Goal: Task Accomplishment & Management: Complete application form

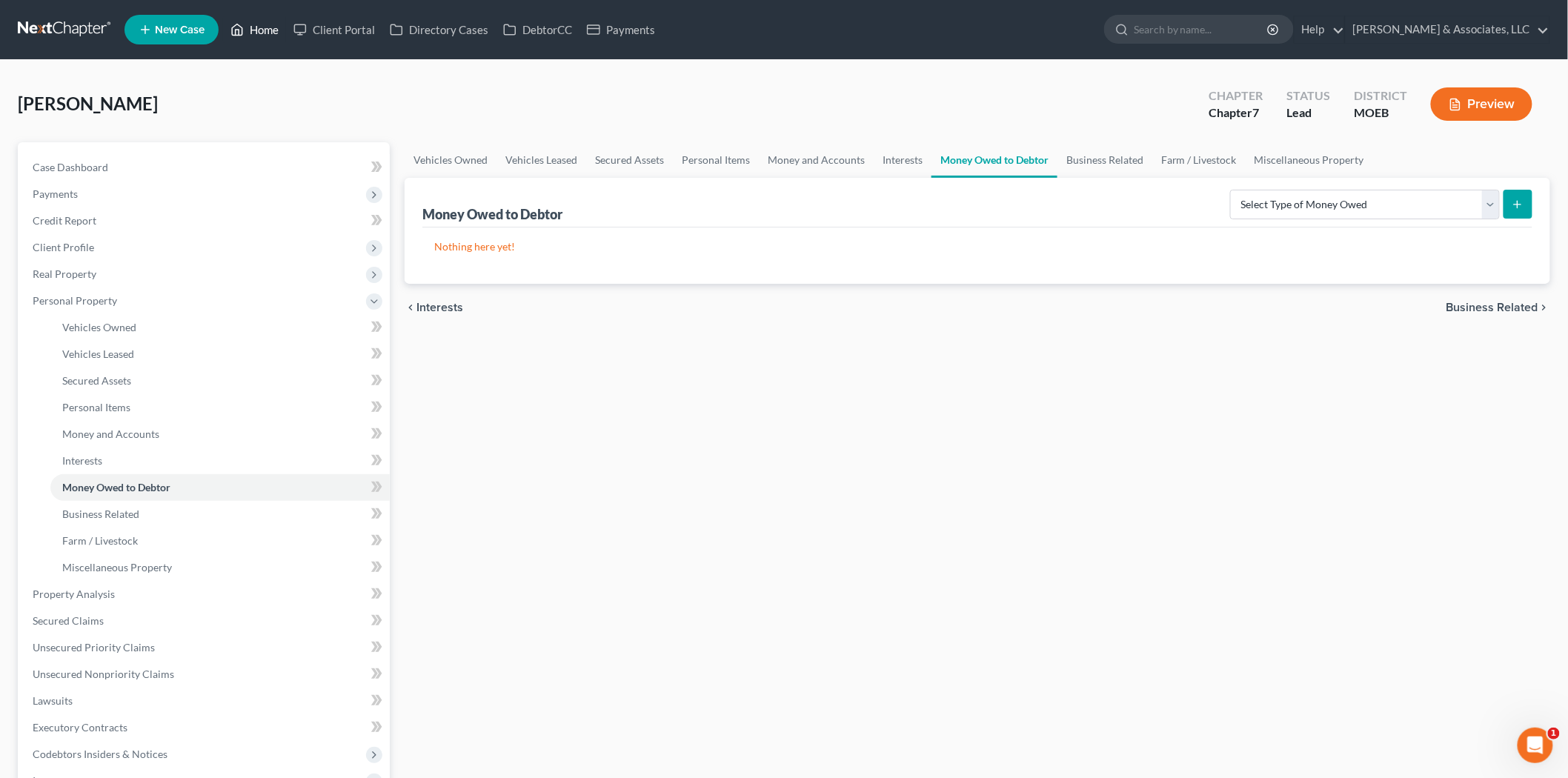
click at [252, 33] on link "Home" at bounding box center [255, 30] width 63 height 26
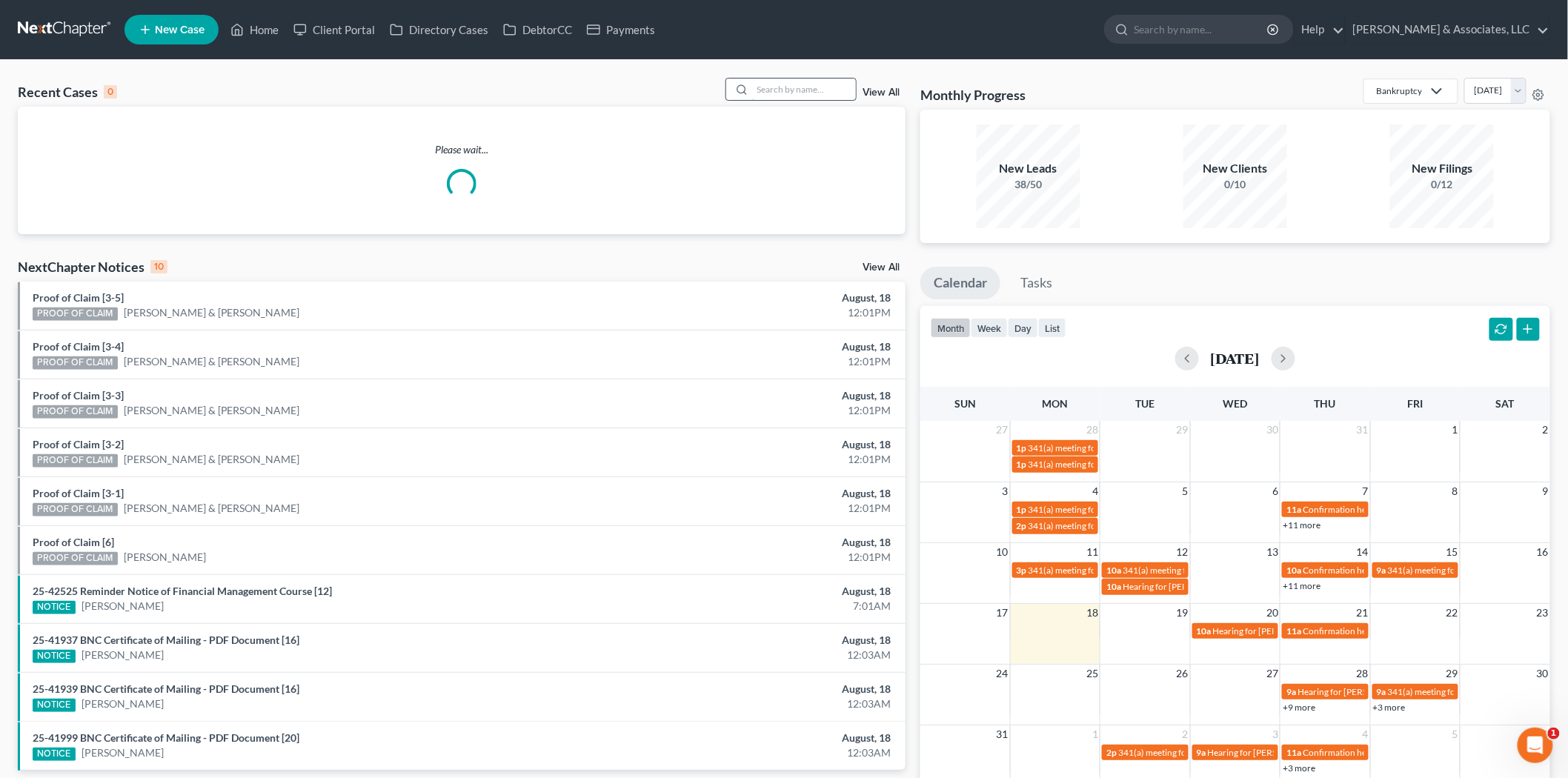
click at [773, 90] on input "search" at bounding box center [803, 89] width 103 height 21
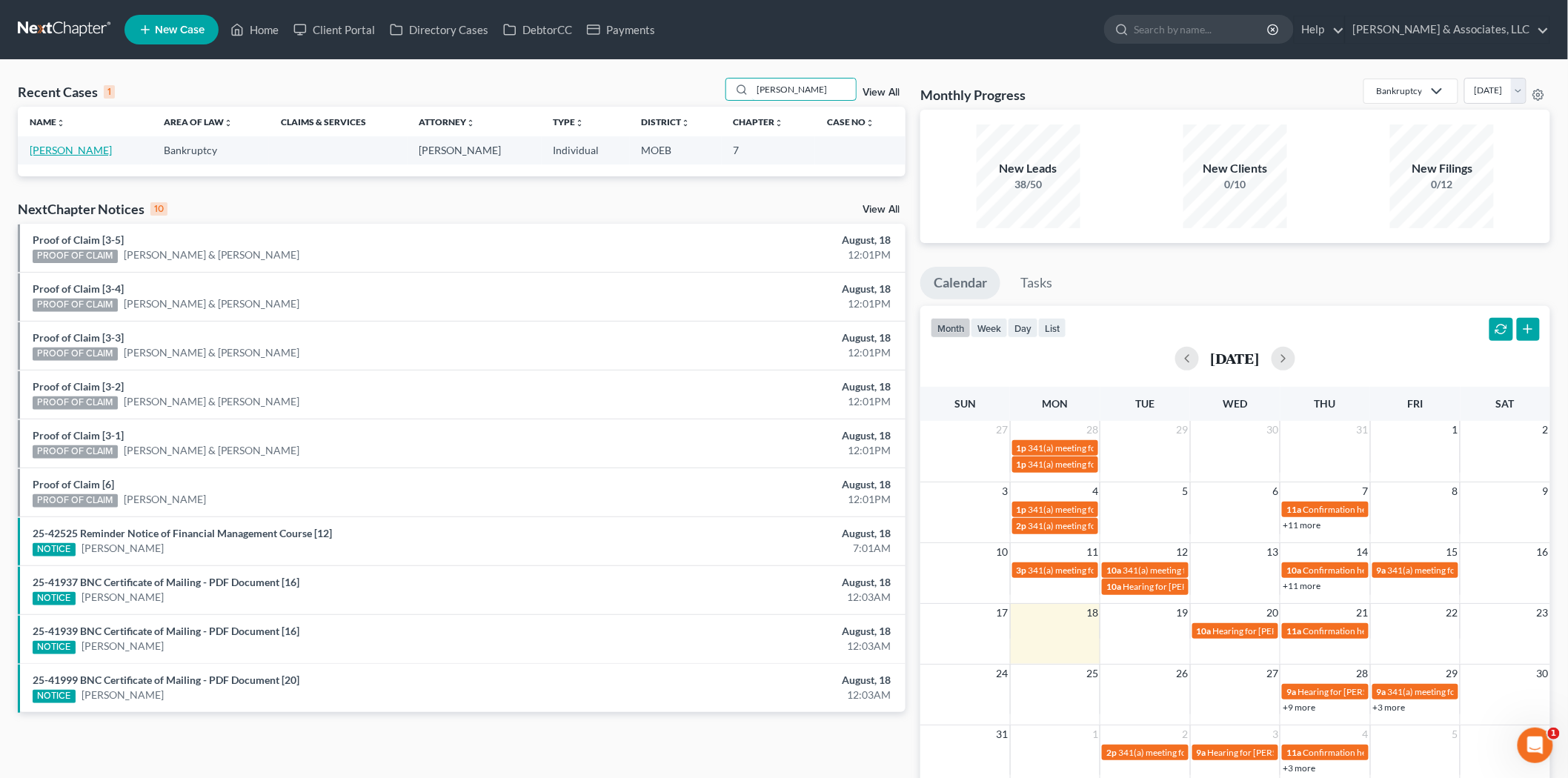
type input "[PERSON_NAME]"
click at [39, 150] on link "[PERSON_NAME]" at bounding box center [70, 150] width 82 height 12
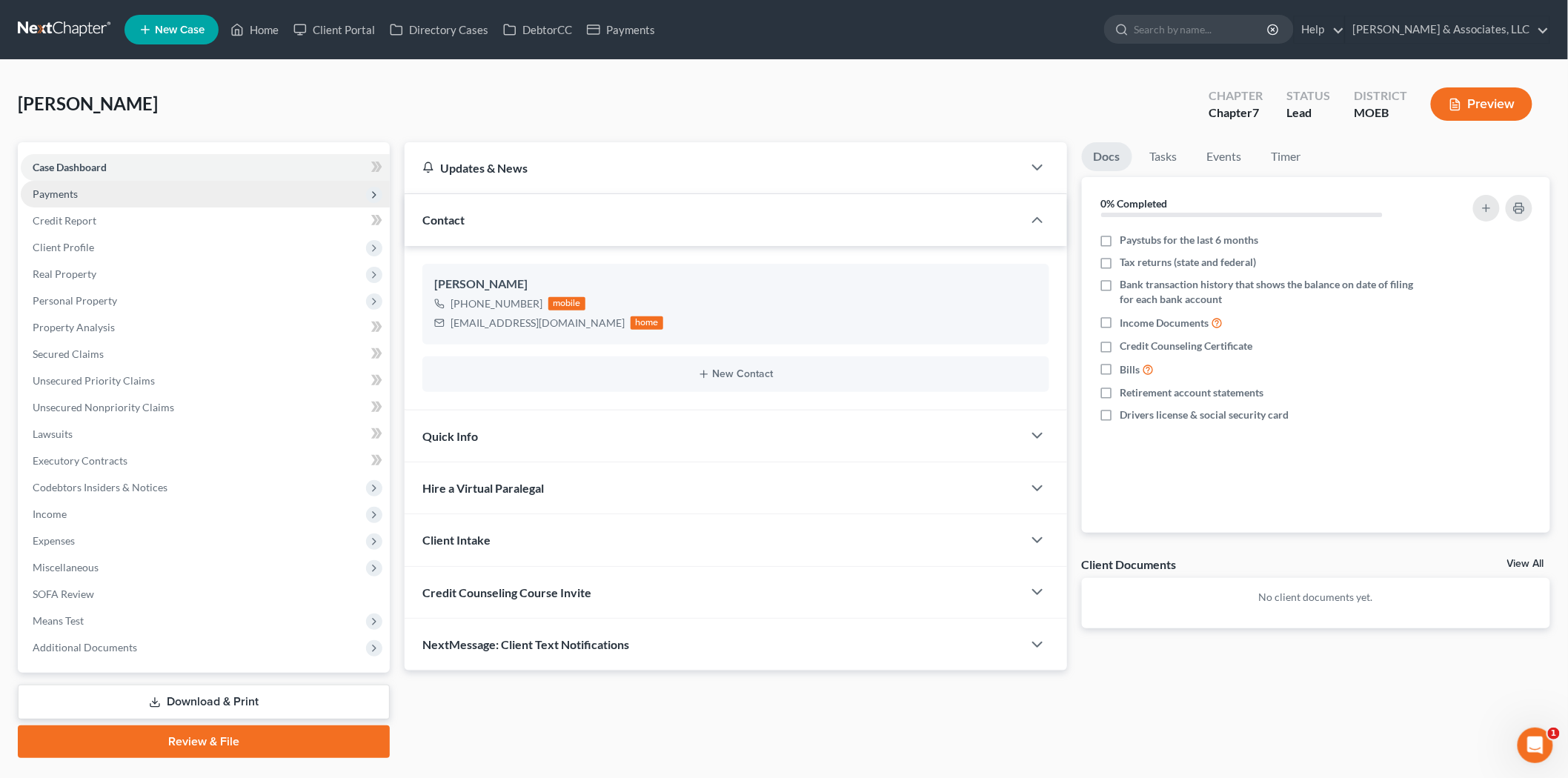
click at [65, 189] on span "Payments" at bounding box center [55, 193] width 45 height 12
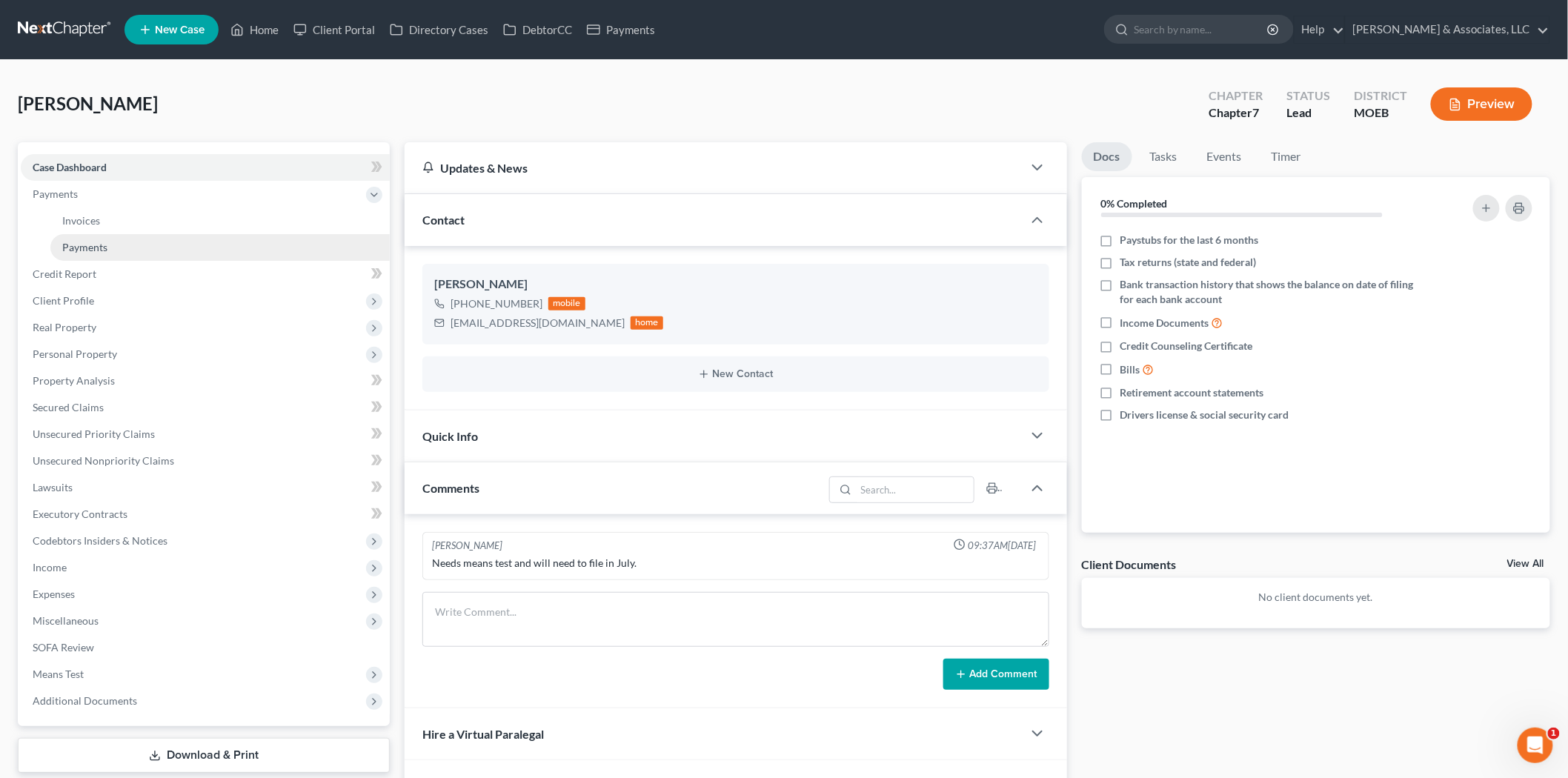
click at [93, 237] on link "Payments" at bounding box center [220, 247] width 339 height 26
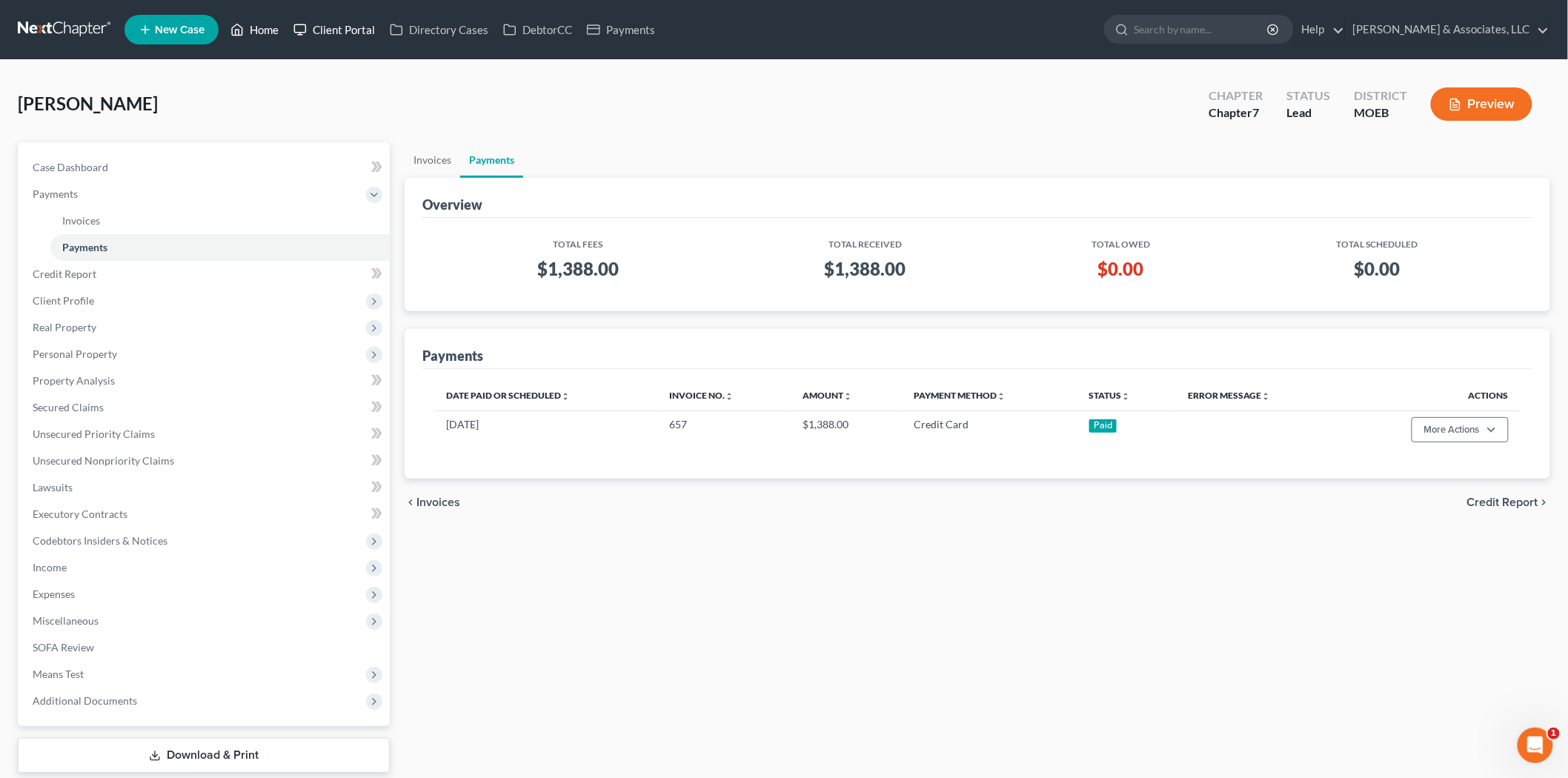
click at [264, 24] on link "Home" at bounding box center [255, 30] width 63 height 26
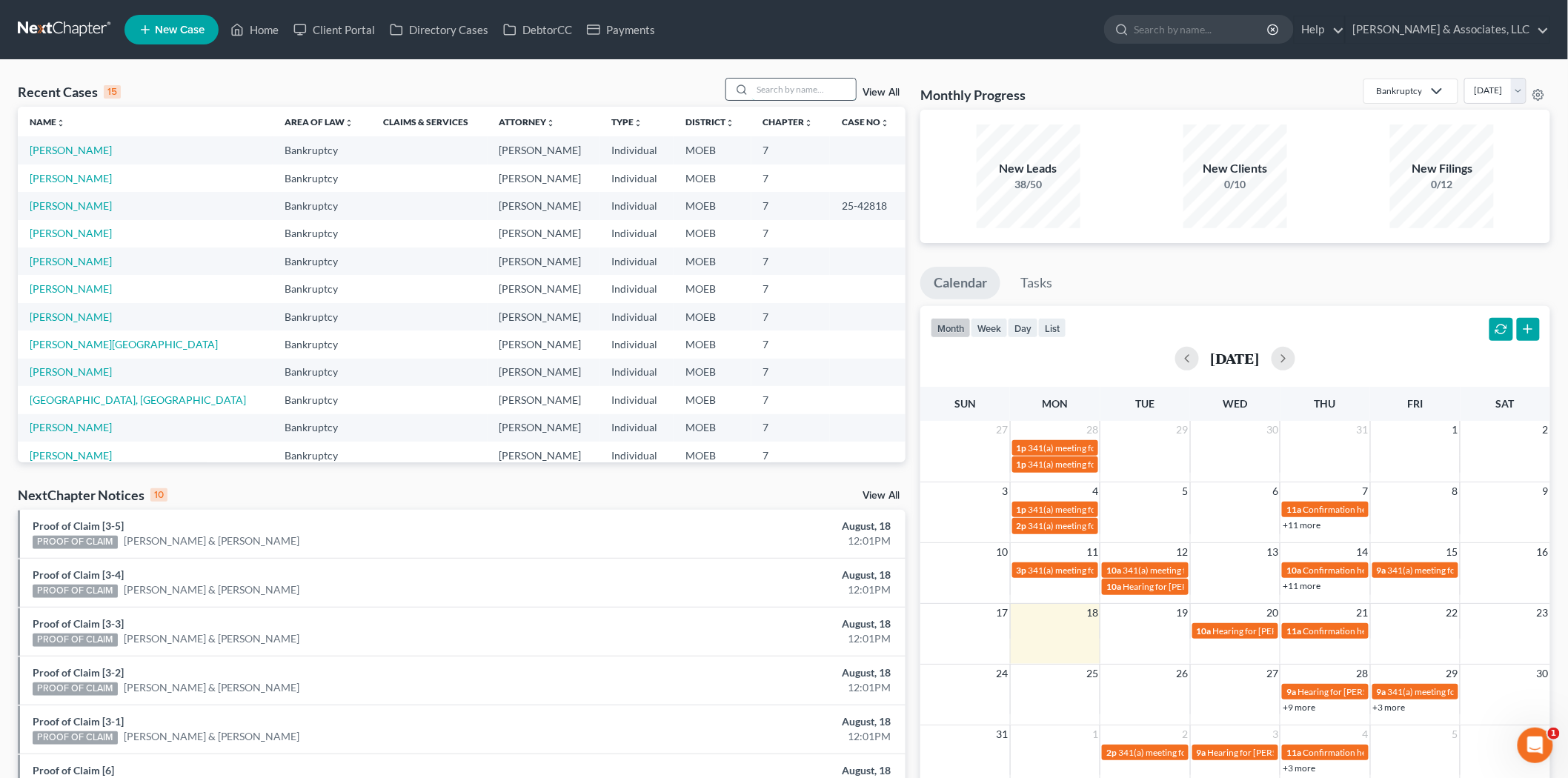
click at [779, 96] on input "search" at bounding box center [803, 89] width 103 height 21
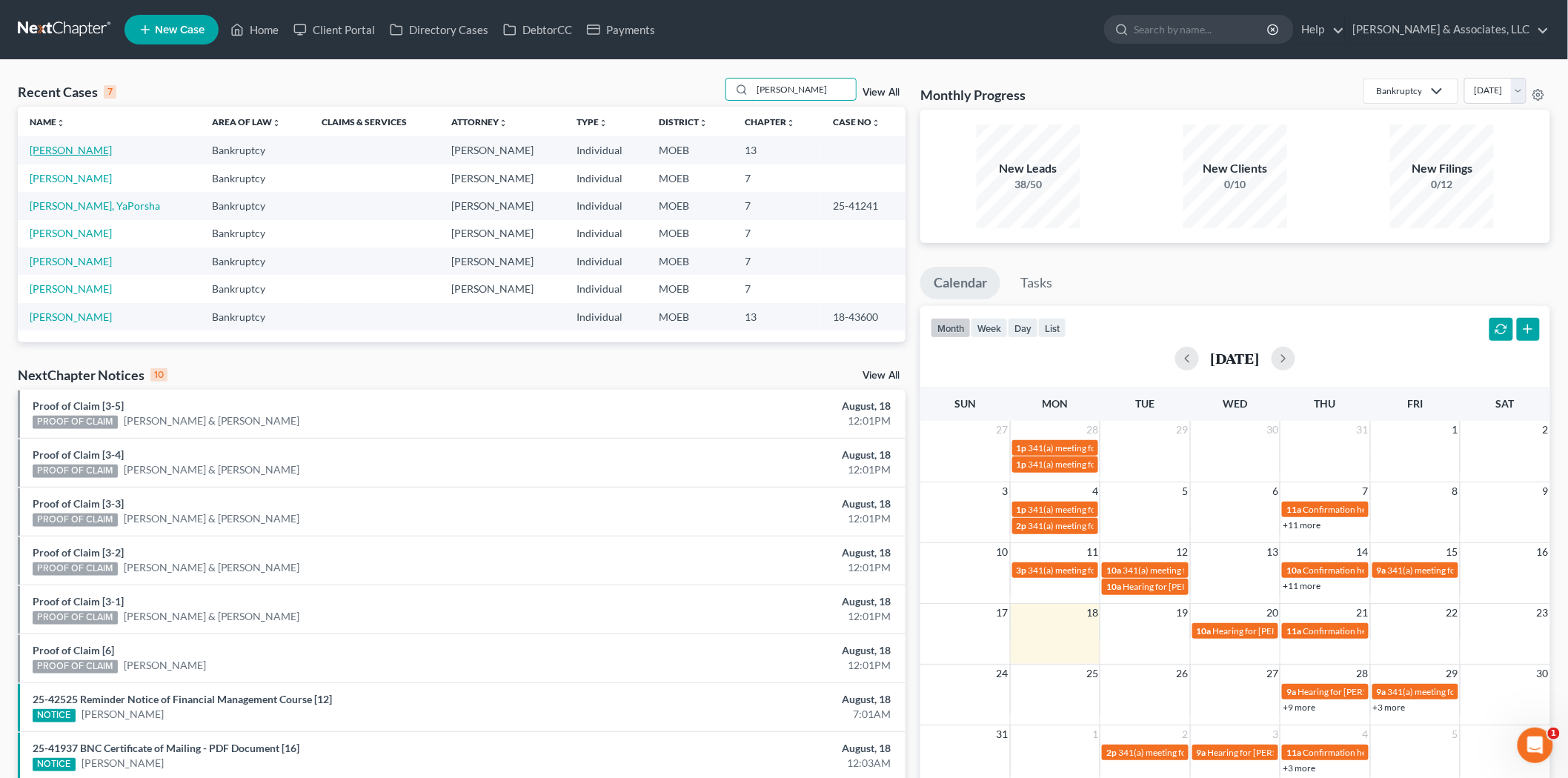
type input "[PERSON_NAME]"
click at [63, 152] on link "[PERSON_NAME]" at bounding box center [70, 150] width 82 height 12
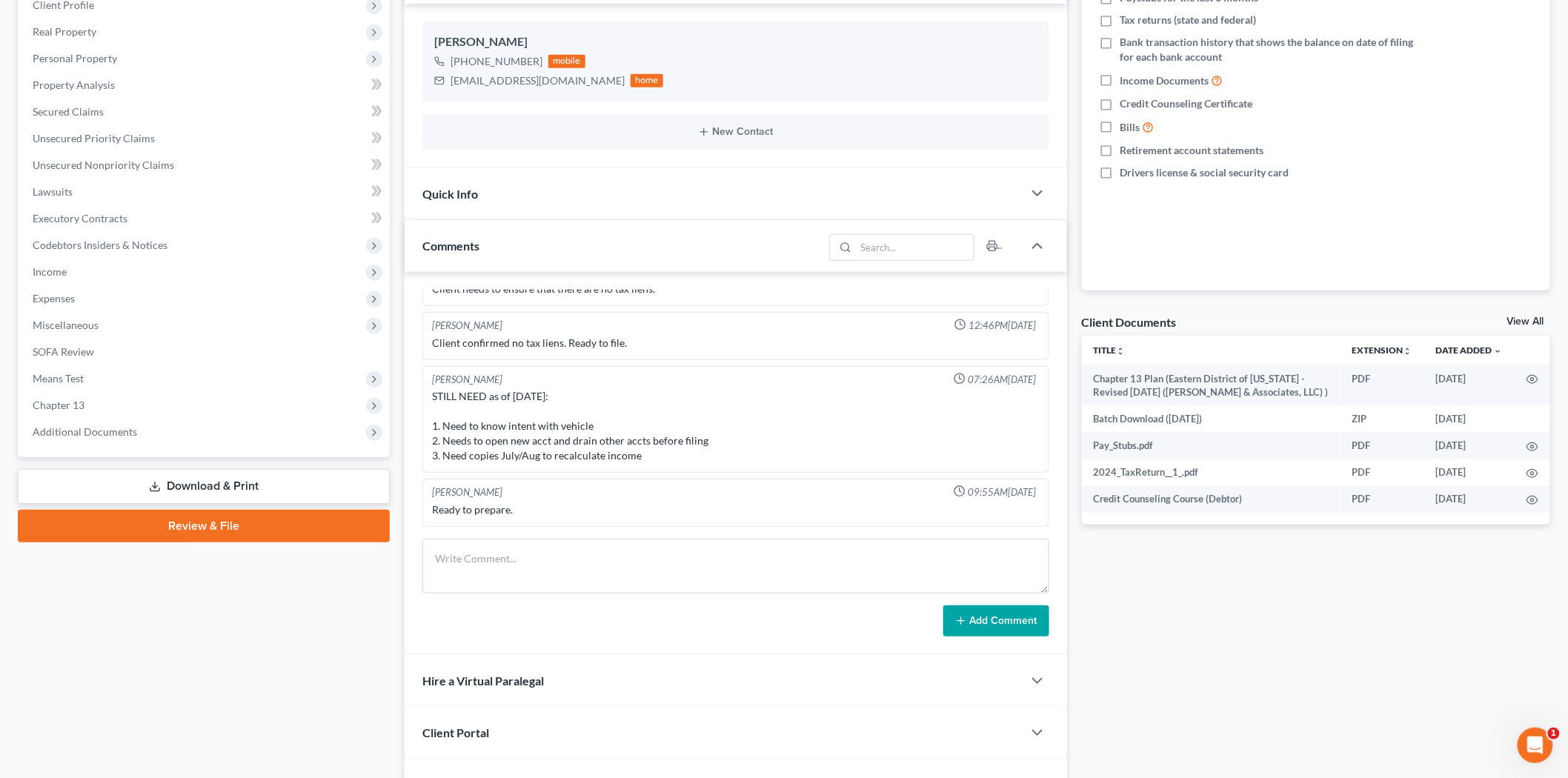
scroll to position [246, 0]
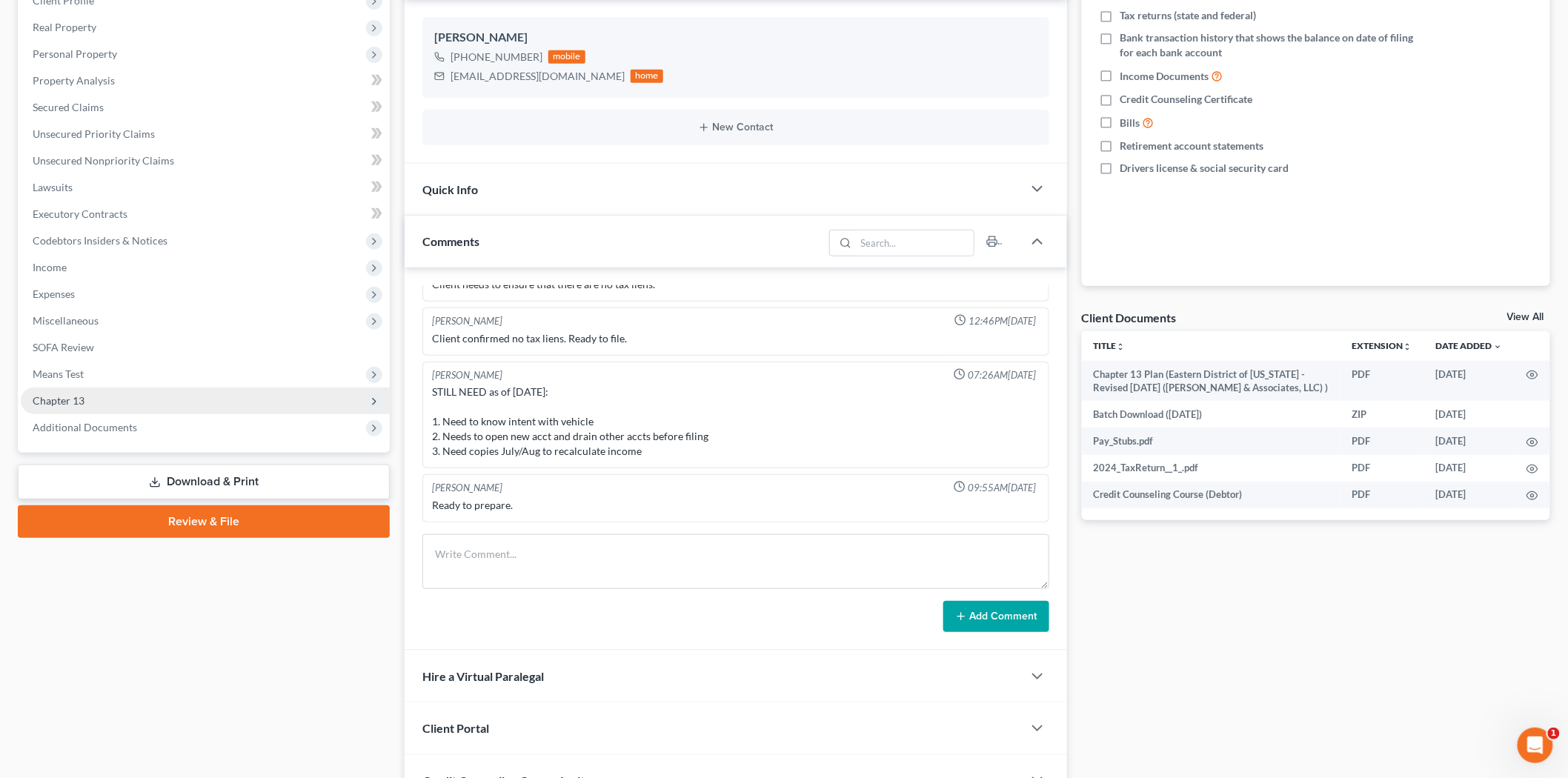
click at [45, 396] on span "Chapter 13" at bounding box center [58, 400] width 52 height 12
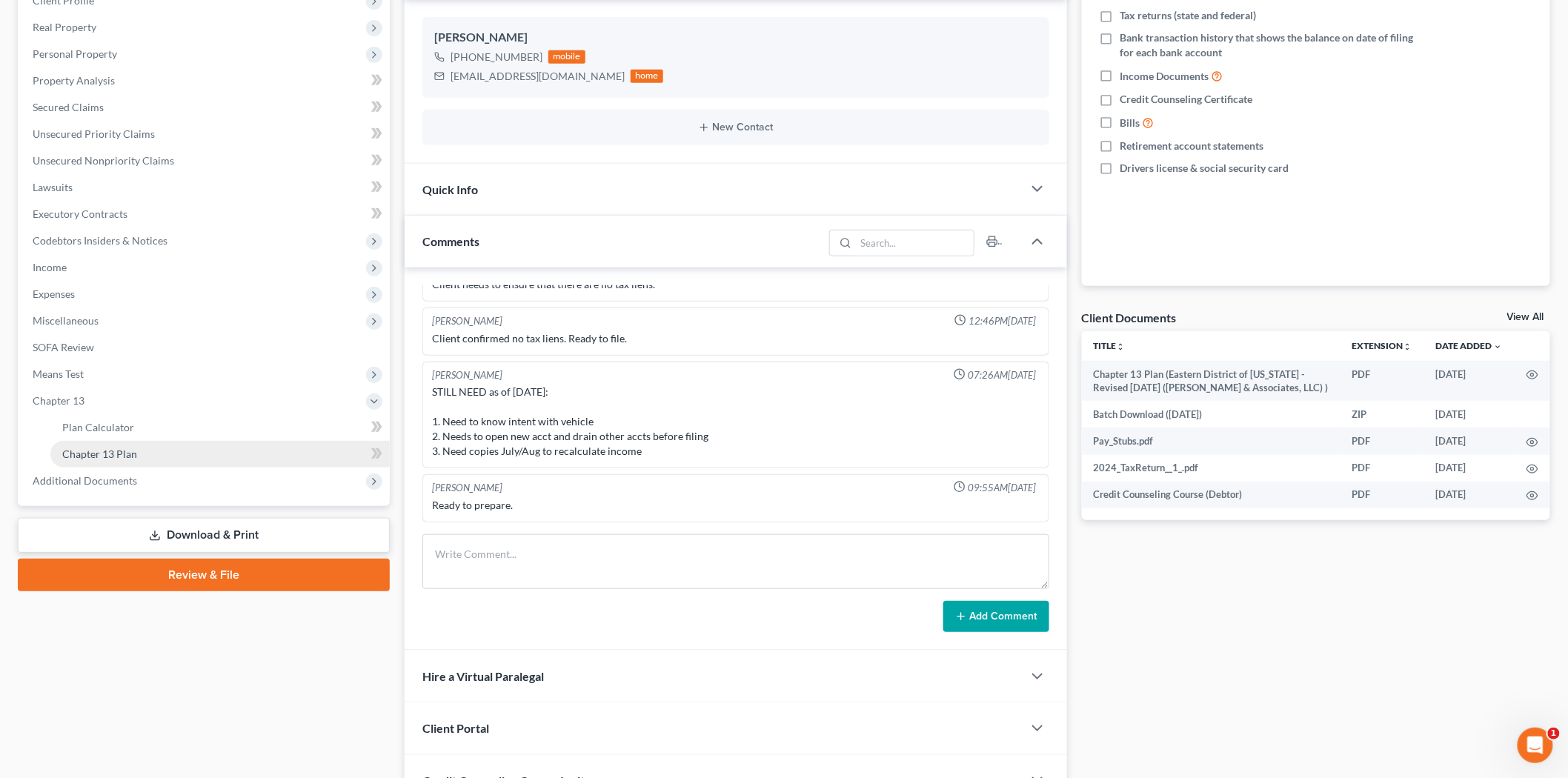
click at [139, 452] on link "Chapter 13 Plan" at bounding box center [220, 454] width 339 height 26
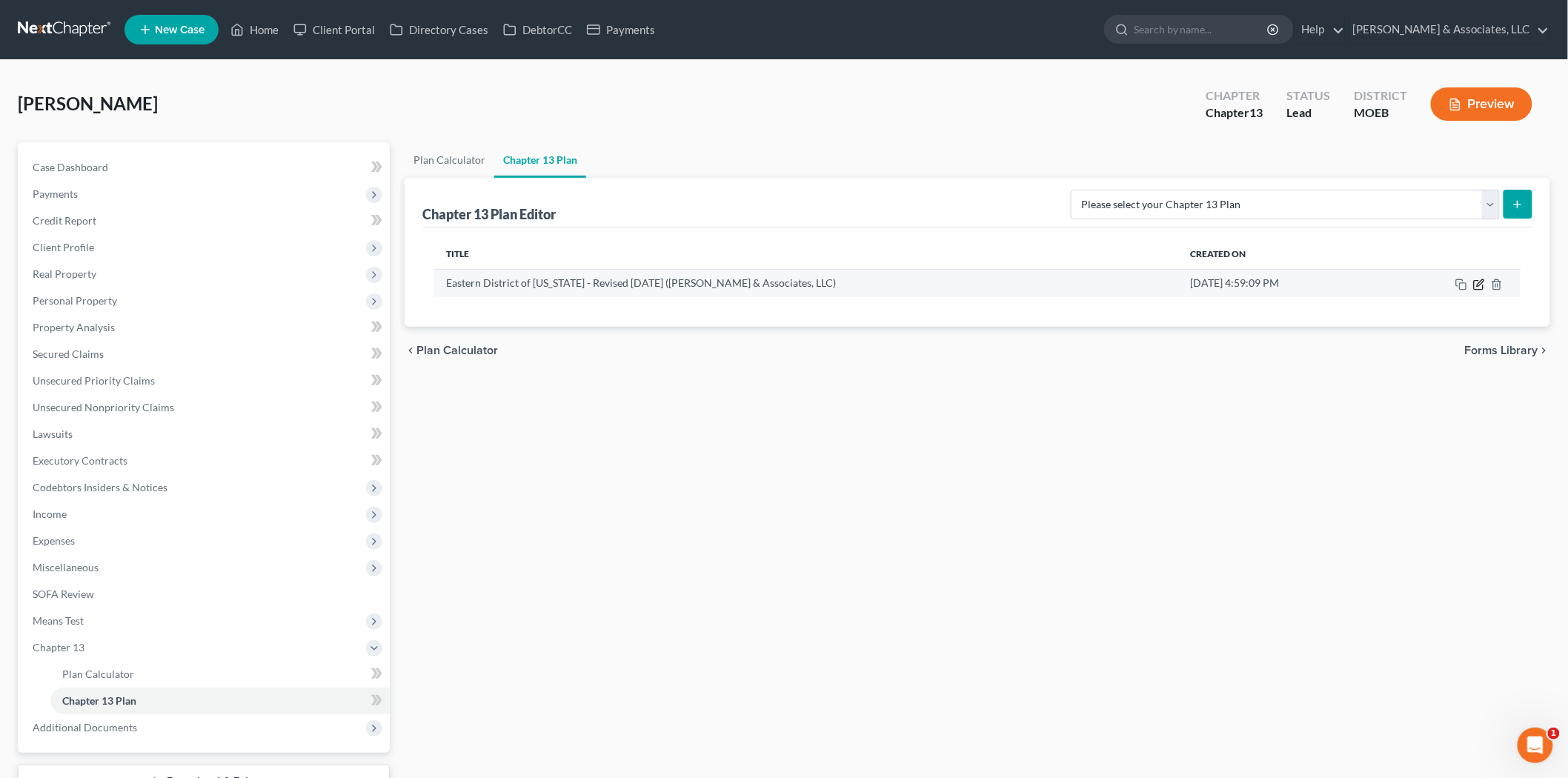
click at [1479, 281] on icon "button" at bounding box center [1479, 284] width 12 height 12
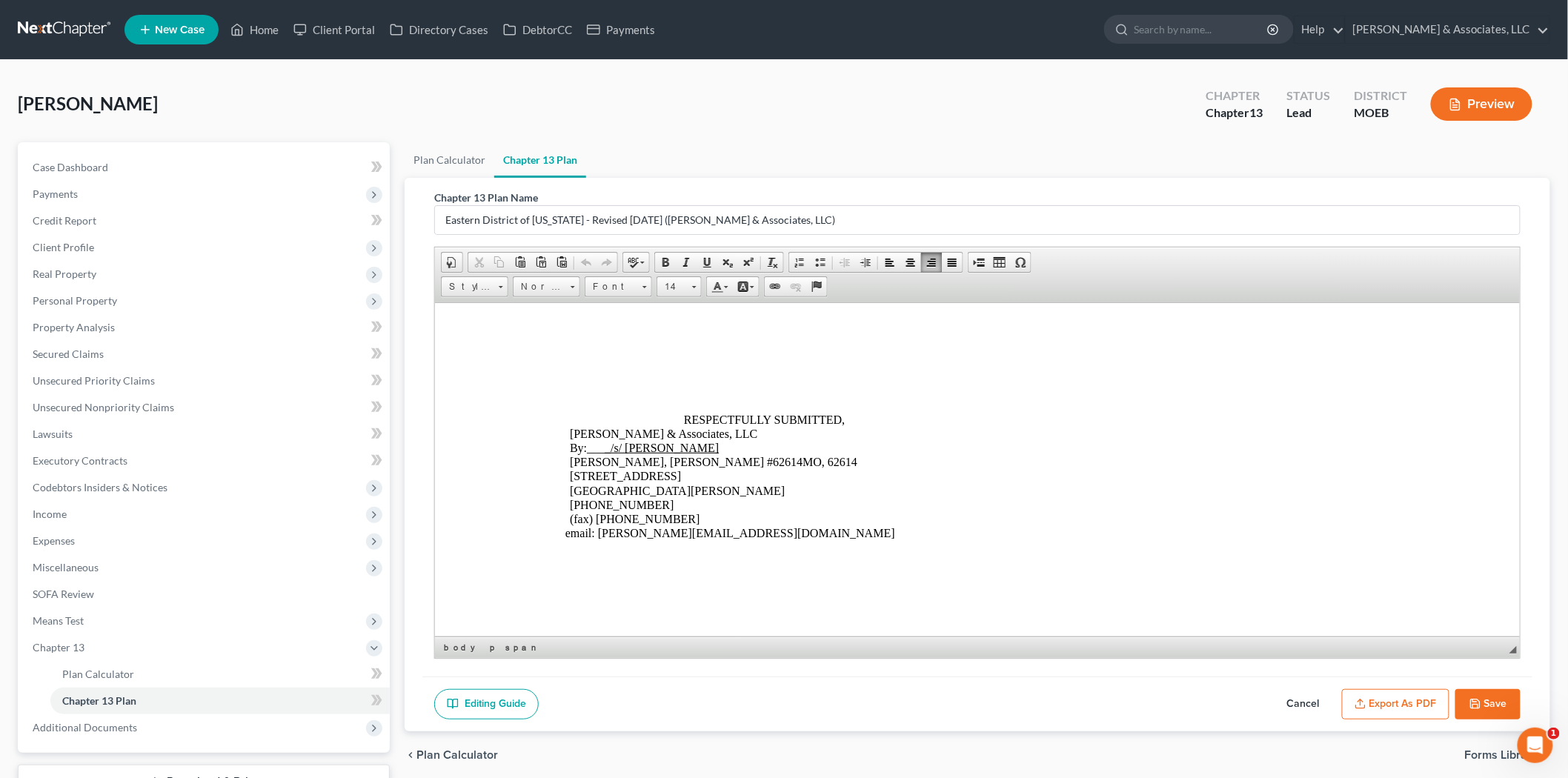
drag, startPoint x: 1513, startPoint y: 327, endPoint x: 1907, endPoint y: 955, distance: 741.4
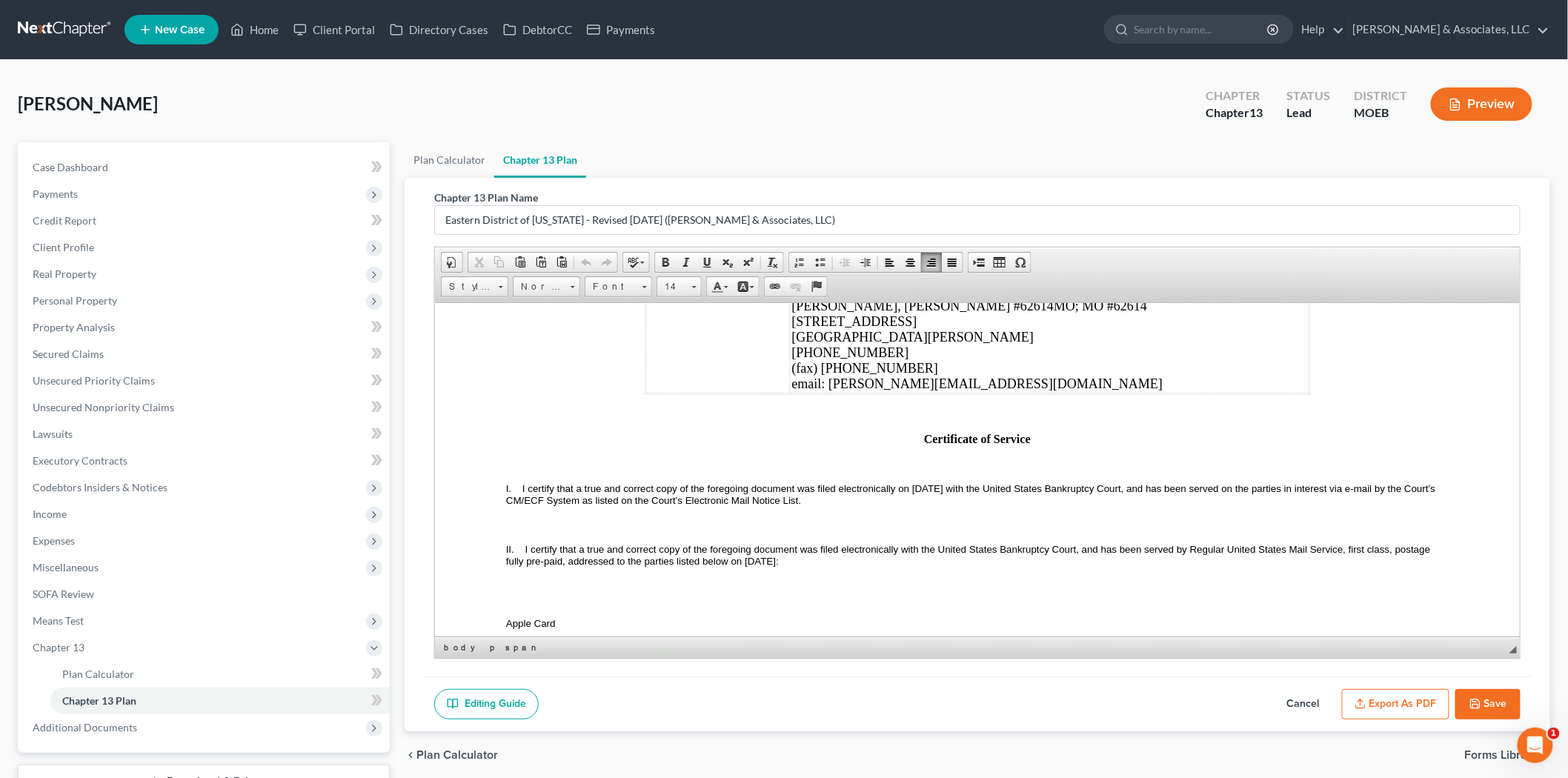
scroll to position [4852, 0]
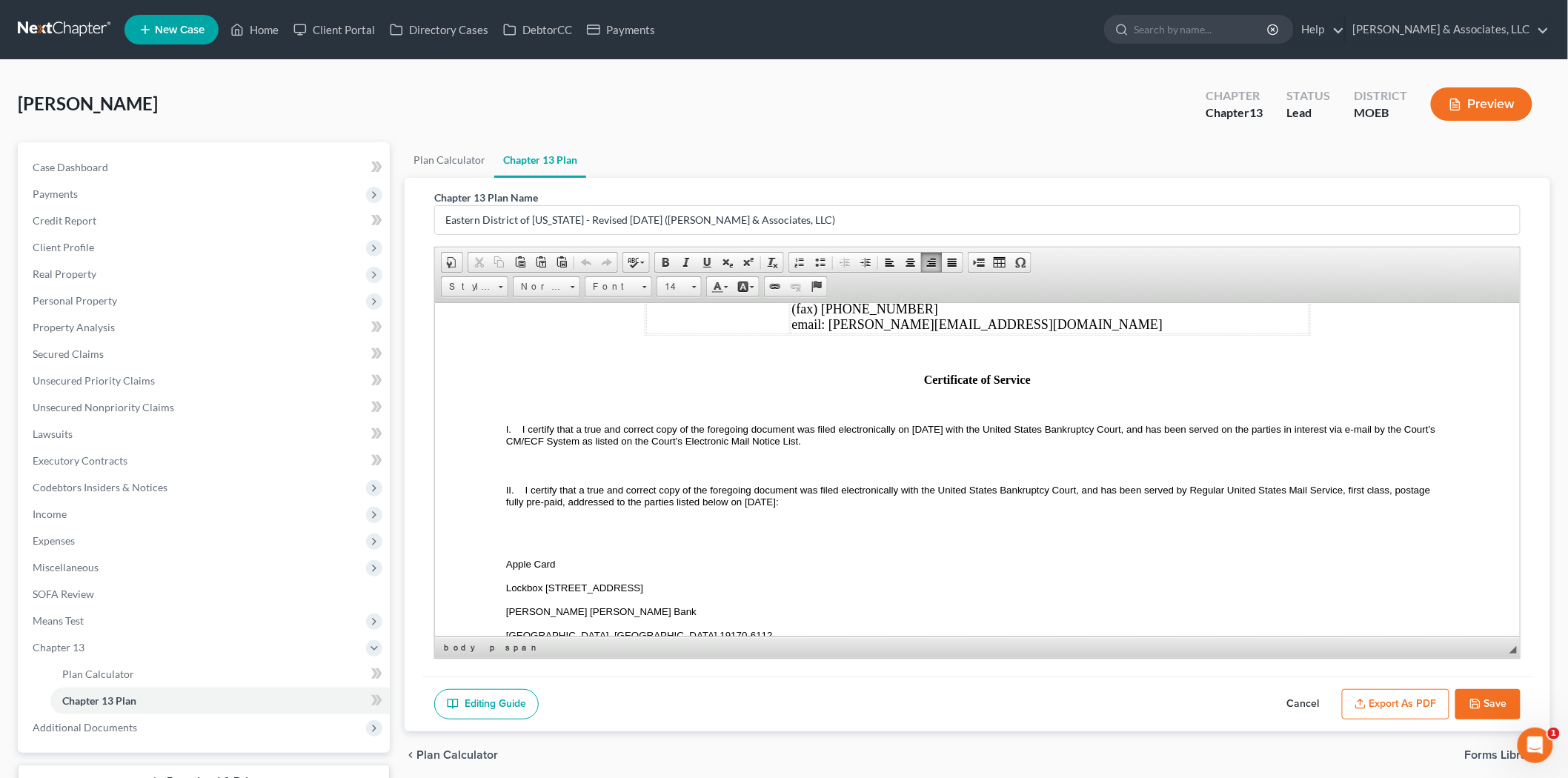
click at [951, 446] on span "I certify that a true and correct copy of the foregoing document was filed elec…" at bounding box center [971, 435] width 932 height 23
click at [786, 446] on span "I certify that a true and correct copy of the foregoing document was filed elec…" at bounding box center [968, 435] width 925 height 23
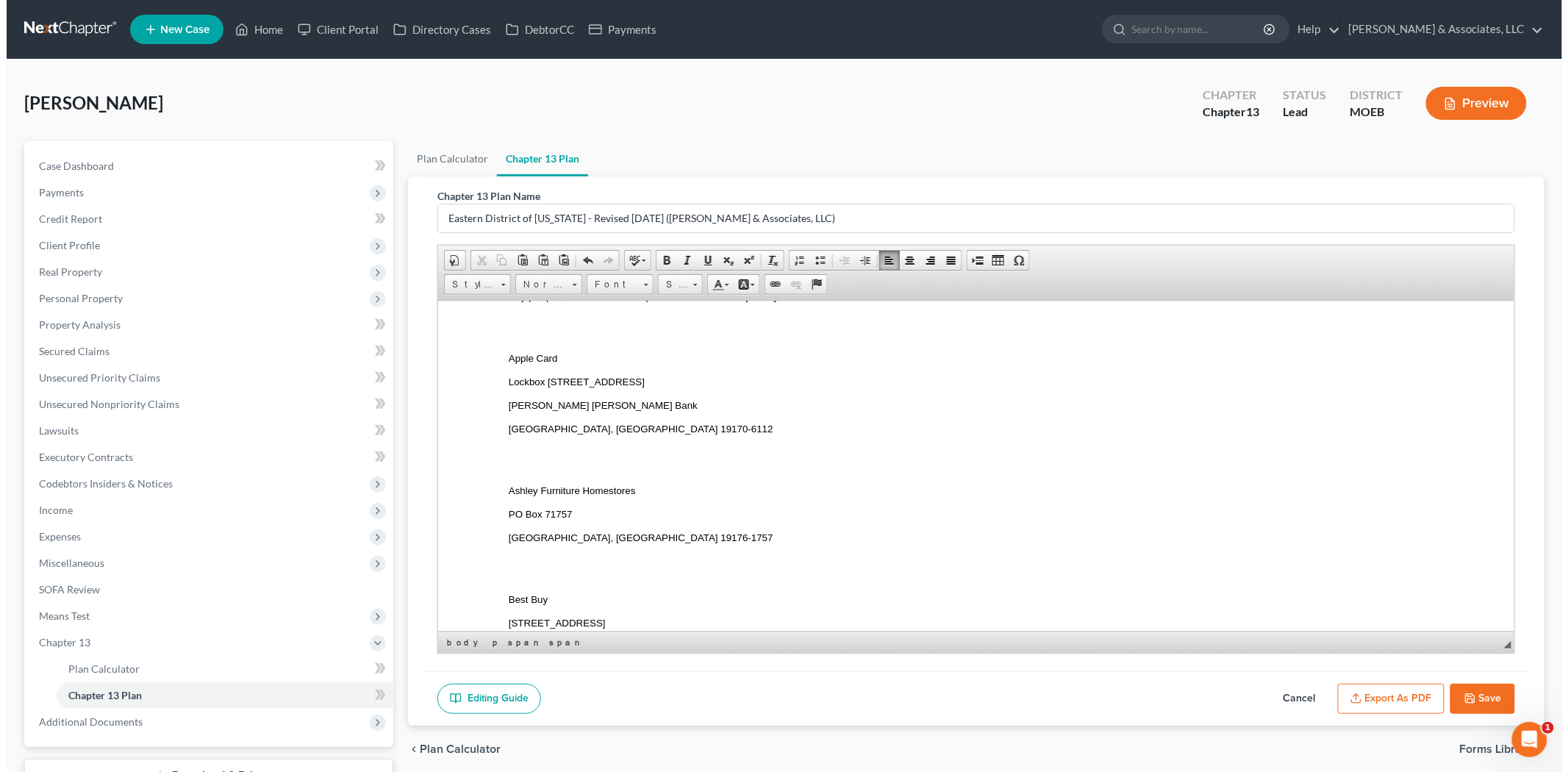
scroll to position [5059, 0]
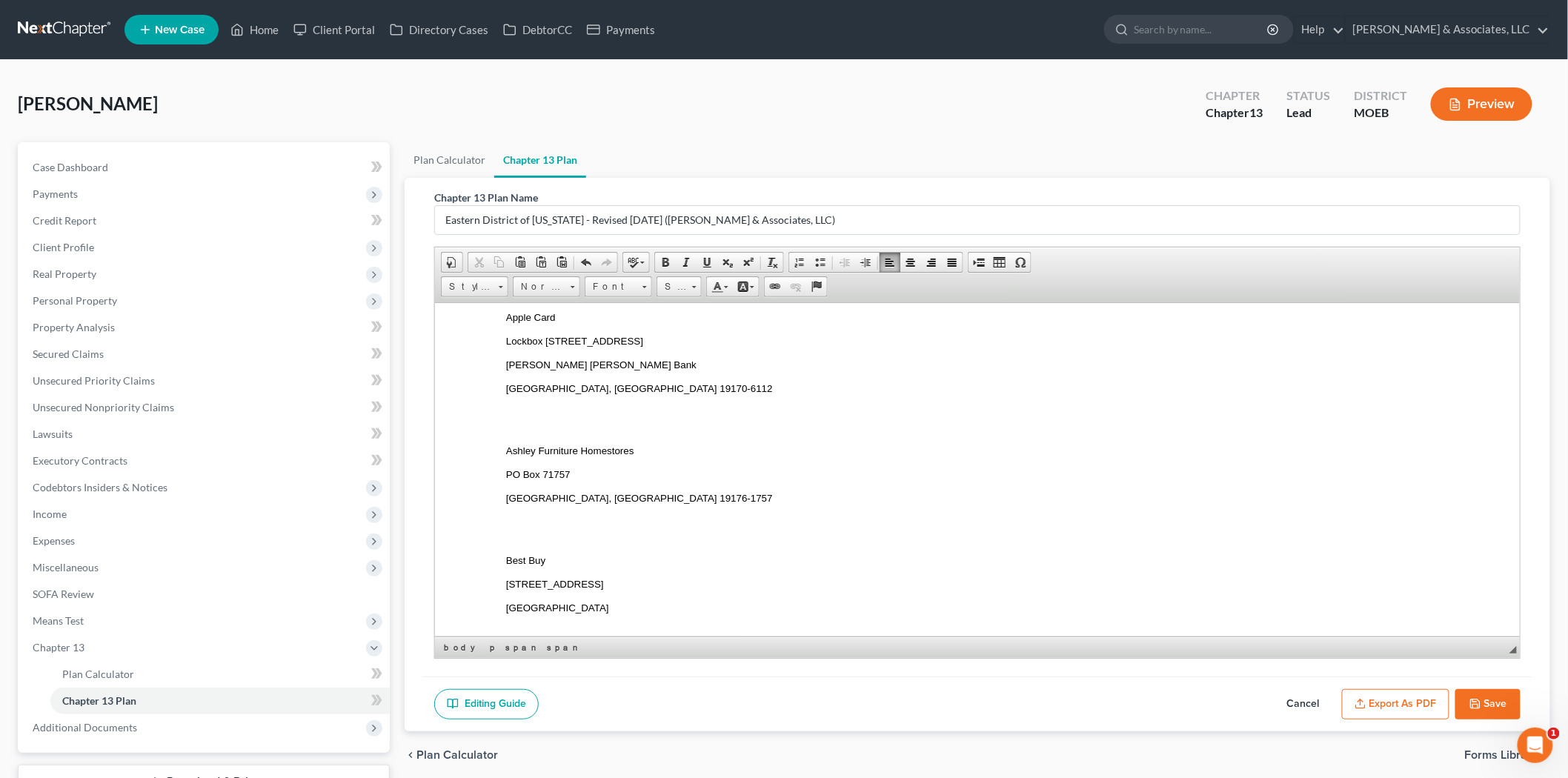
click at [1405, 714] on button "Export as PDF" at bounding box center [1395, 704] width 108 height 31
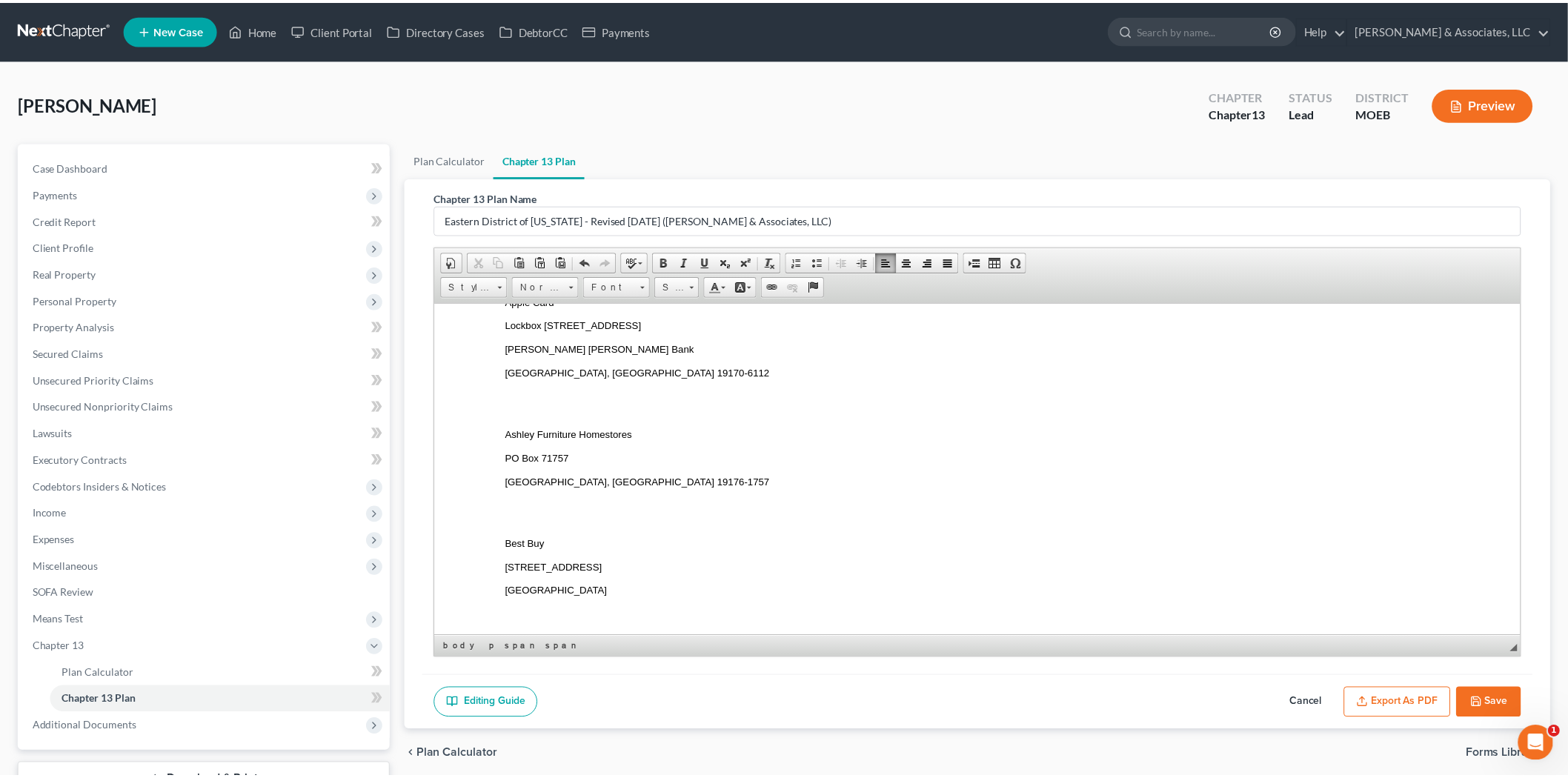
scroll to position [5083, 0]
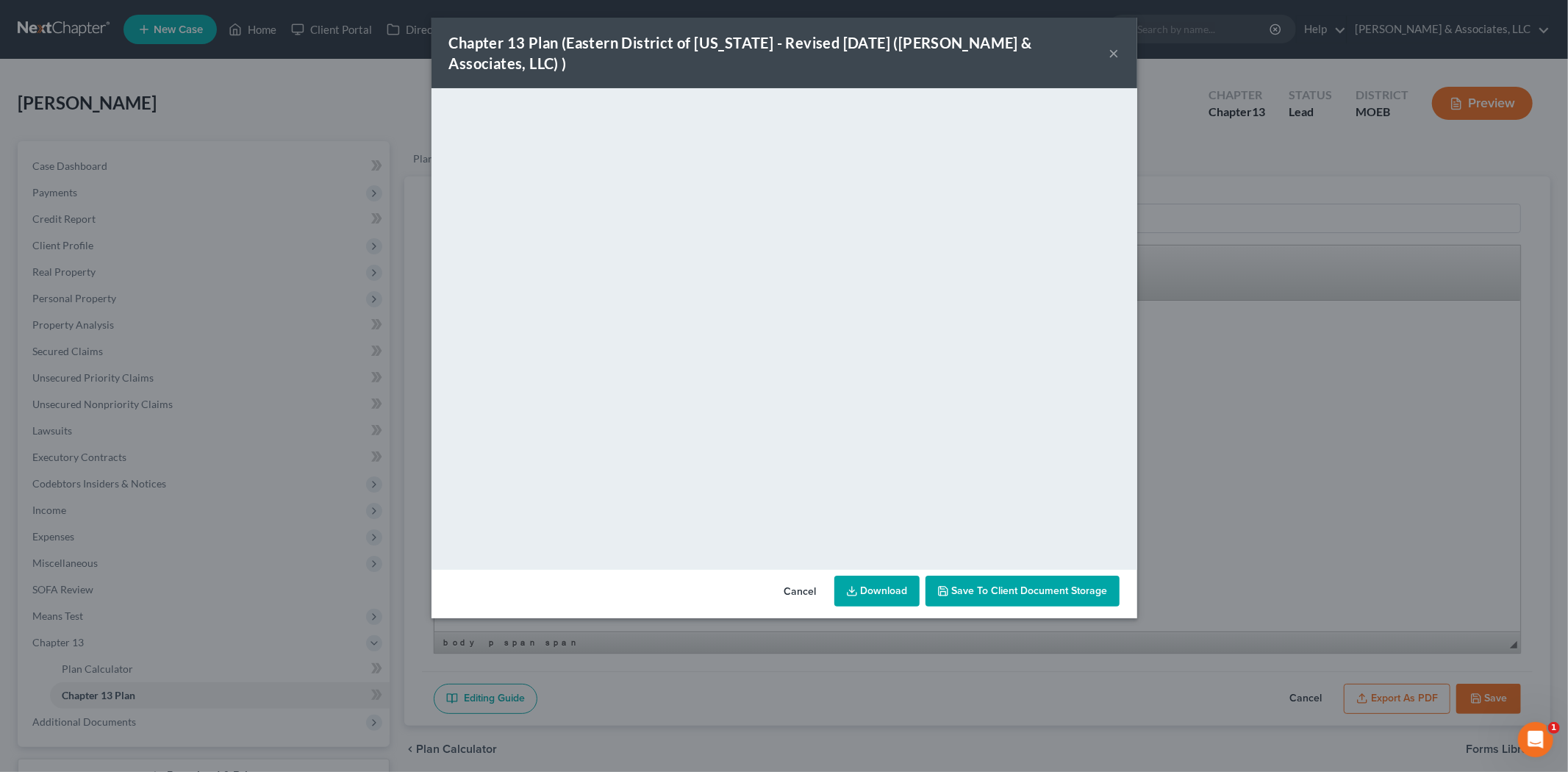
click at [954, 584] on span "Save to Client Document Storage" at bounding box center [1030, 590] width 156 height 12
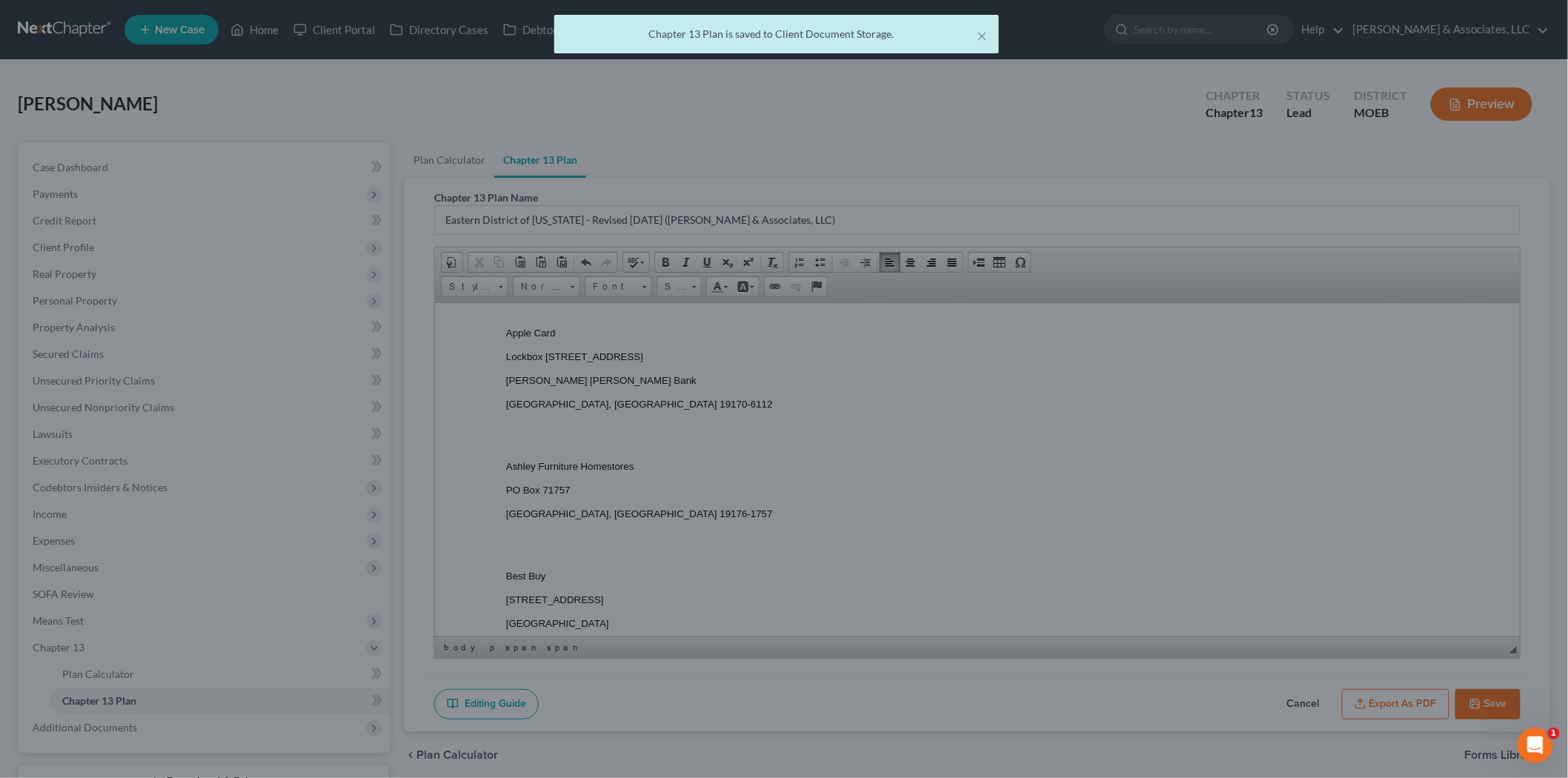
scroll to position [5099, 0]
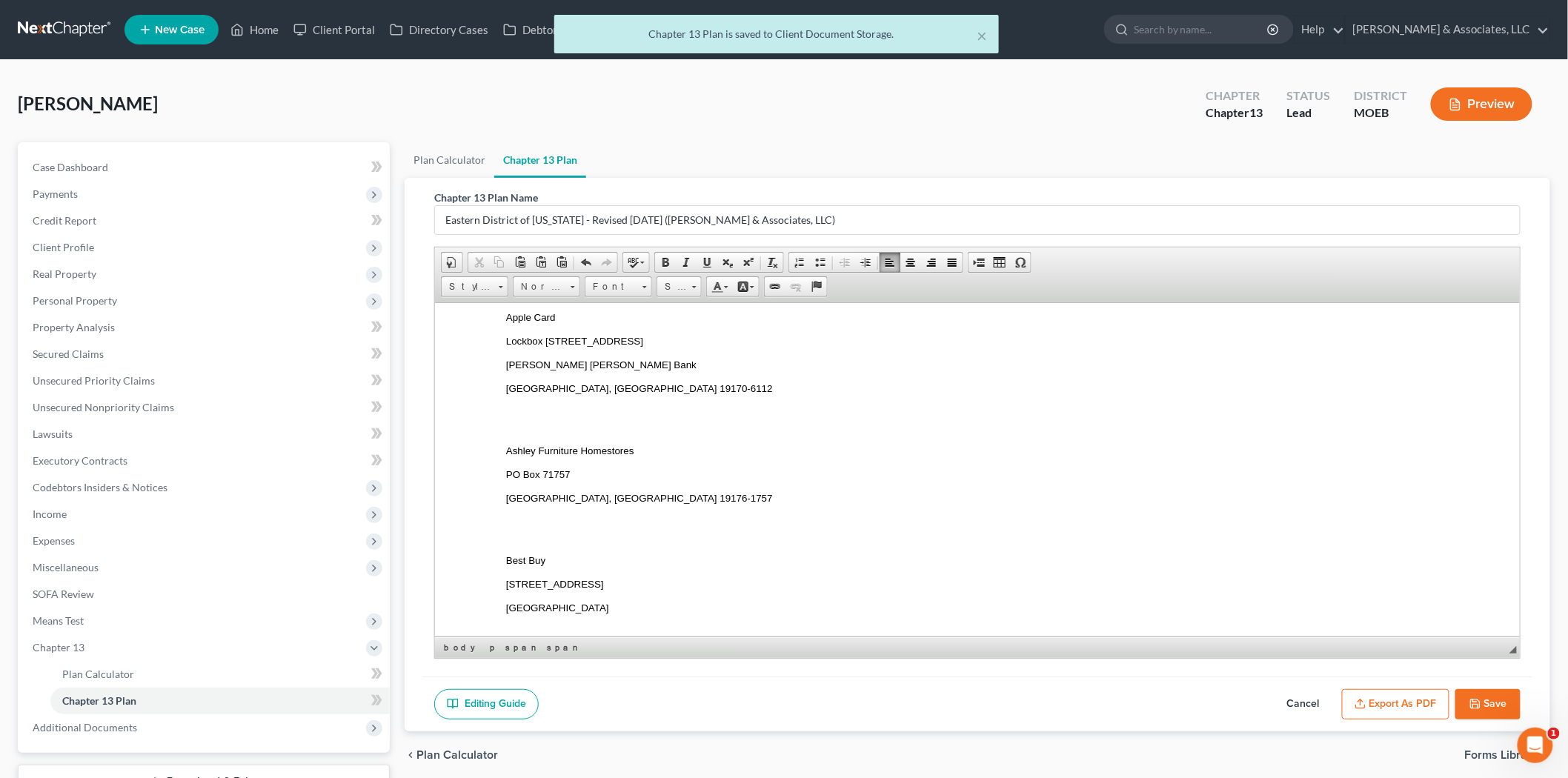
click at [1494, 697] on button "Save" at bounding box center [1488, 704] width 65 height 31
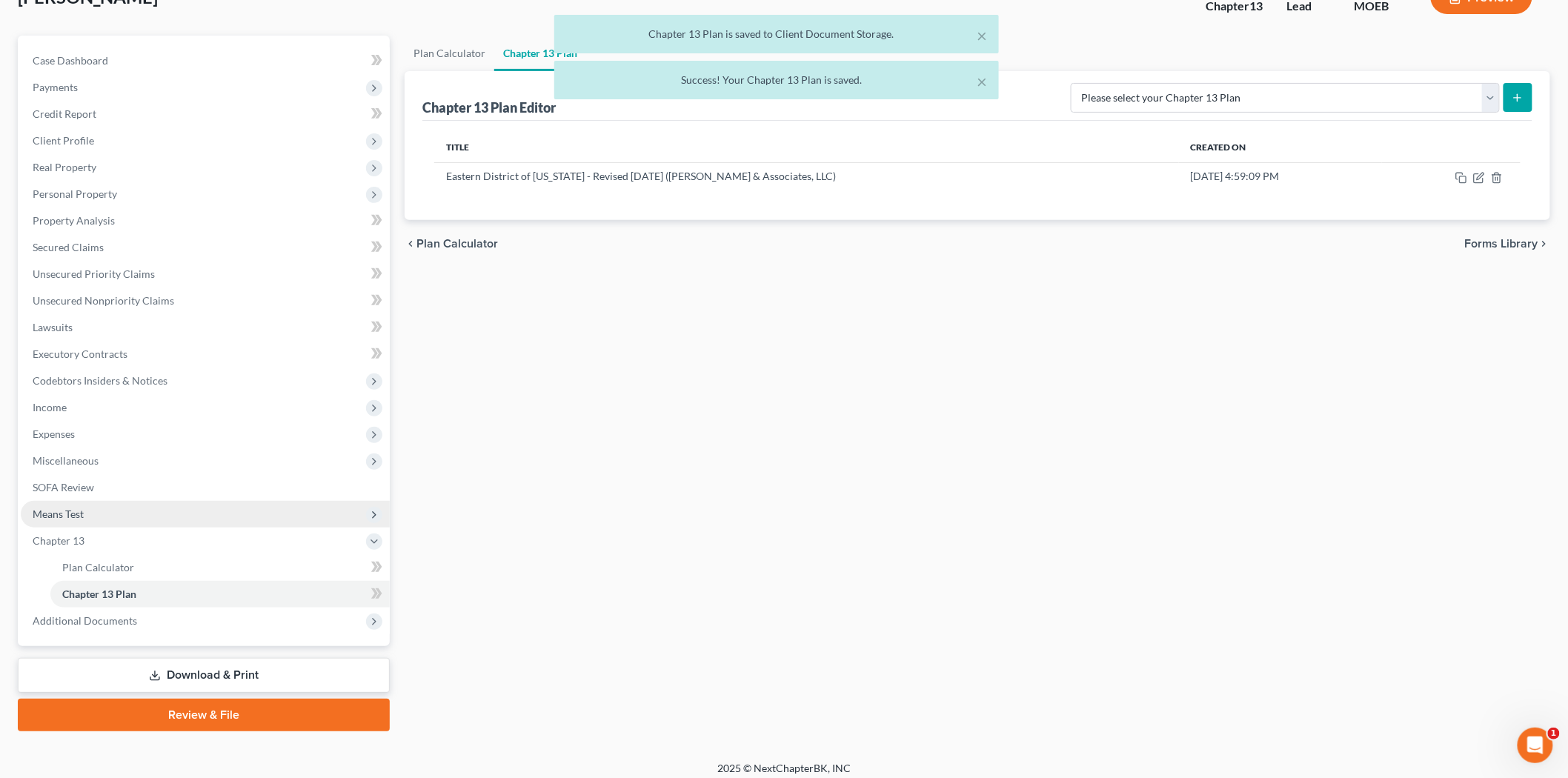
scroll to position [114, 0]
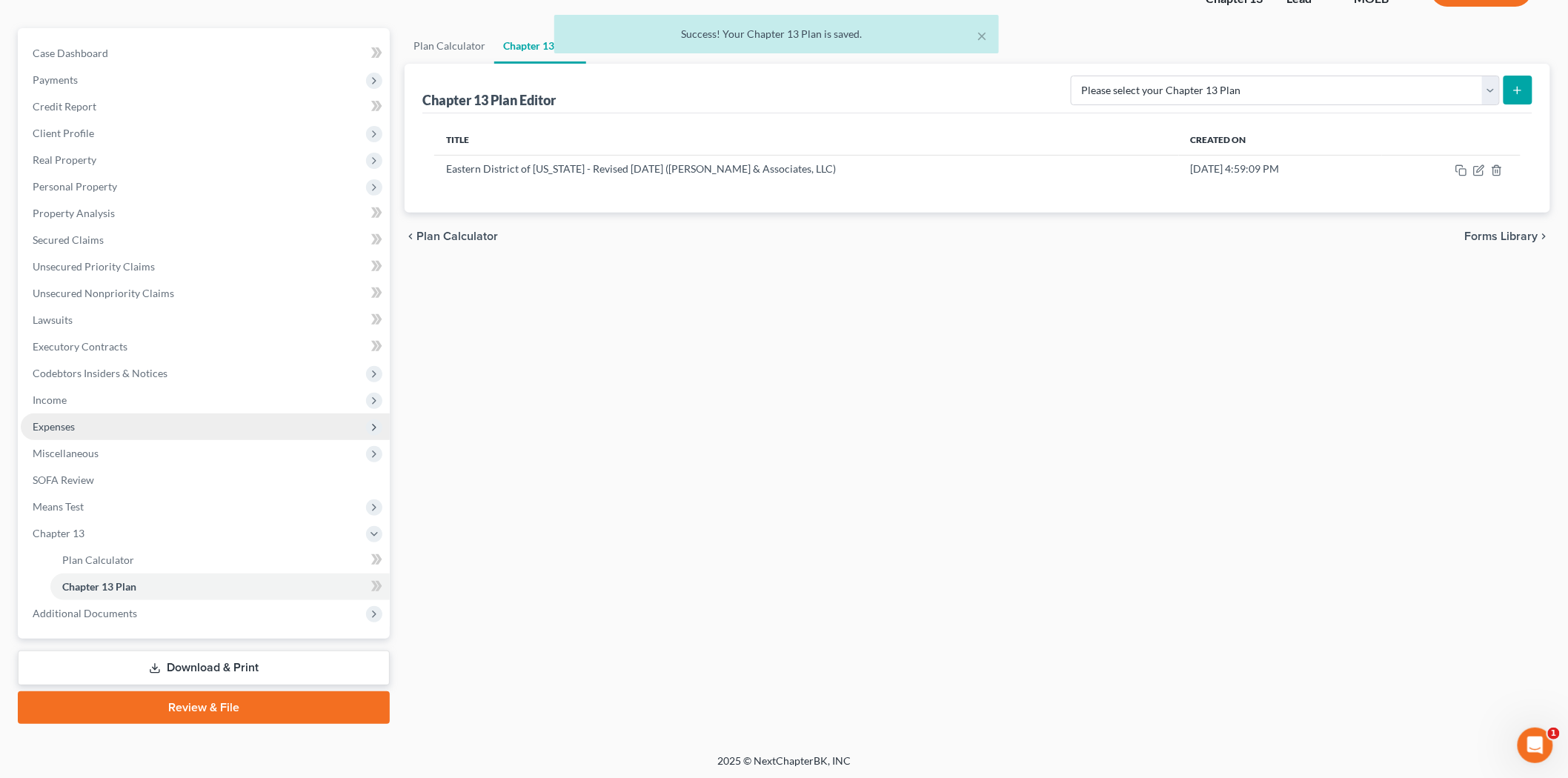
click at [74, 423] on span "Expenses" at bounding box center [53, 426] width 42 height 12
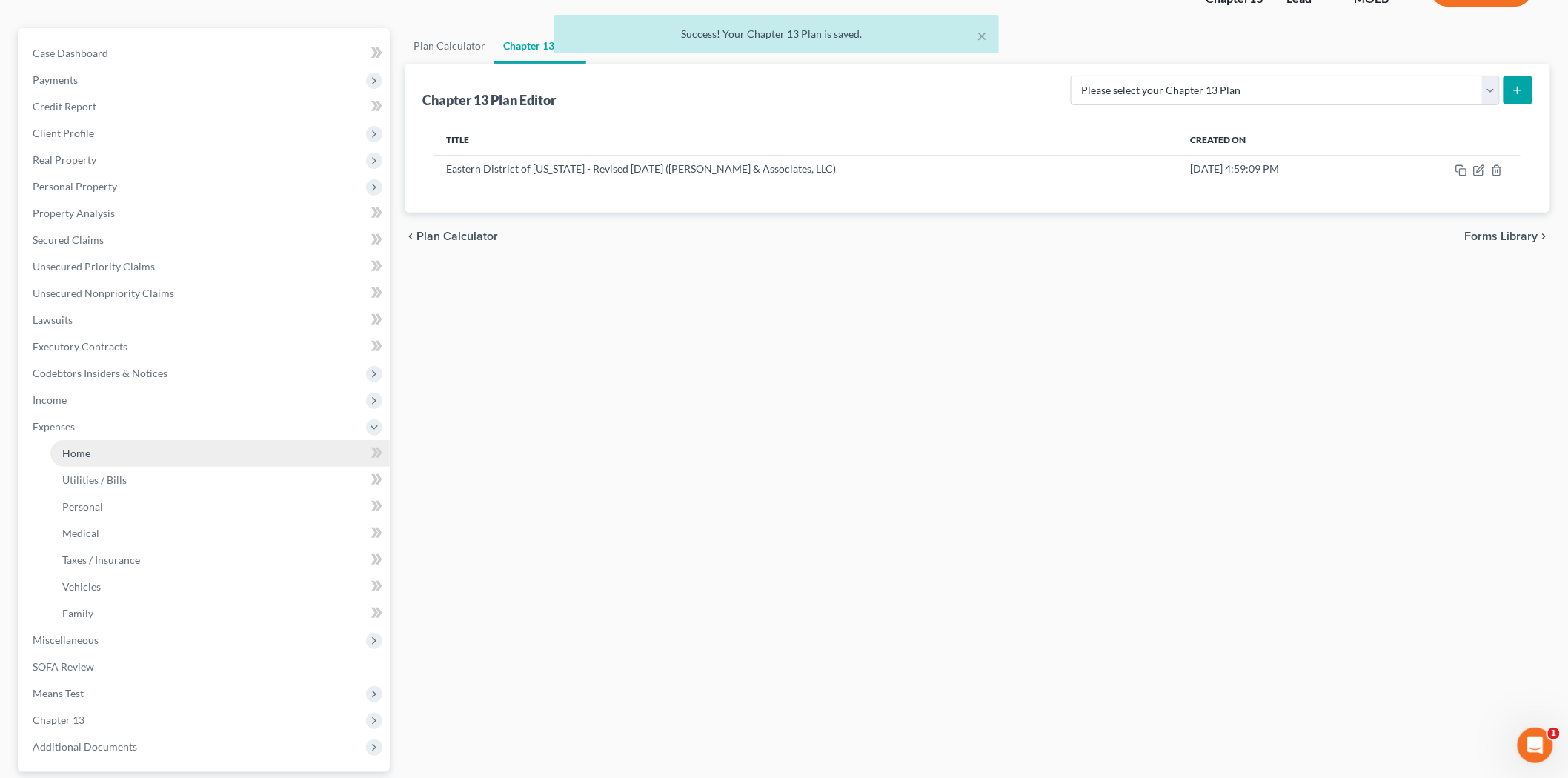
click at [106, 450] on link "Home" at bounding box center [220, 453] width 339 height 26
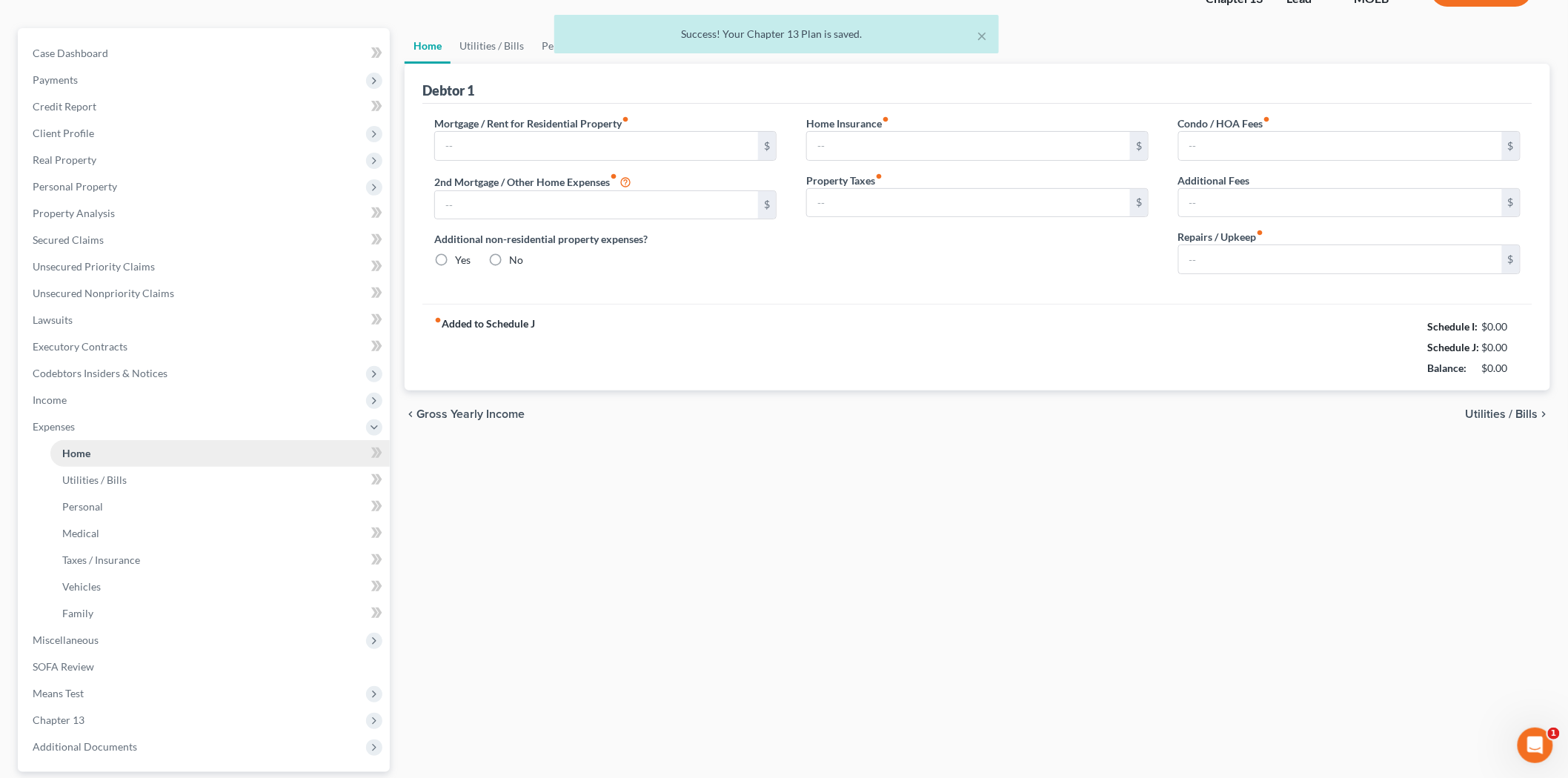
type input "1,470.14"
type input "0.00"
radio input "true"
type input "0.00"
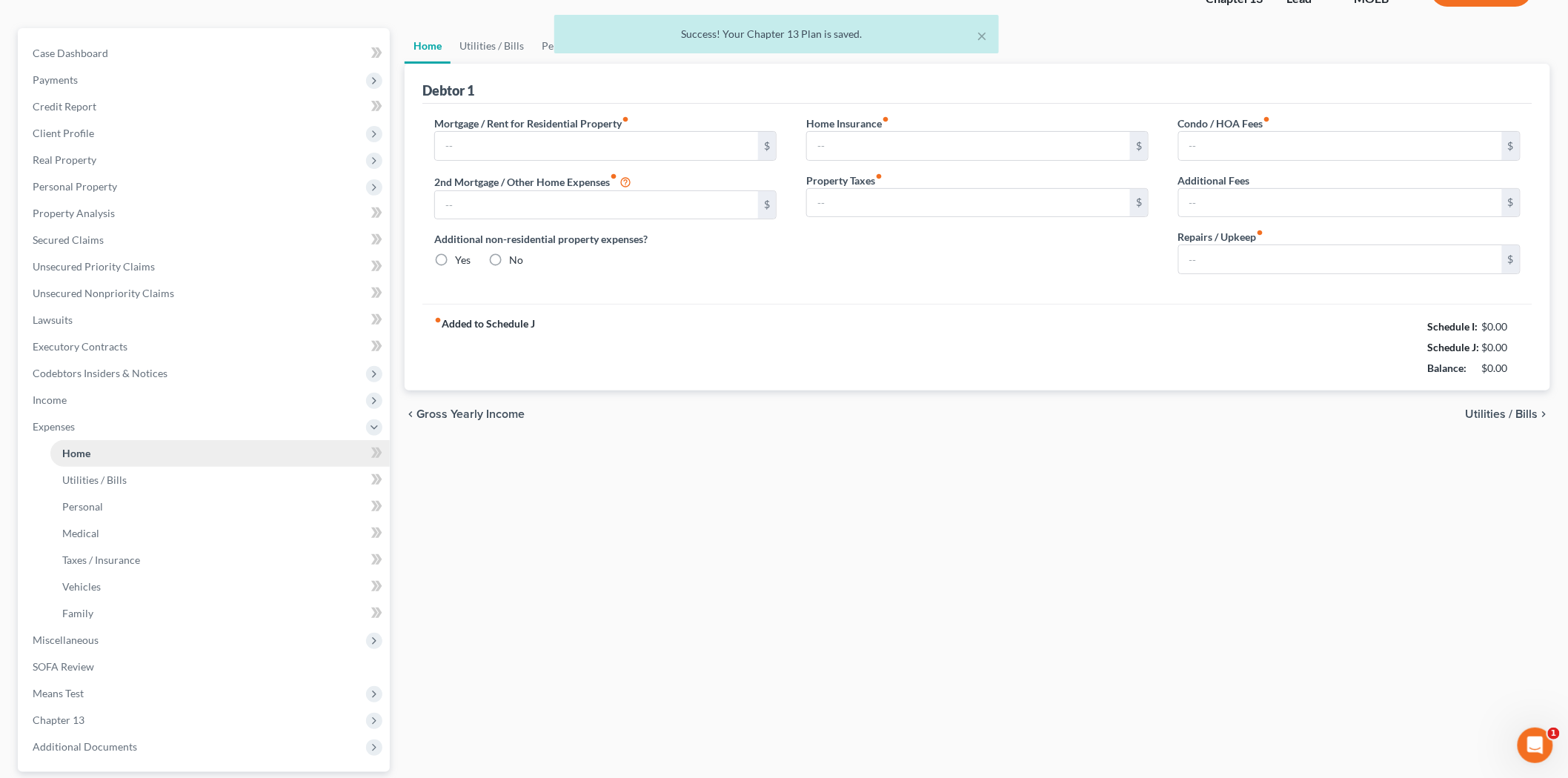
type input "235.00"
type input "33.00"
type input "100.00"
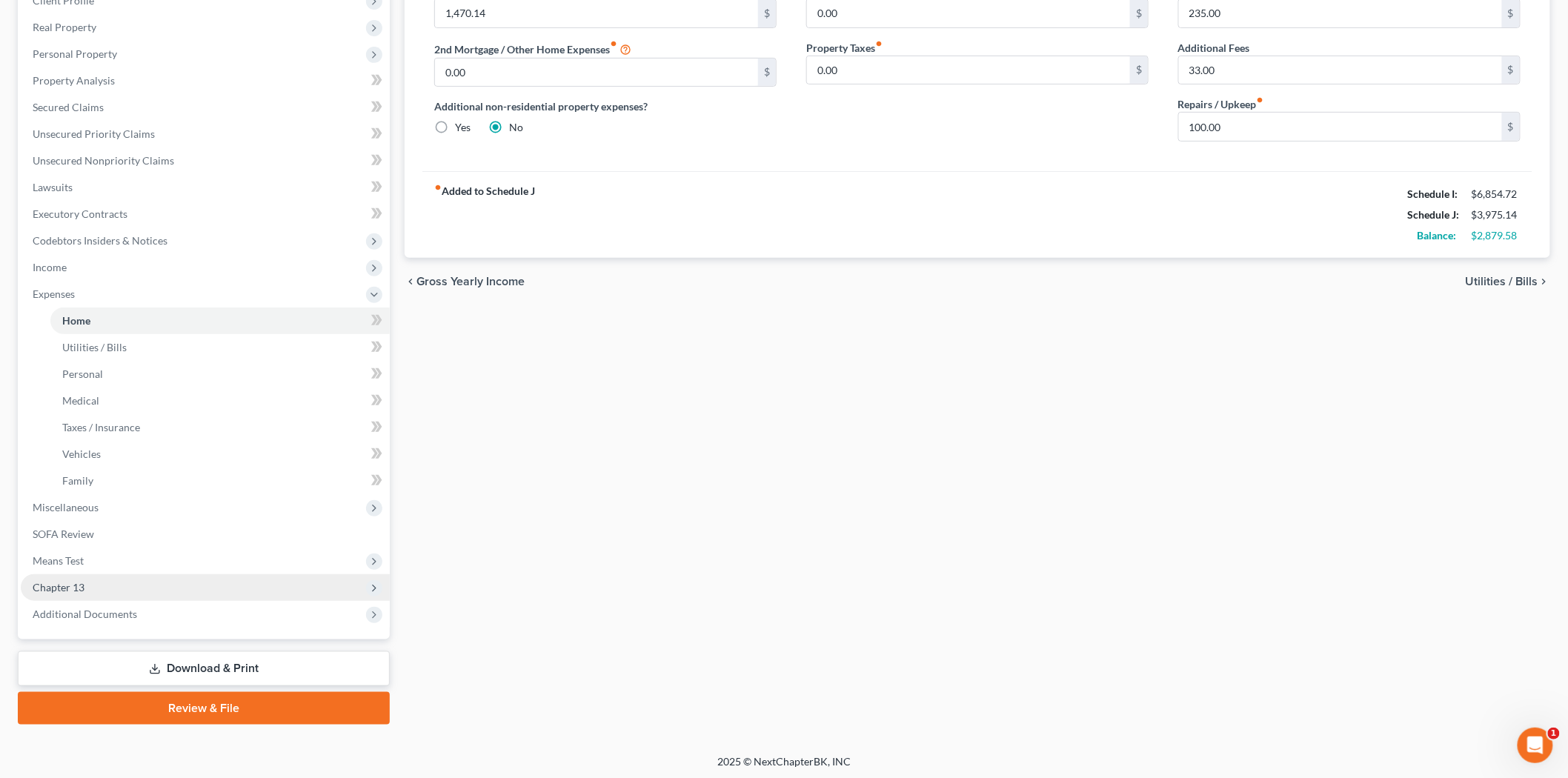
click at [135, 582] on span "Chapter 13" at bounding box center [205, 587] width 369 height 26
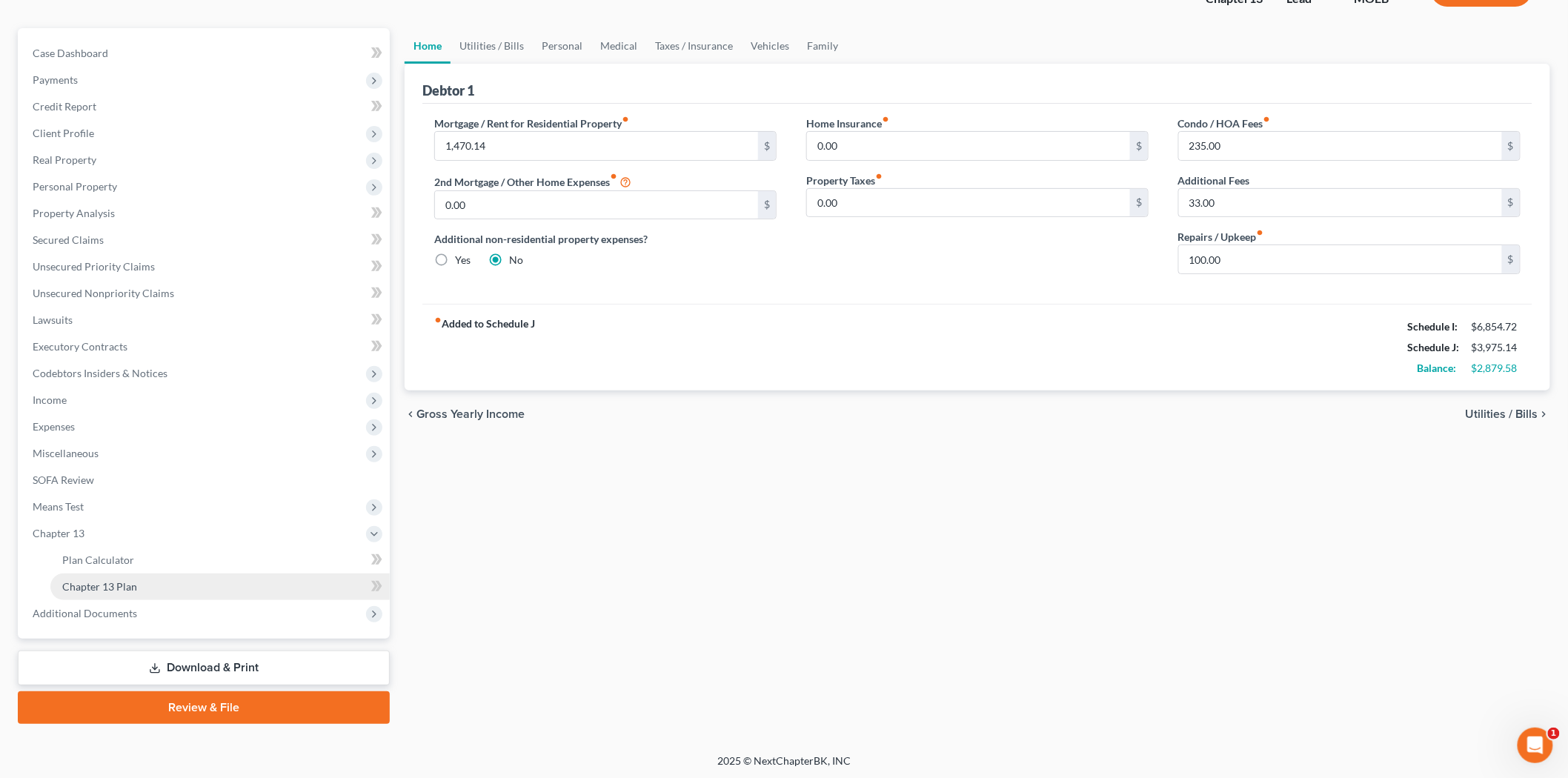
click at [150, 587] on link "Chapter 13 Plan" at bounding box center [220, 586] width 339 height 26
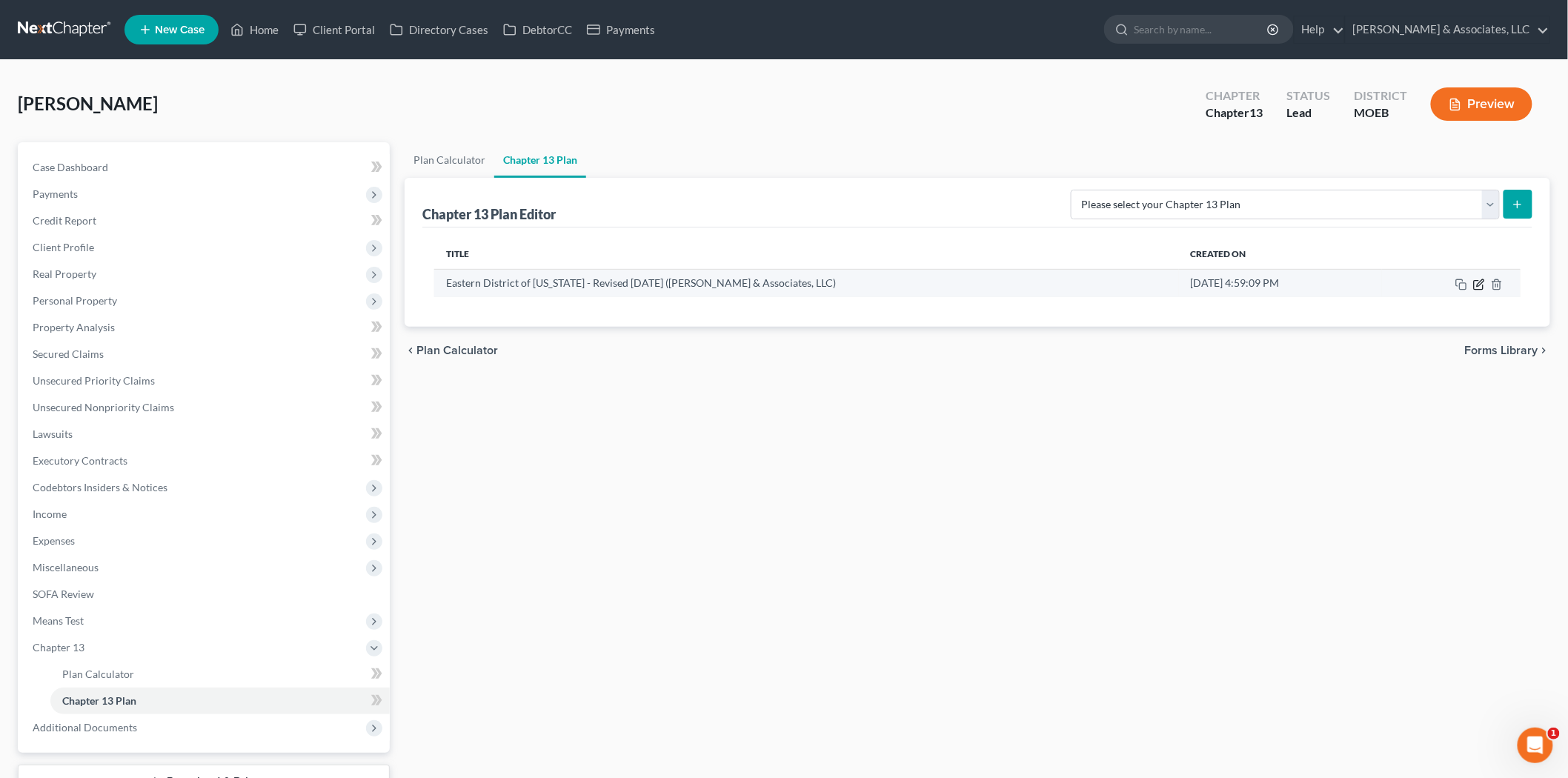
click at [1473, 285] on icon "button" at bounding box center [1479, 284] width 12 height 12
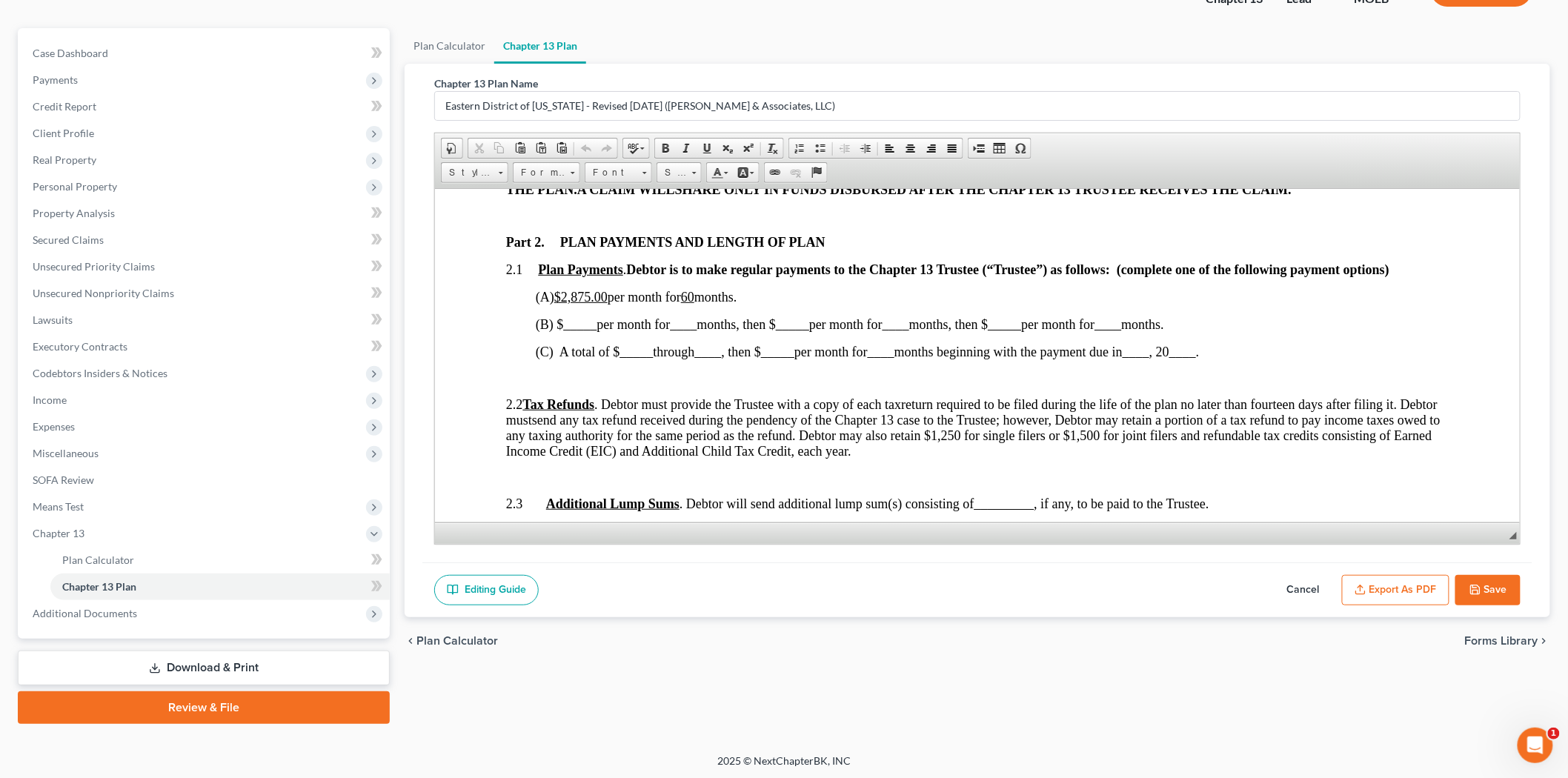
scroll to position [741, 0]
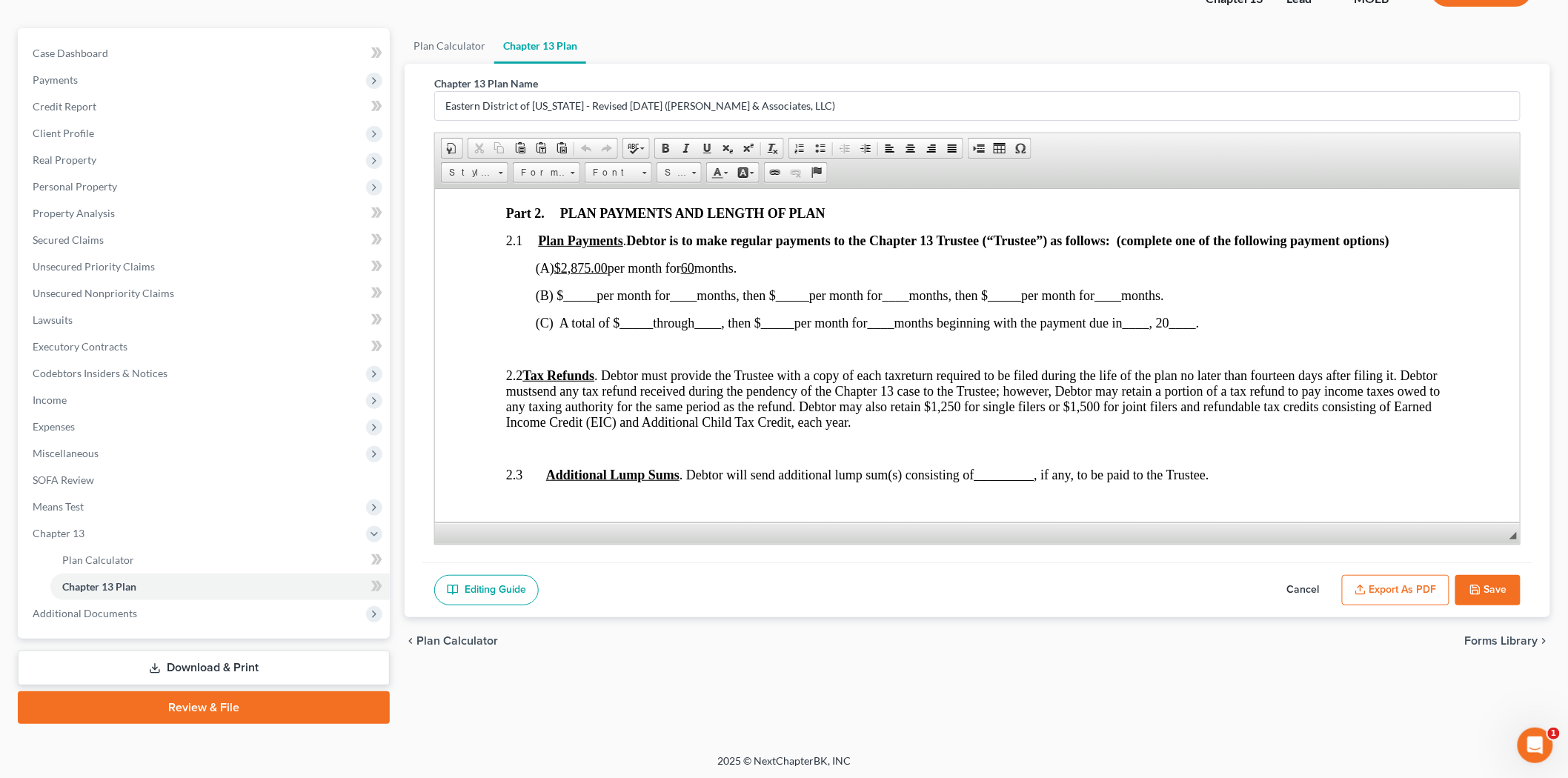
click at [1478, 589] on icon "button" at bounding box center [1475, 589] width 12 height 12
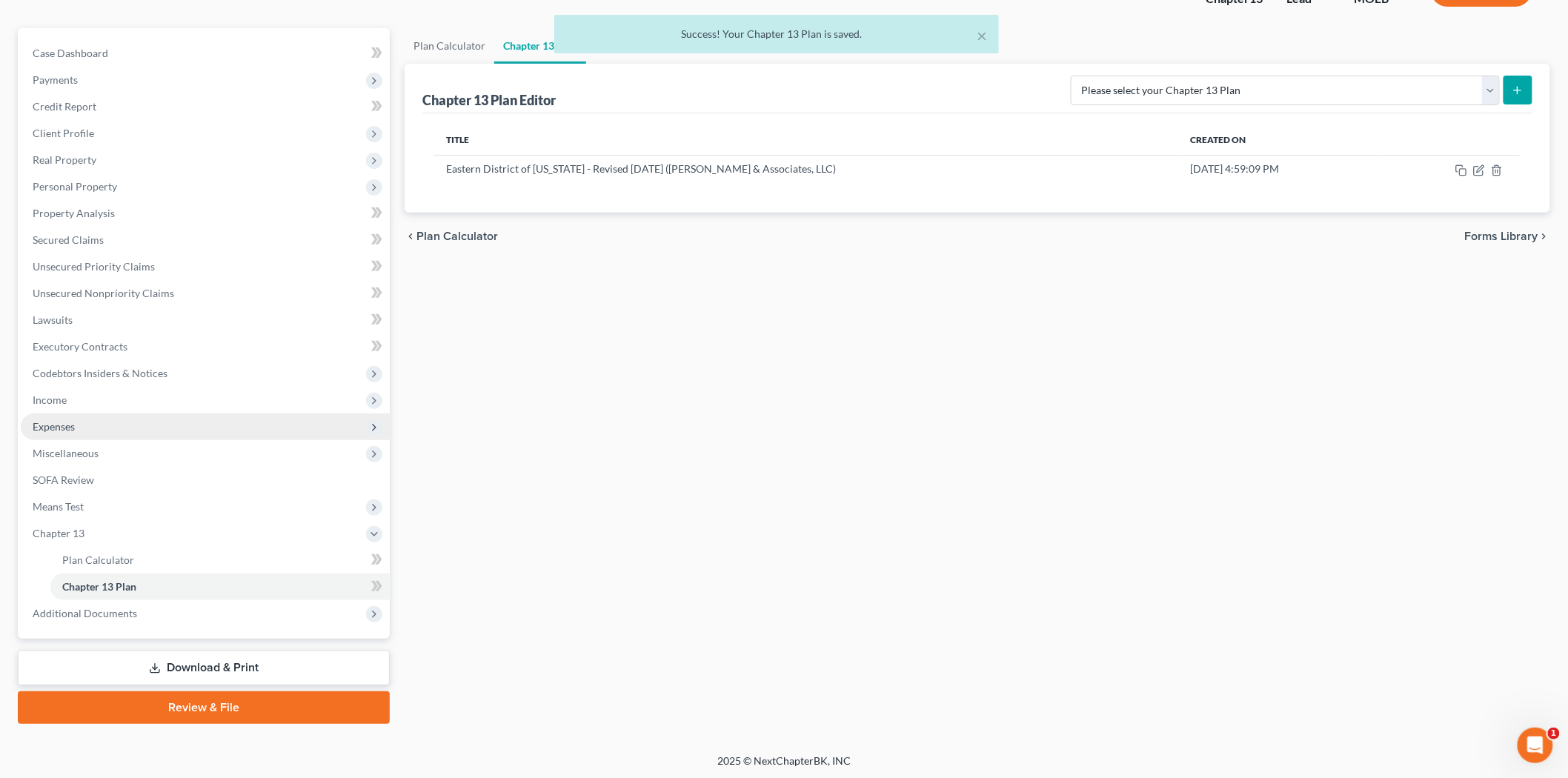
click at [79, 433] on span "Expenses" at bounding box center [205, 427] width 369 height 26
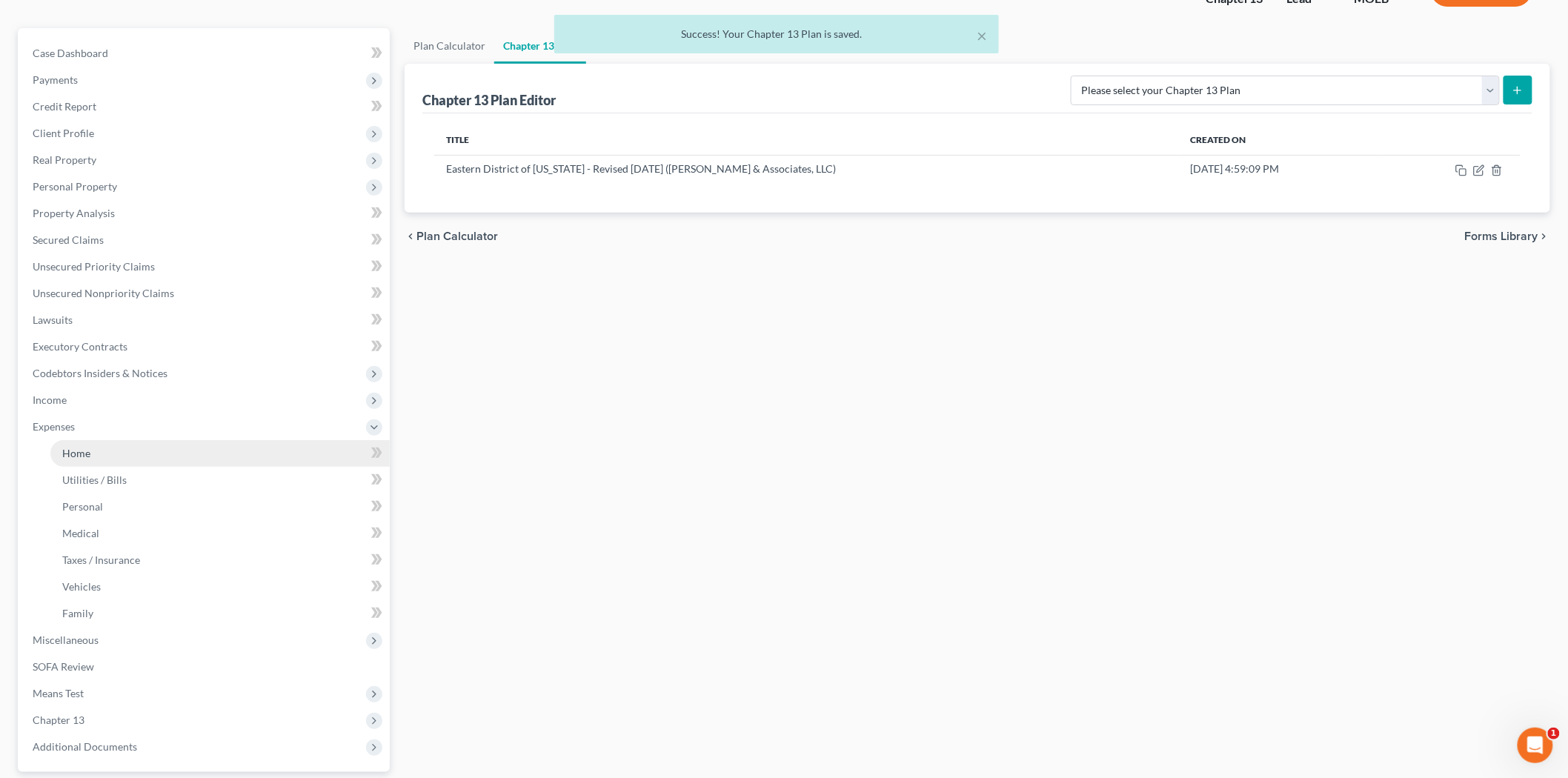
click at [100, 459] on link "Home" at bounding box center [220, 453] width 339 height 26
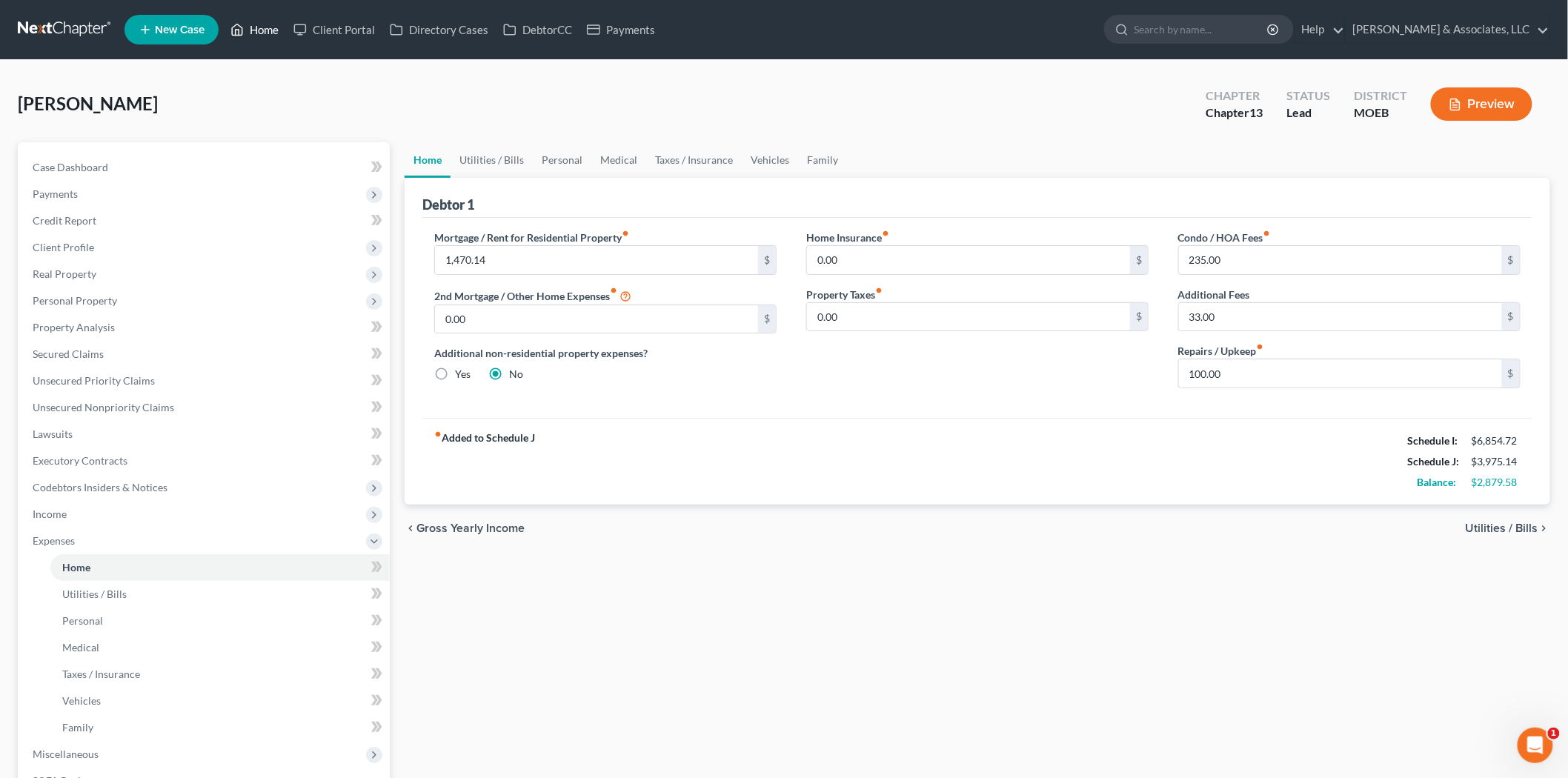
click at [270, 26] on link "Home" at bounding box center [255, 30] width 63 height 26
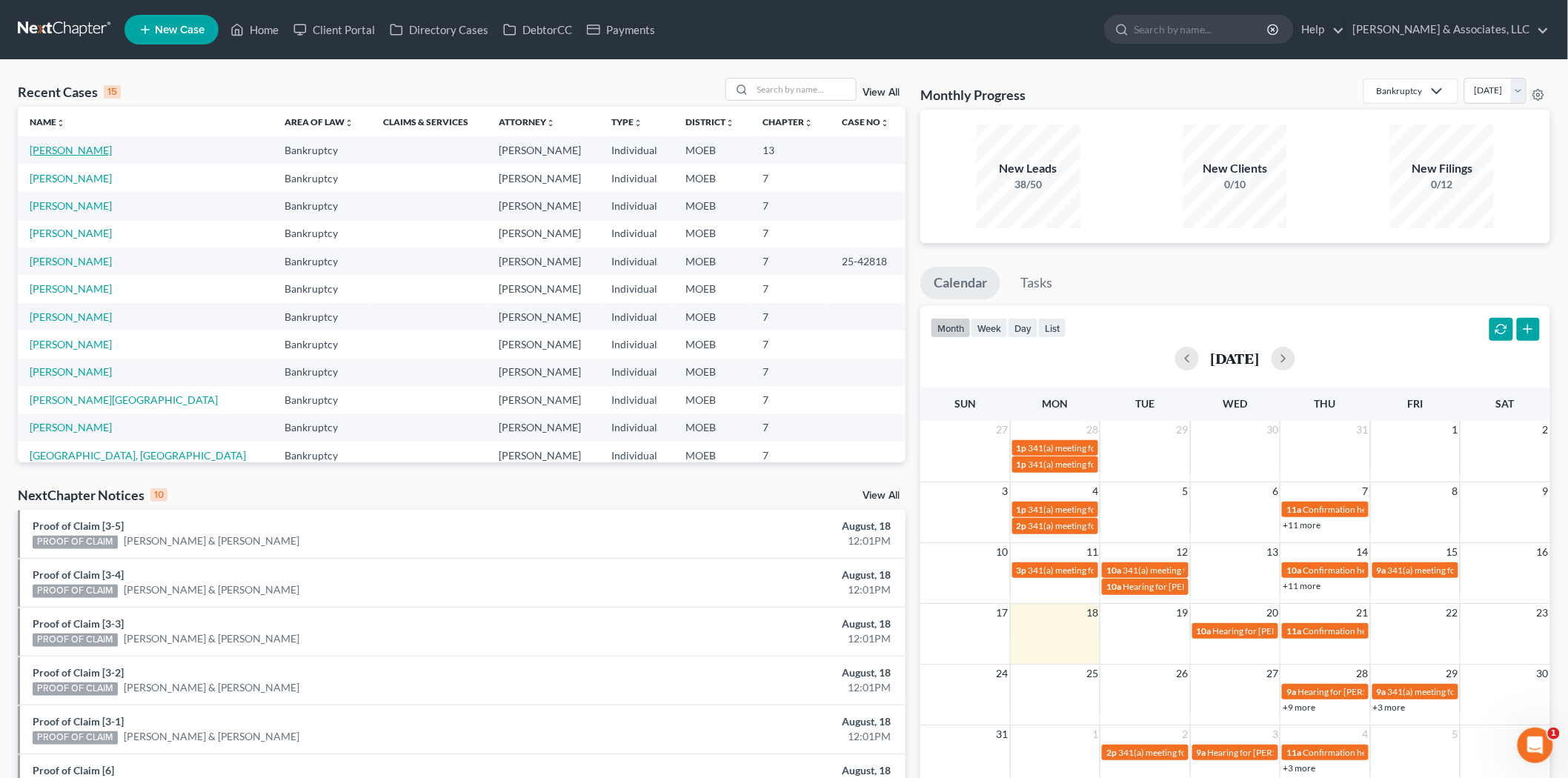
click at [99, 148] on link "[PERSON_NAME]" at bounding box center [70, 150] width 82 height 12
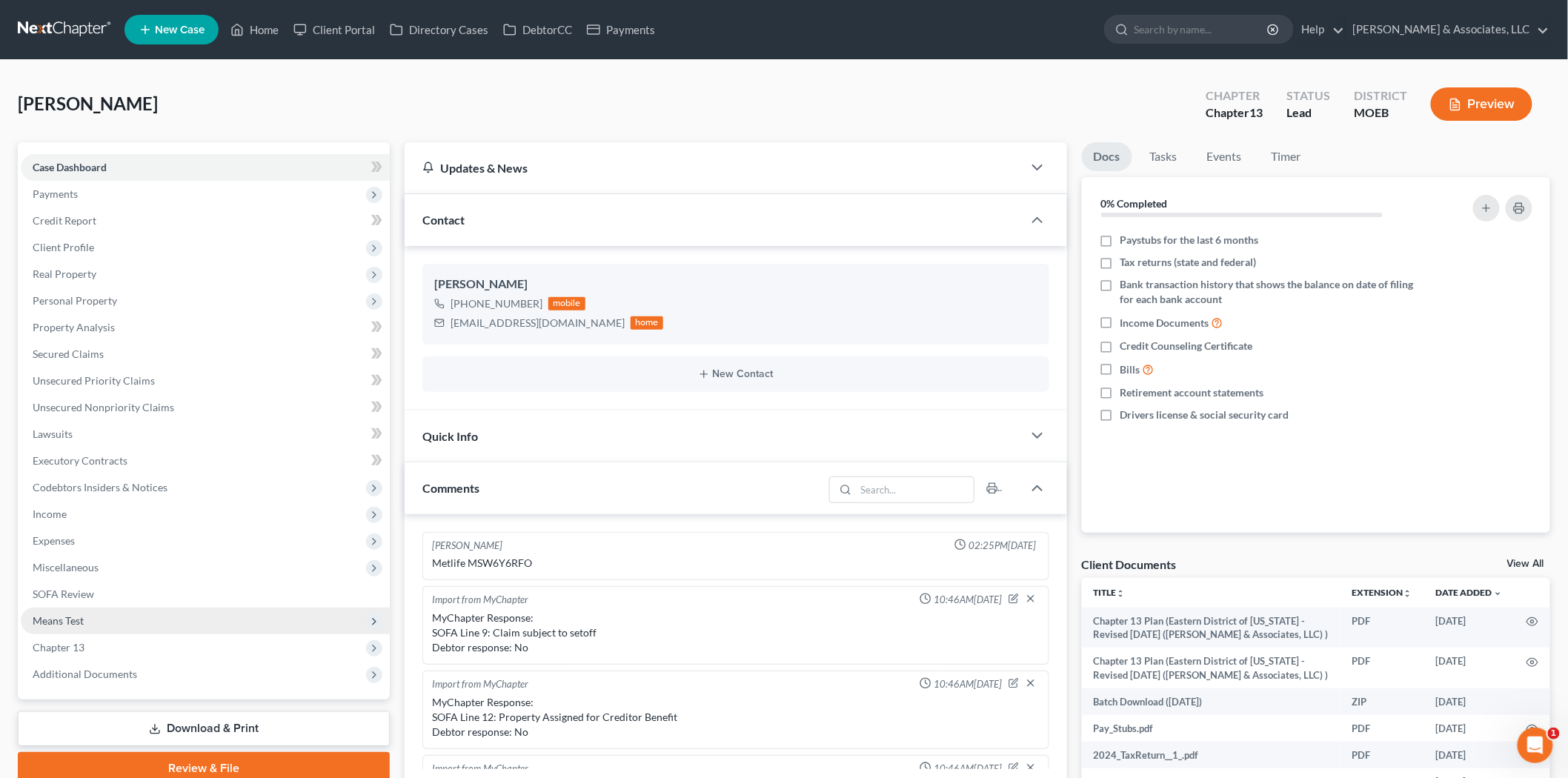
scroll to position [1573, 0]
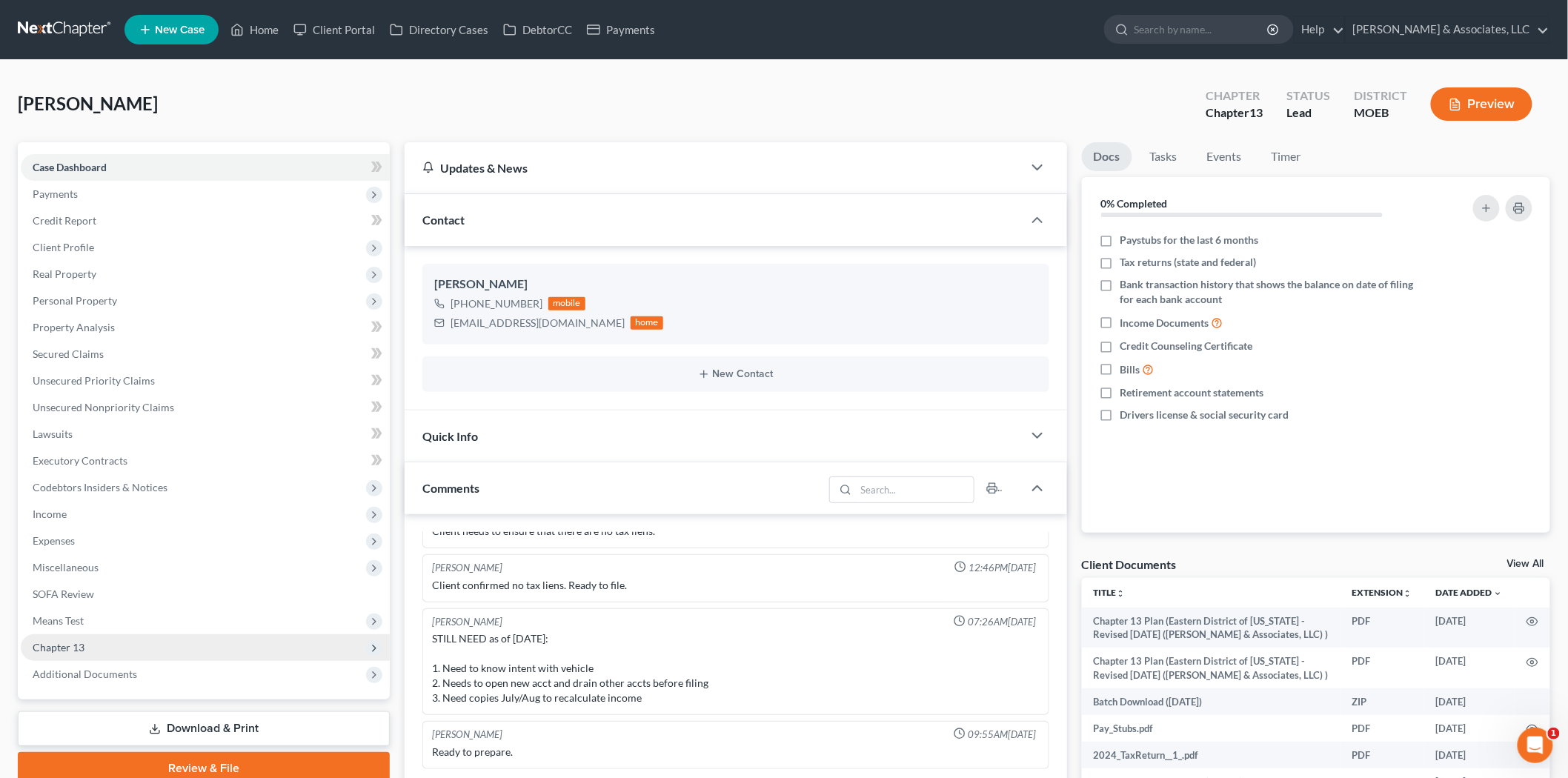
click at [100, 639] on span "Chapter 13" at bounding box center [205, 647] width 369 height 26
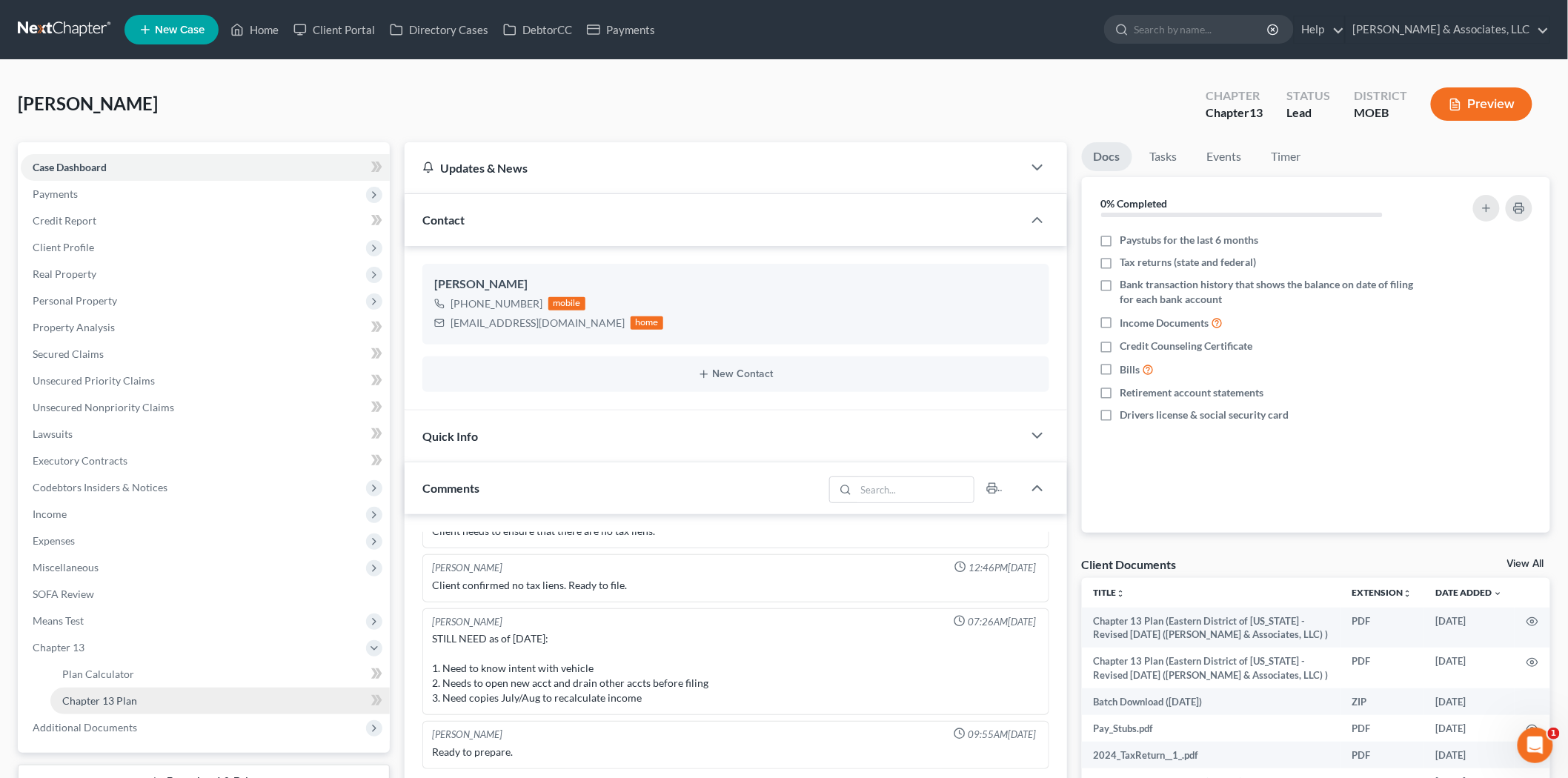
click at [141, 687] on link "Chapter 13 Plan" at bounding box center [220, 700] width 339 height 26
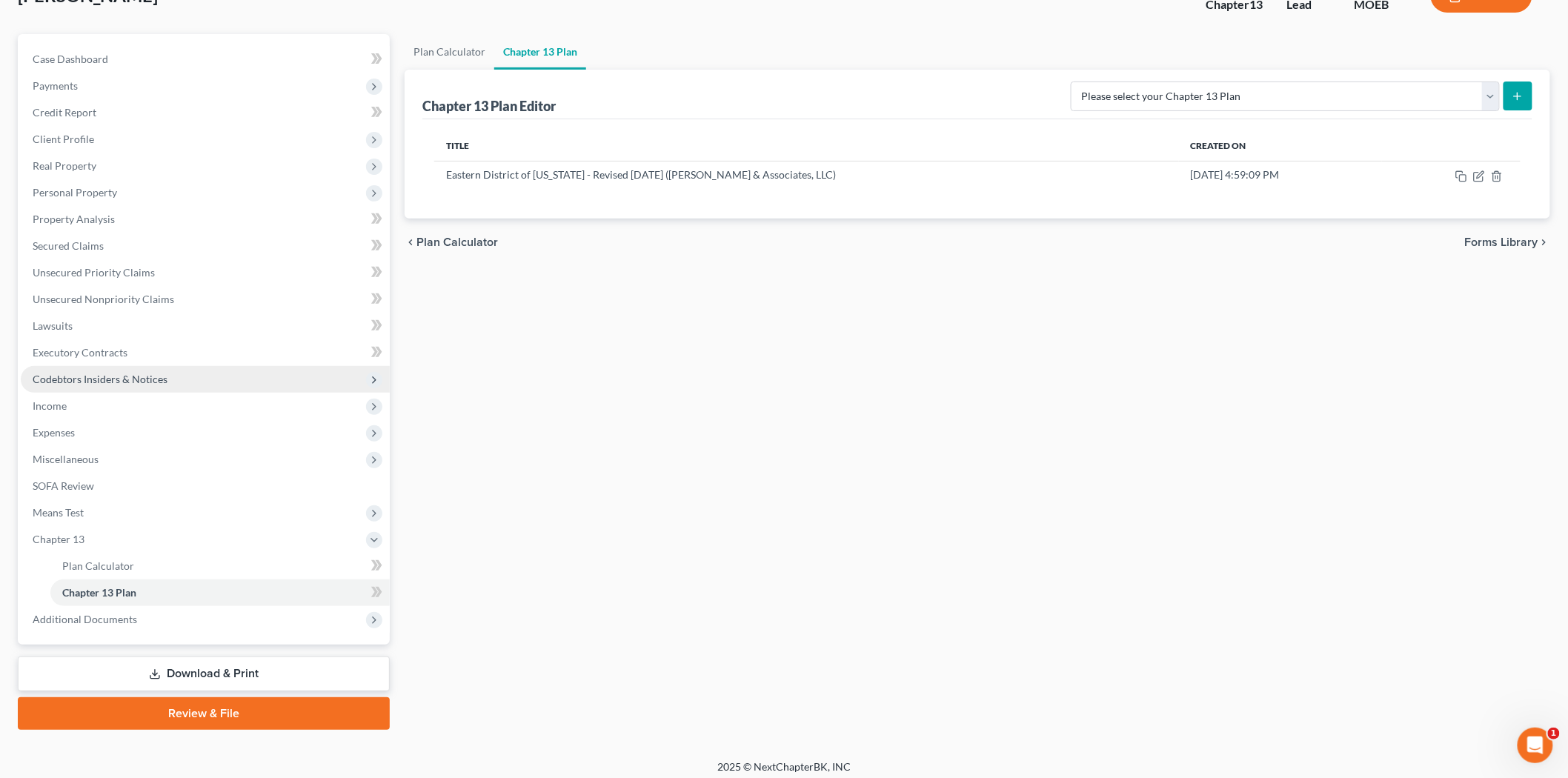
scroll to position [114, 0]
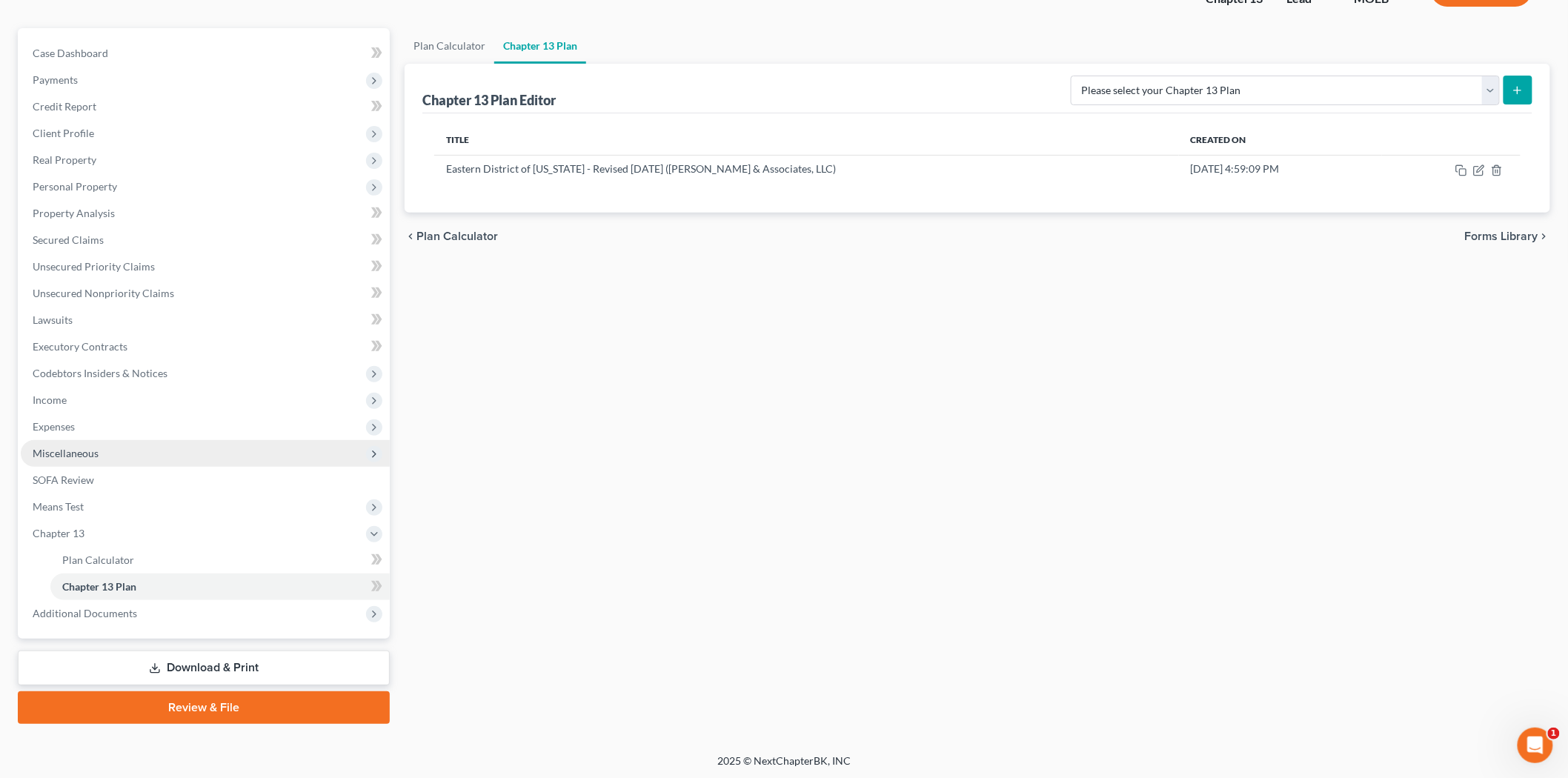
click at [131, 446] on span "Miscellaneous" at bounding box center [205, 453] width 369 height 26
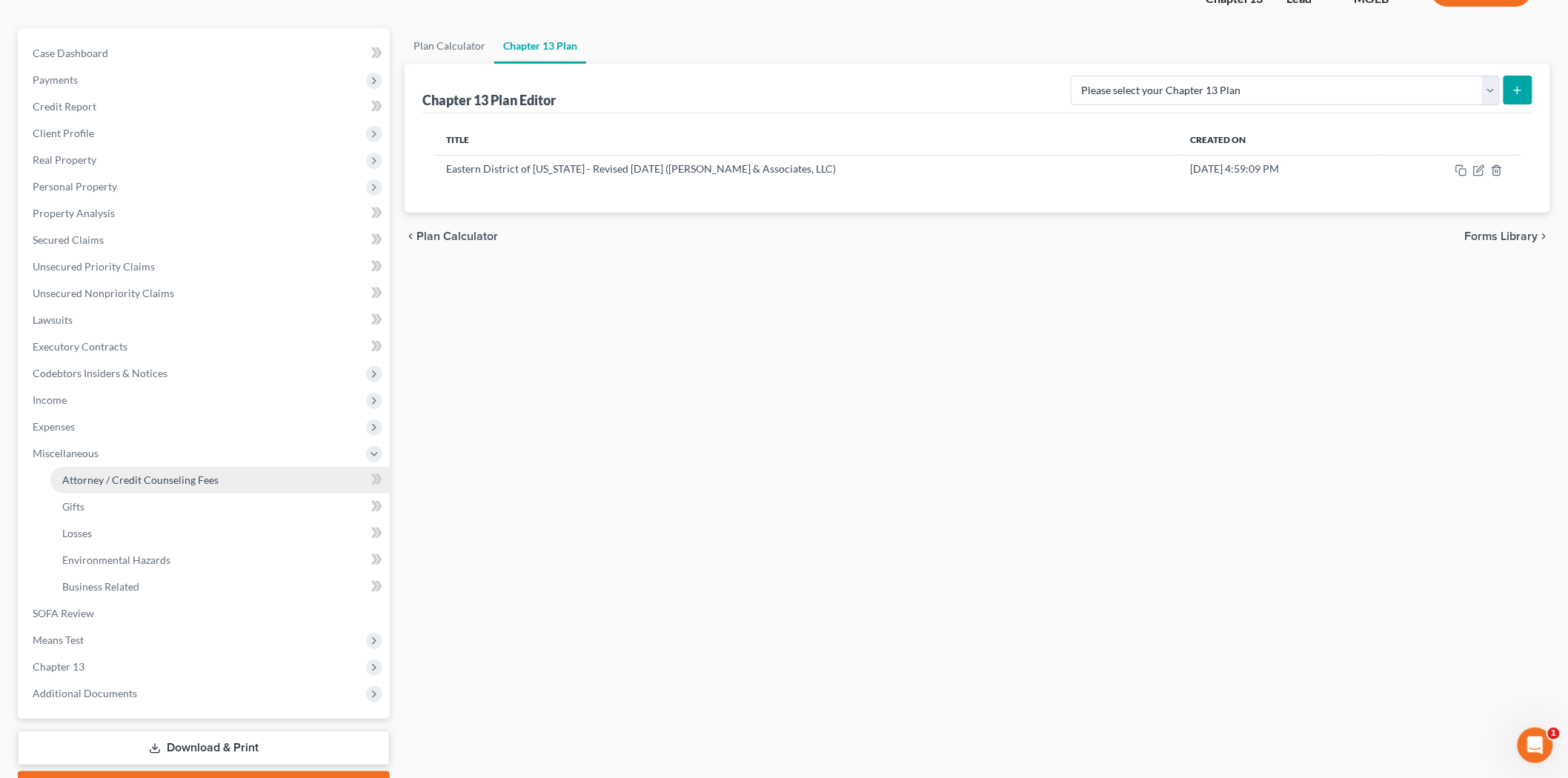
click at [145, 468] on link "Attorney / Credit Counseling Fees" at bounding box center [220, 480] width 339 height 26
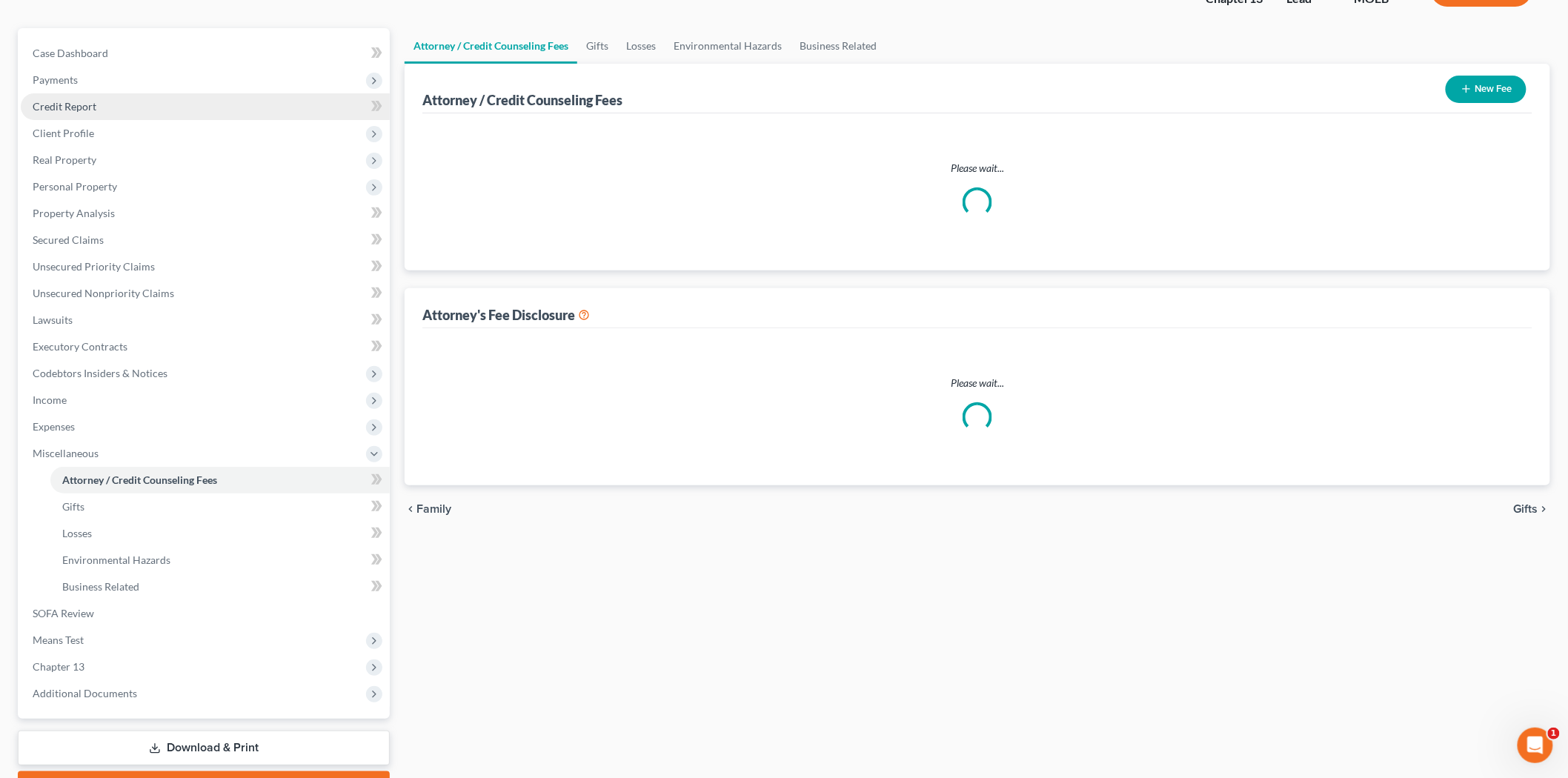
scroll to position [112, 0]
select select "0"
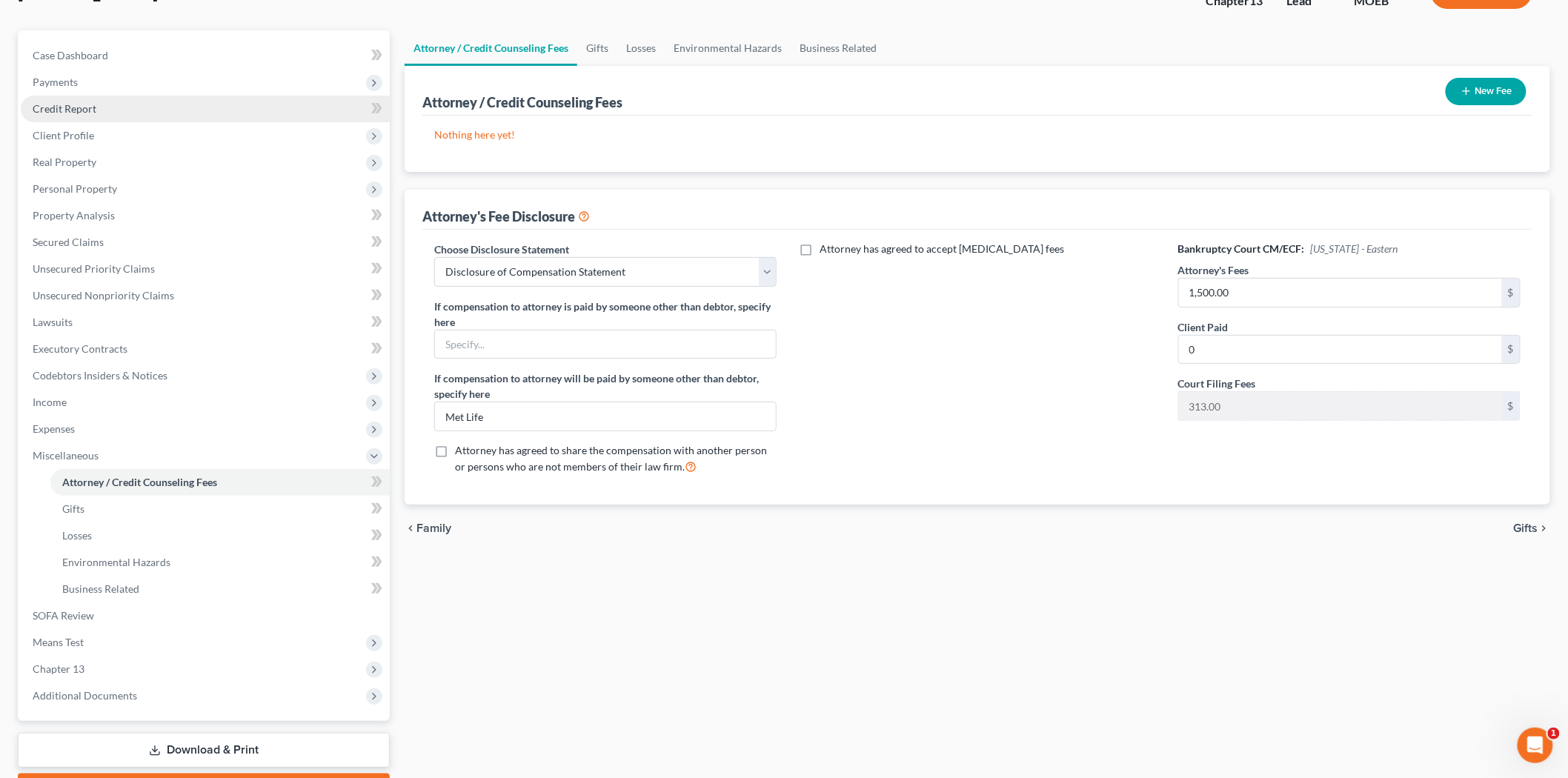
scroll to position [0, 0]
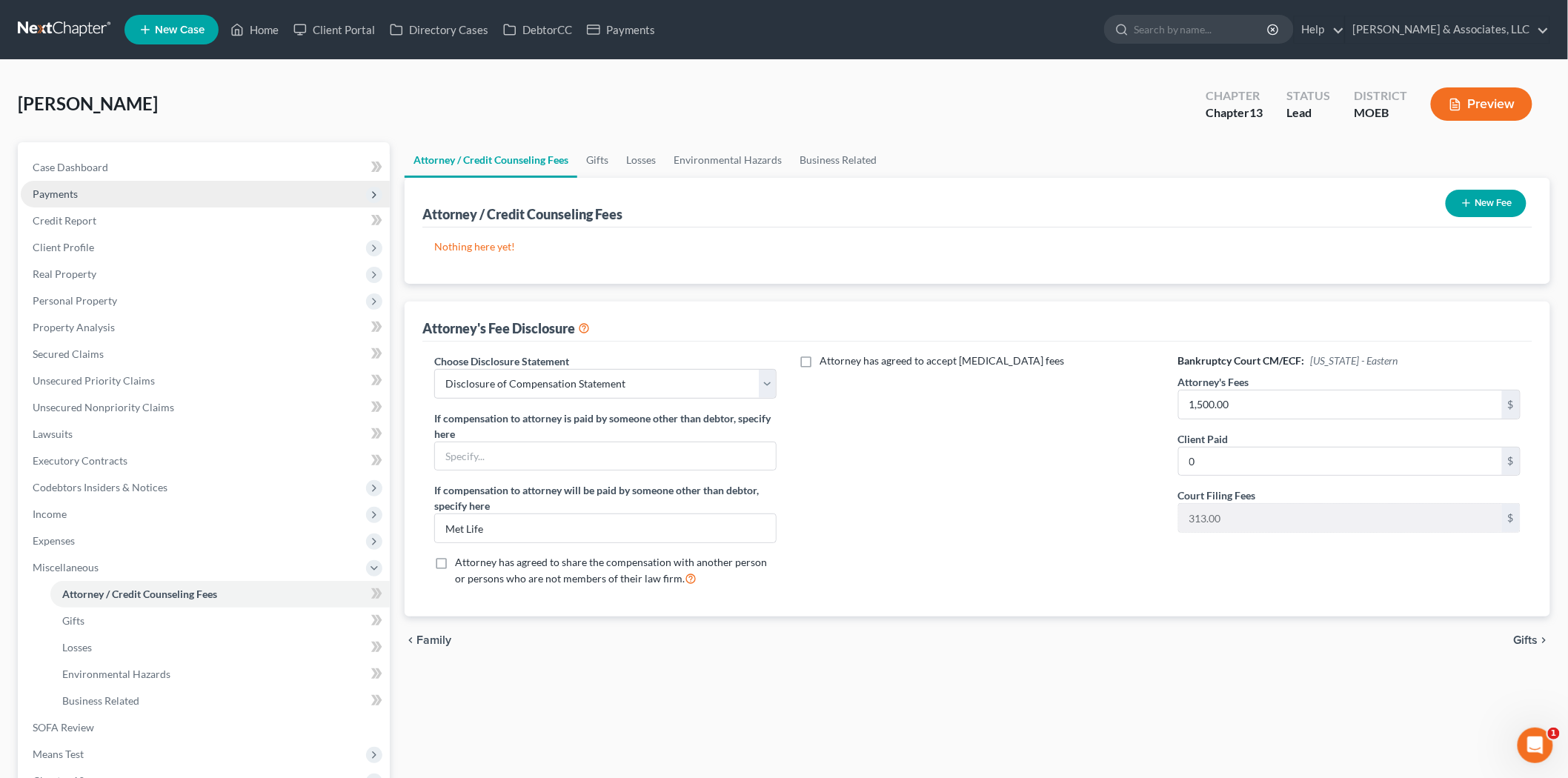
click at [72, 188] on span "Payments" at bounding box center [55, 193] width 45 height 12
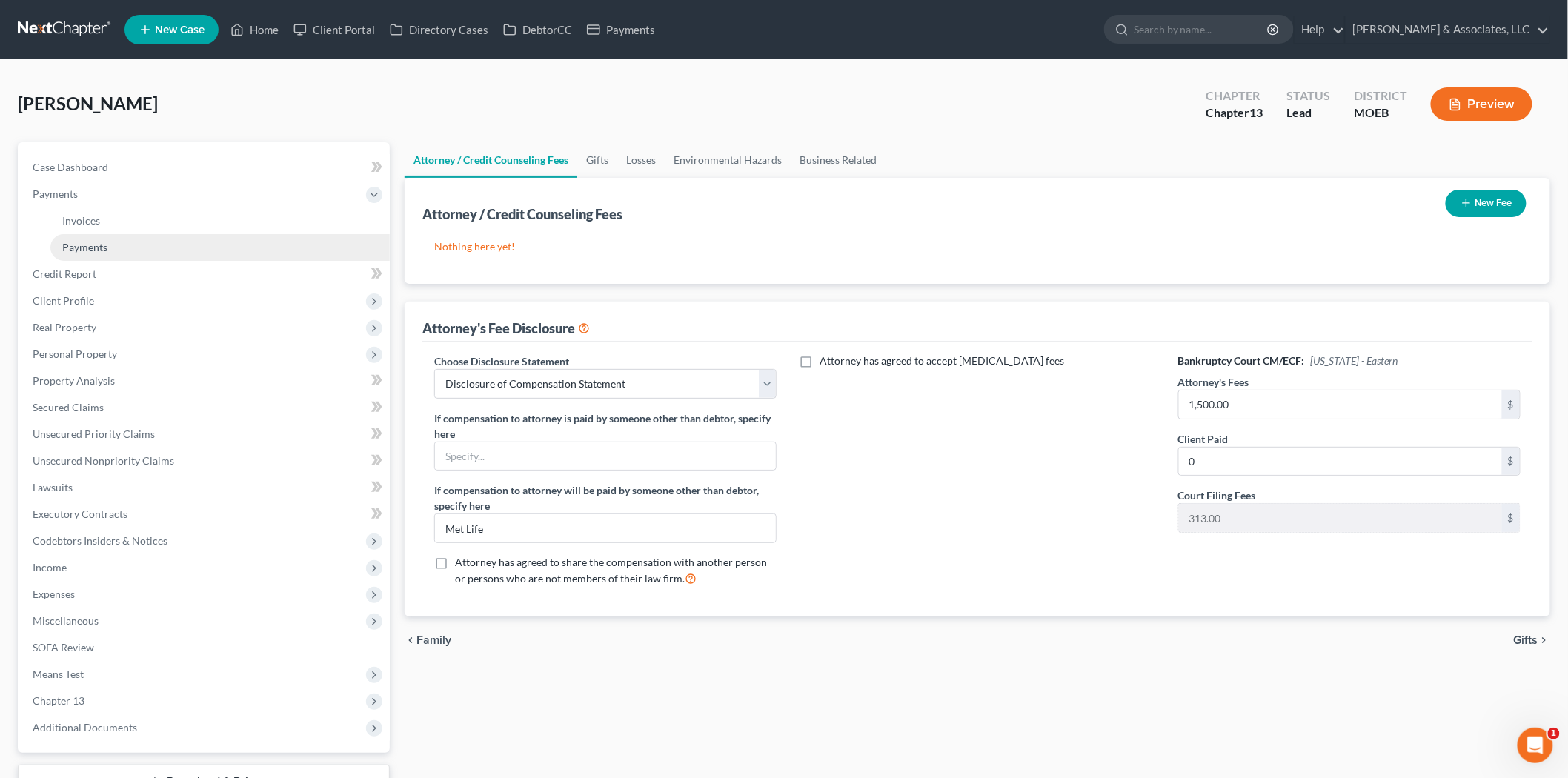
click at [111, 242] on link "Payments" at bounding box center [220, 247] width 339 height 26
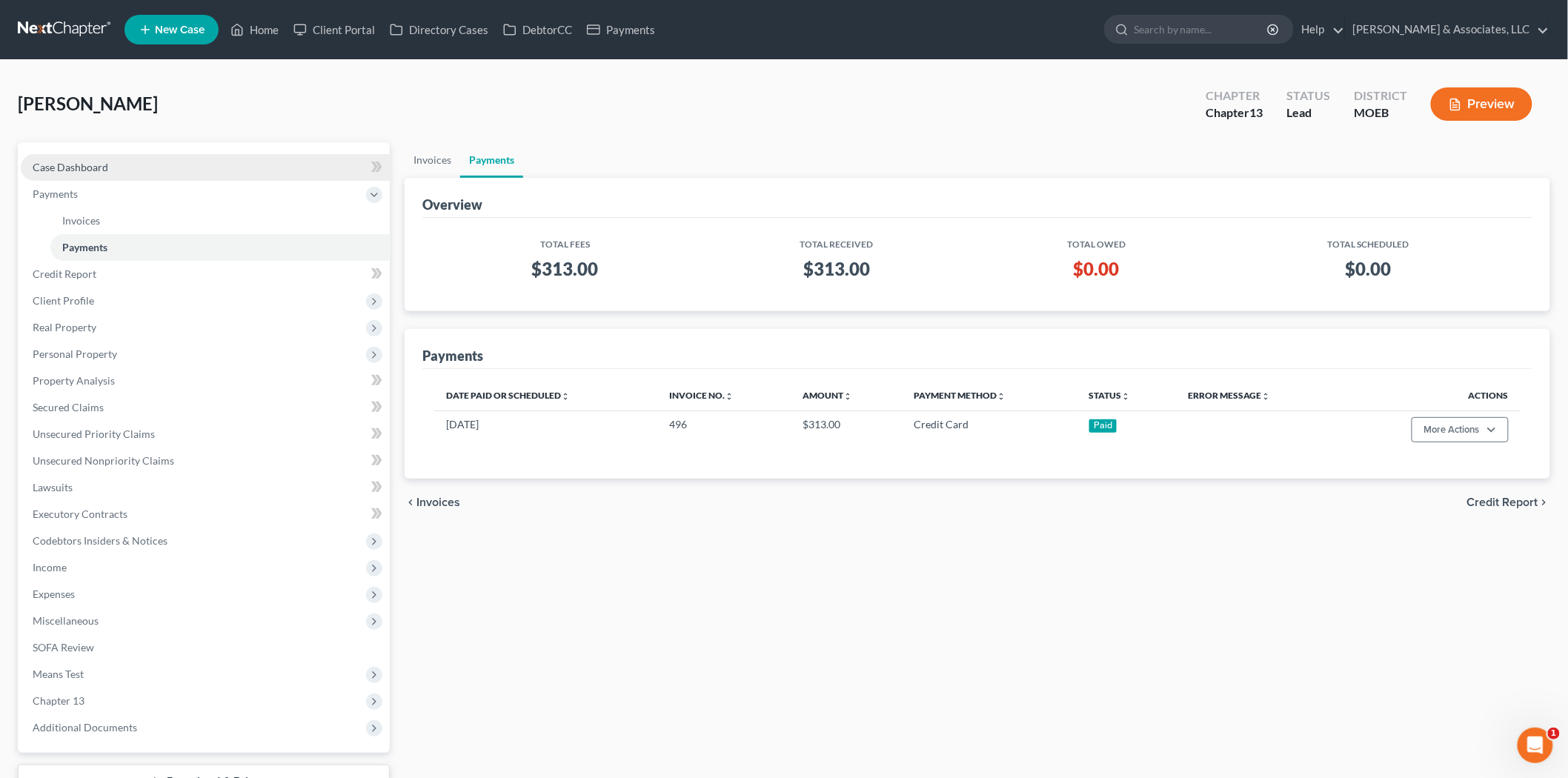
click at [55, 161] on span "Case Dashboard" at bounding box center [69, 166] width 75 height 12
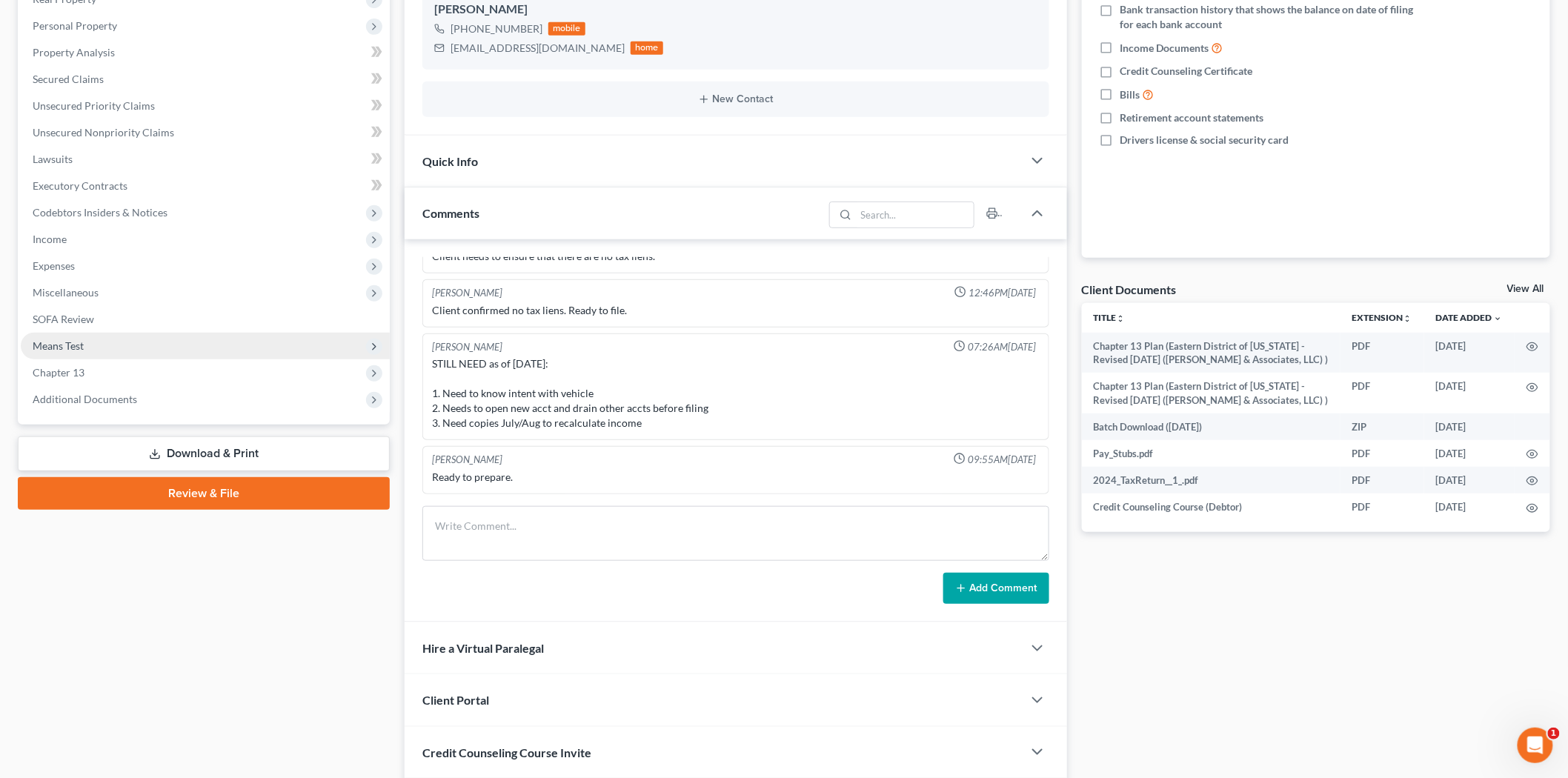
scroll to position [384, 0]
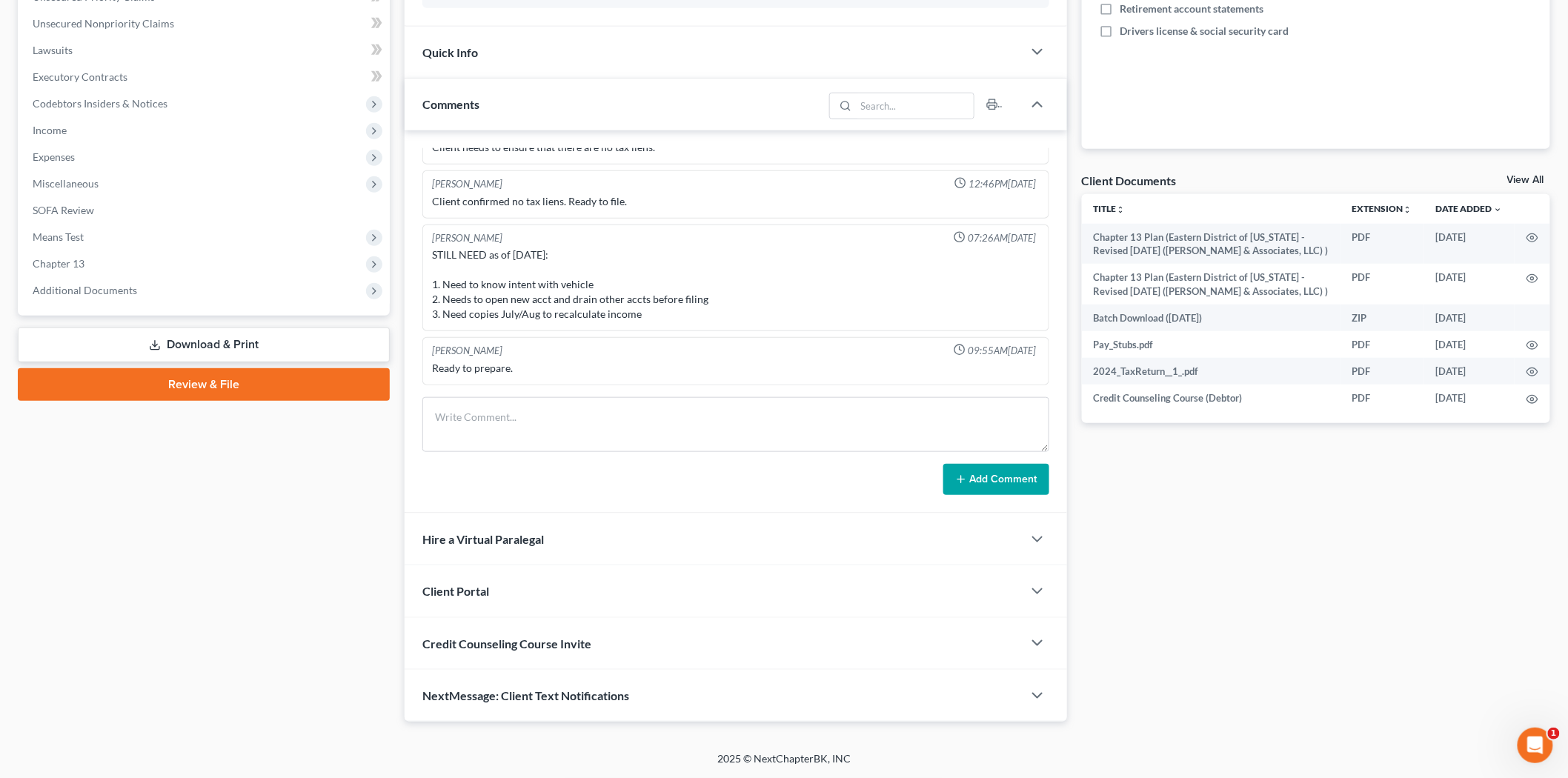
click at [226, 393] on link "Review & File" at bounding box center [204, 384] width 372 height 32
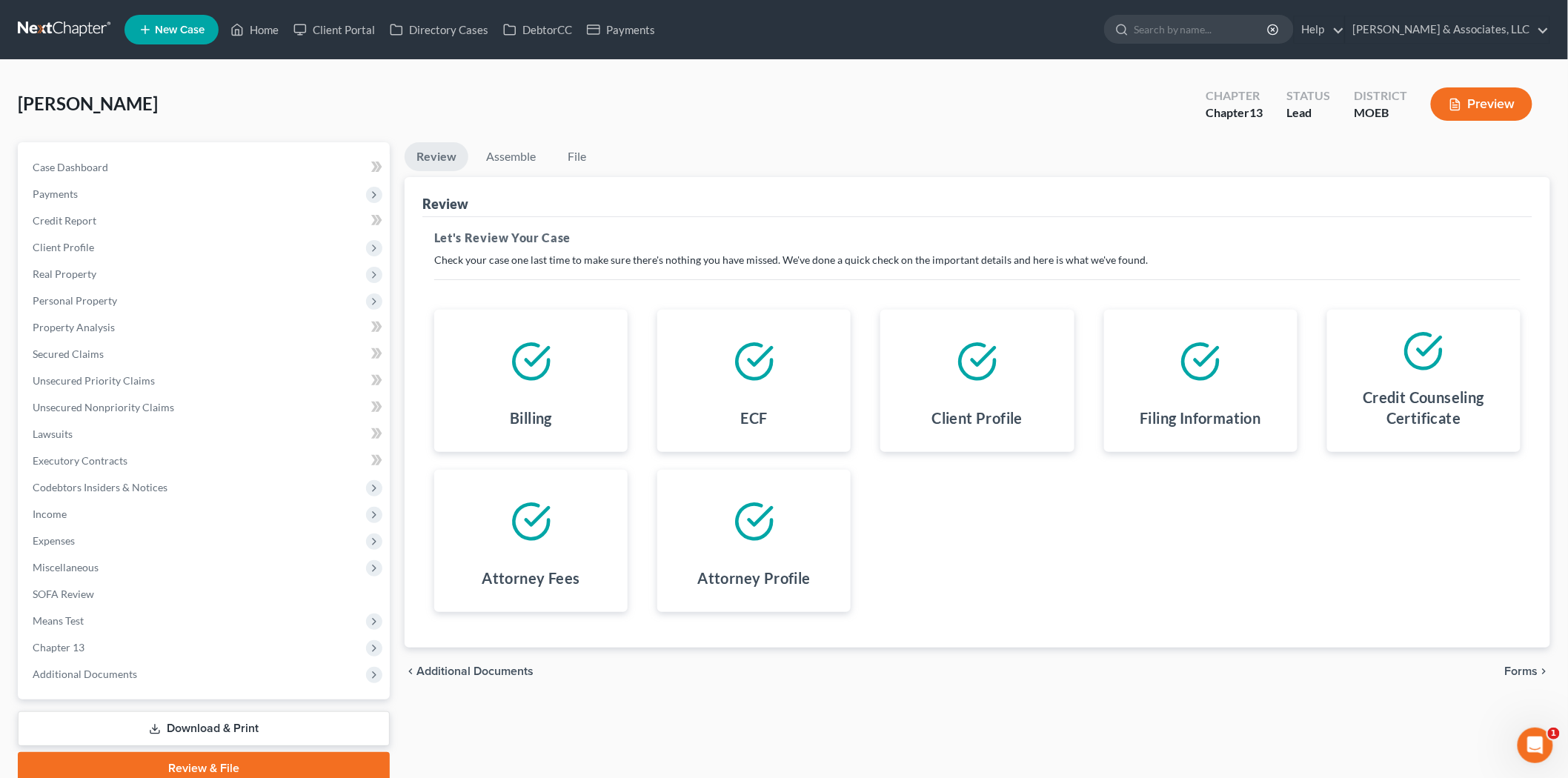
click at [1522, 675] on span "Forms" at bounding box center [1522, 671] width 33 height 12
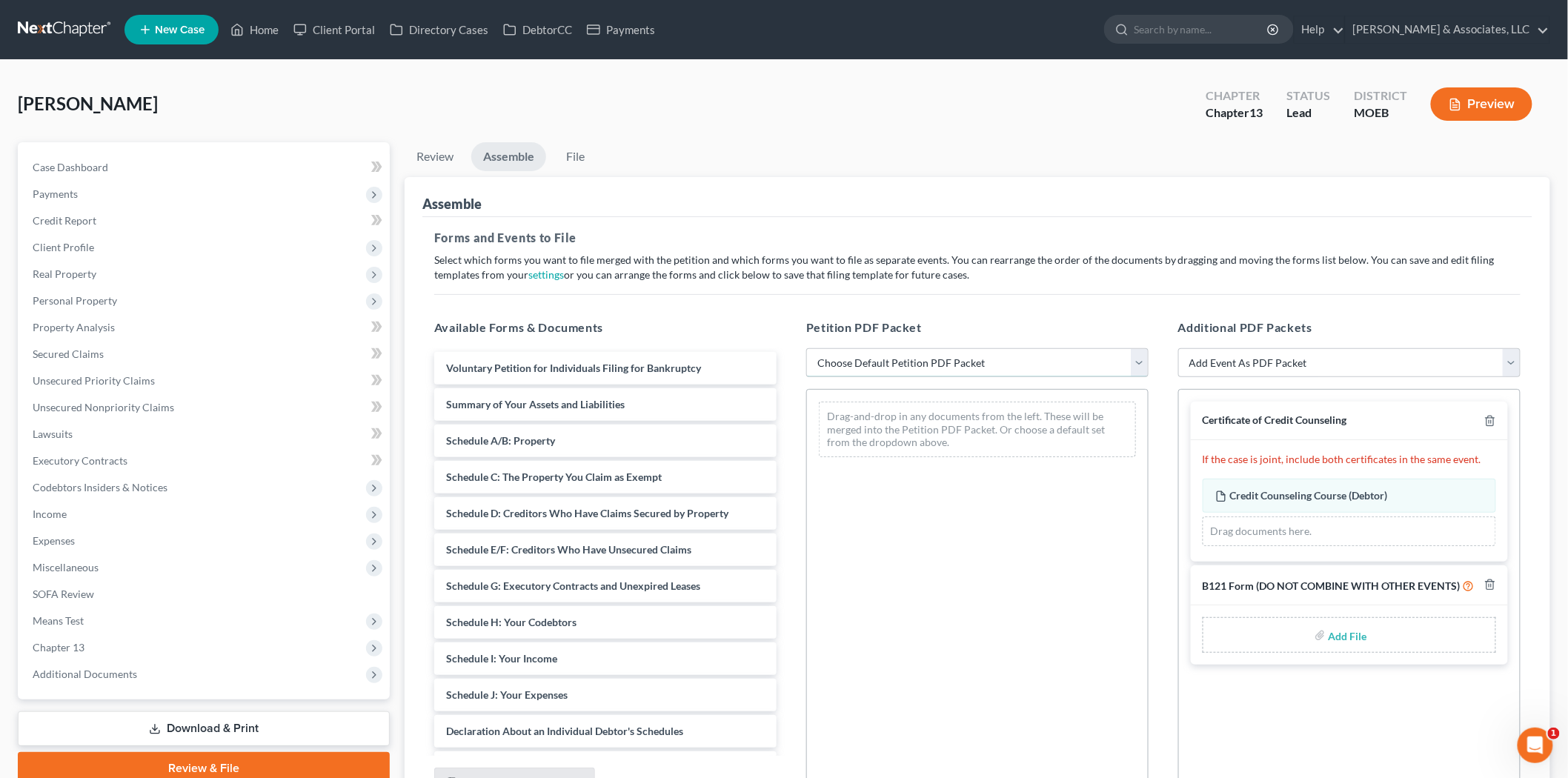
click at [864, 371] on select "Choose Default Petition PDF Packet Complete Bankruptcy Petition (all forms and …" at bounding box center [978, 363] width 342 height 30
select select "0"
click at [806, 348] on select "Choose Default Petition PDF Packet Complete Bankruptcy Petition (all forms and …" at bounding box center [978, 363] width 342 height 30
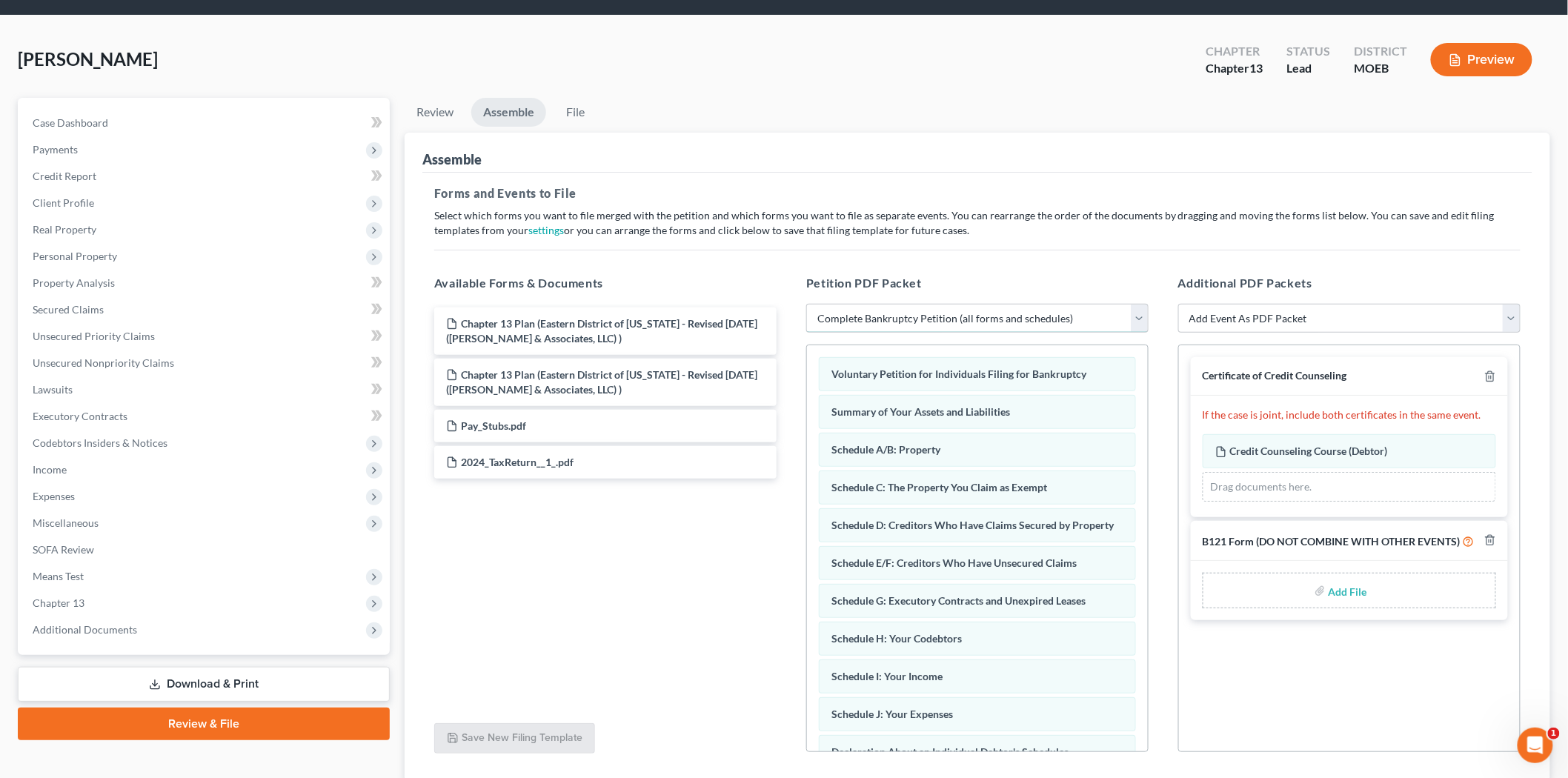
scroll to position [82, 0]
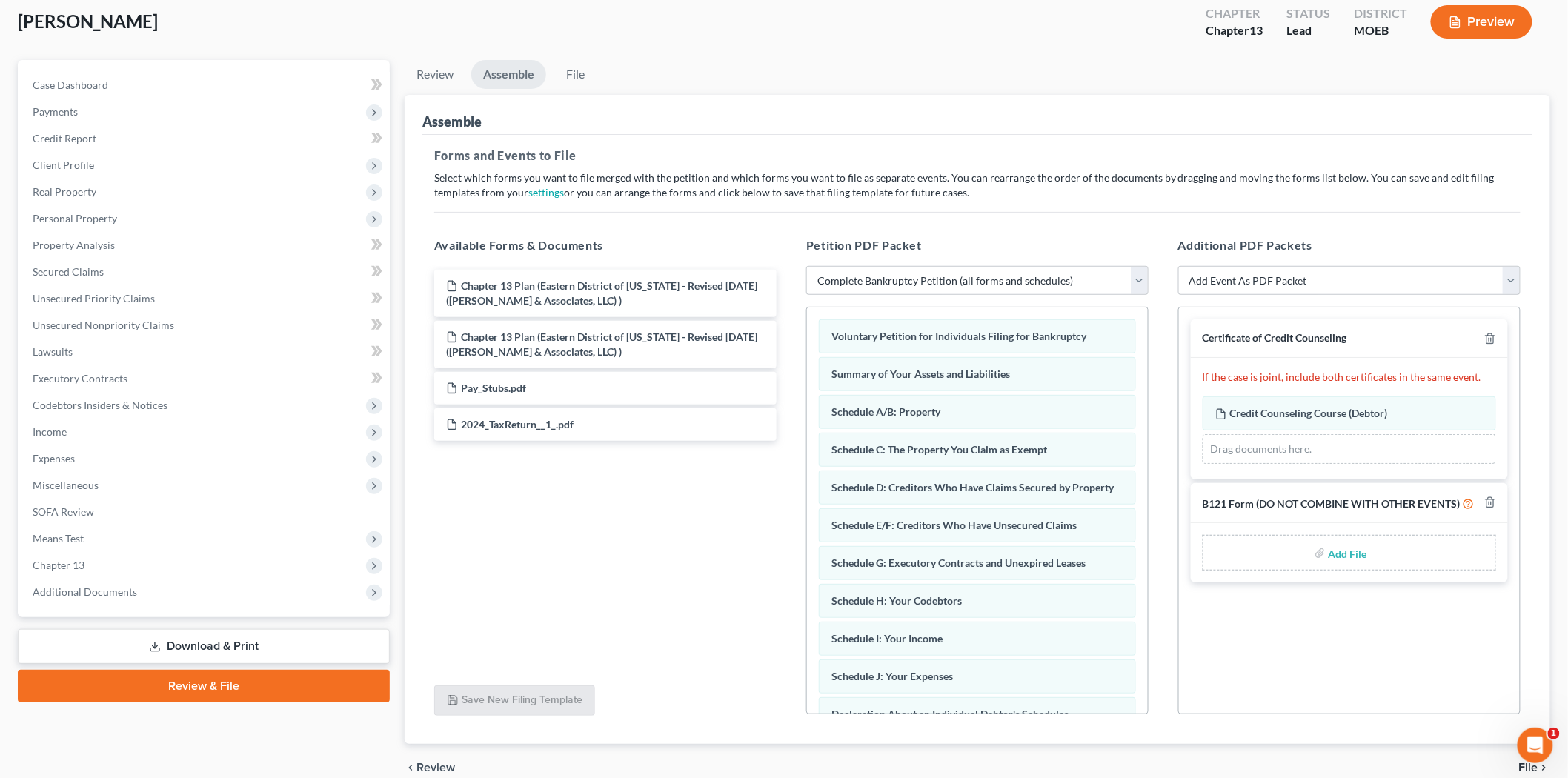
click at [1363, 558] on input "file" at bounding box center [1346, 552] width 36 height 26
type input "C:\fakepath\SSN form.pdf"
click at [1293, 279] on select "Add Event As PDF Packet Amended List of Creditors and Verification of Matrix Am…" at bounding box center [1349, 281] width 342 height 30
select select "9"
click at [1178, 266] on select "Add Event As PDF Packet Amended List of Creditors and Verification of Matrix Am…" at bounding box center [1349, 281] width 342 height 30
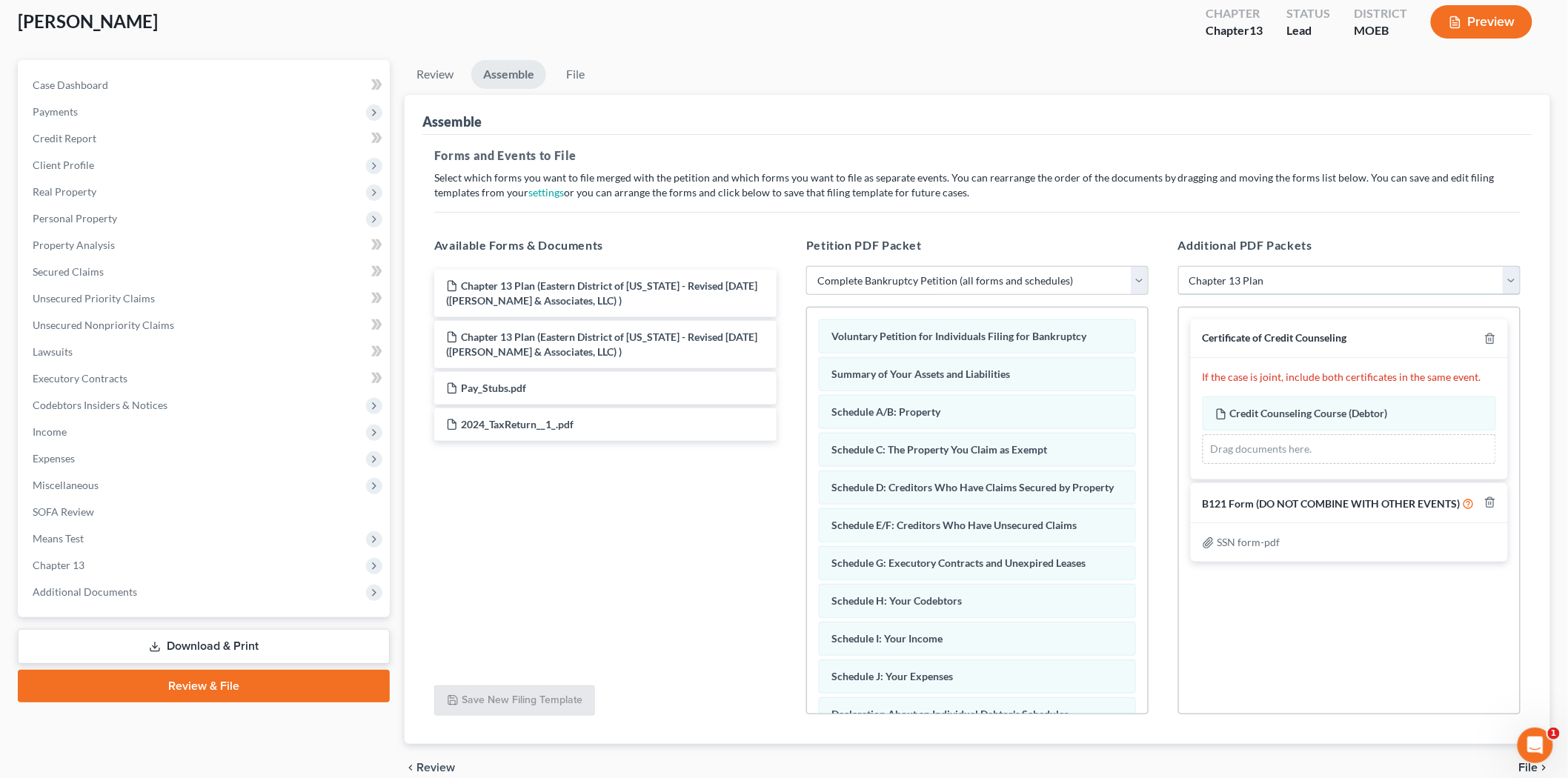
select select
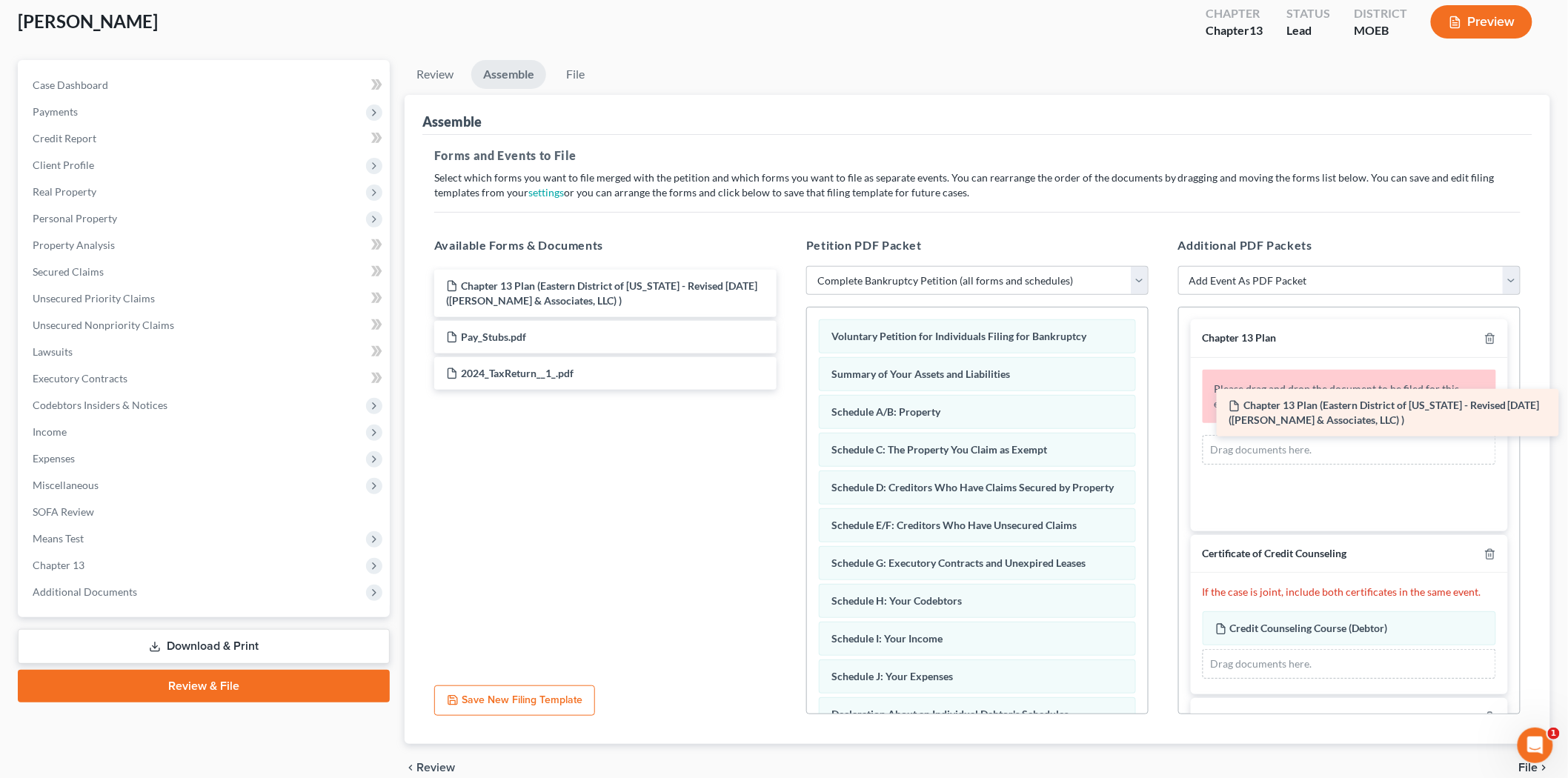
drag, startPoint x: 566, startPoint y: 282, endPoint x: 1354, endPoint y: 435, distance: 802.7
click at [788, 389] on div "Chapter 13 Plan (Eastern District of [US_STATE] - Revised [DATE] ([PERSON_NAME]…" at bounding box center [605, 329] width 366 height 120
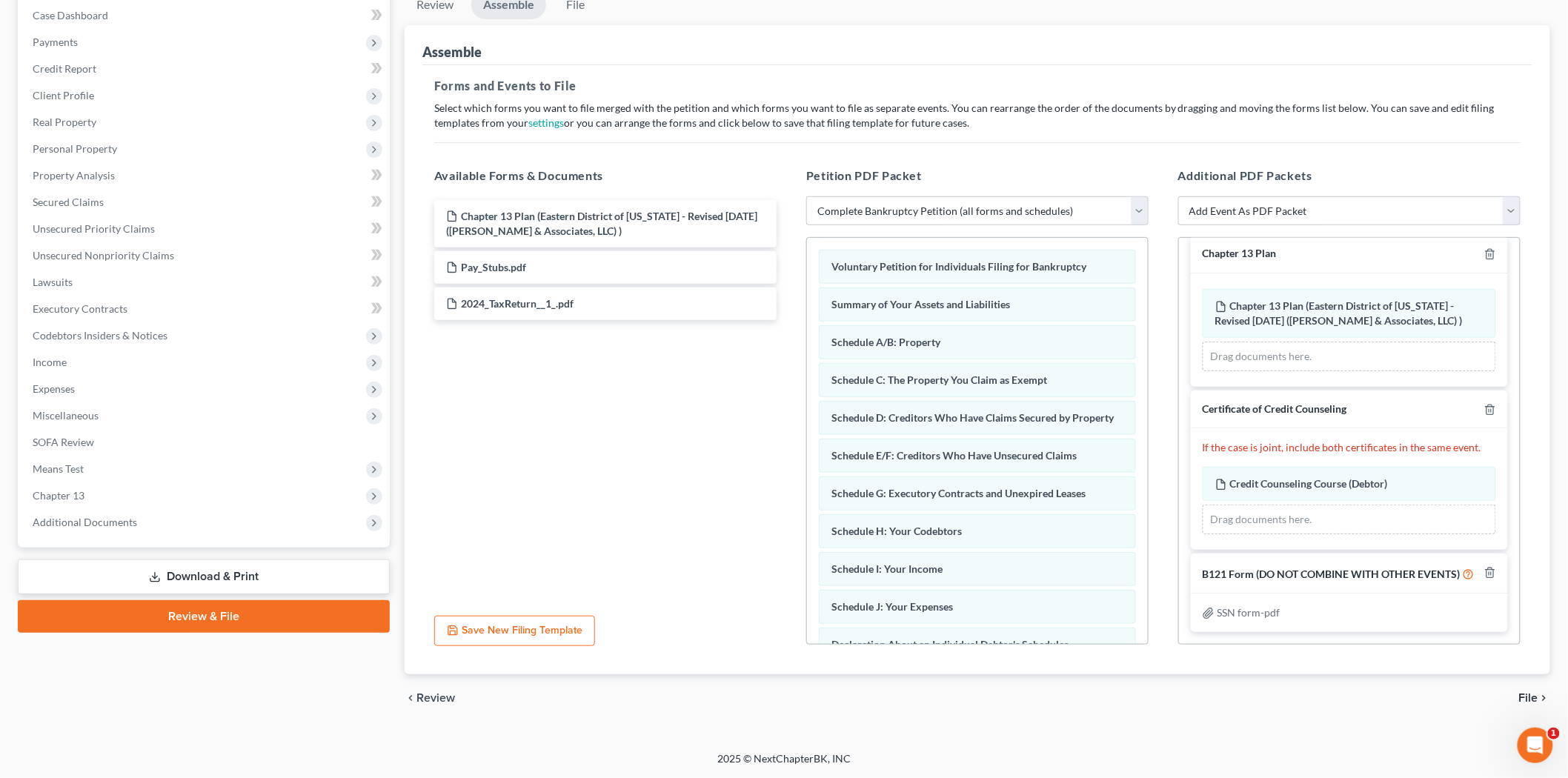
scroll to position [30, 0]
click at [1521, 694] on span "File" at bounding box center [1528, 698] width 19 height 12
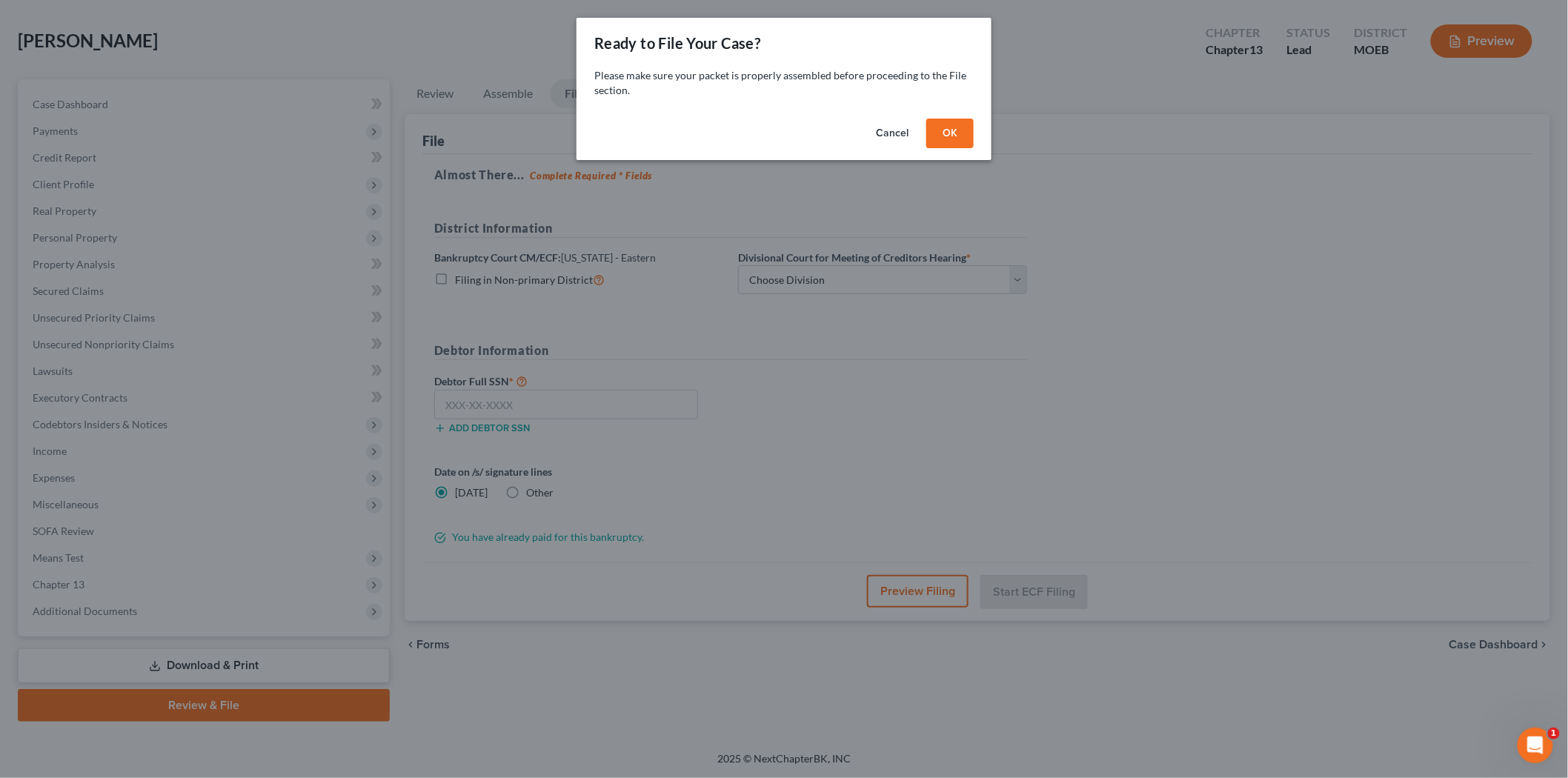
scroll to position [61, 0]
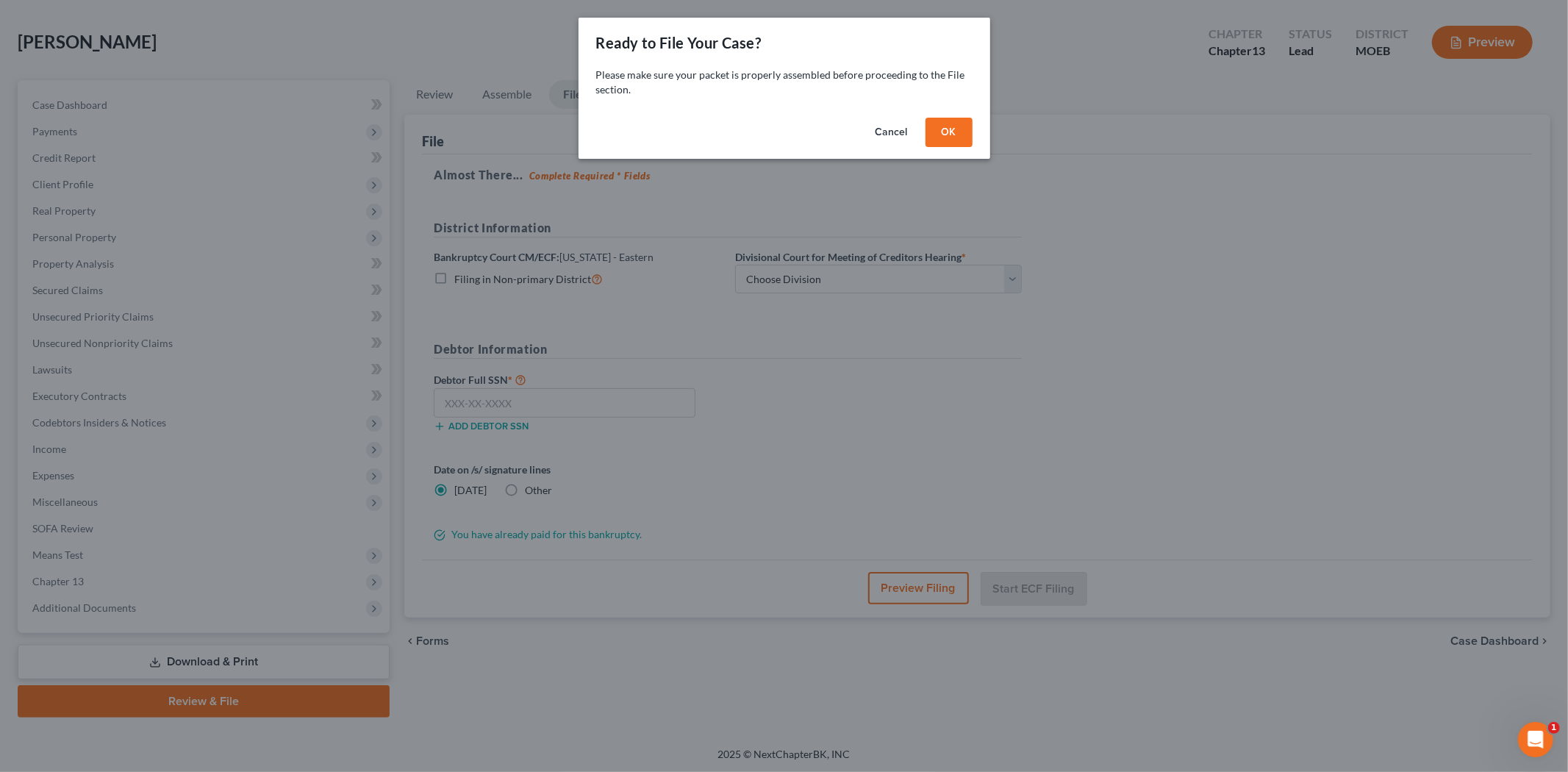
click at [944, 126] on button "OK" at bounding box center [949, 132] width 47 height 30
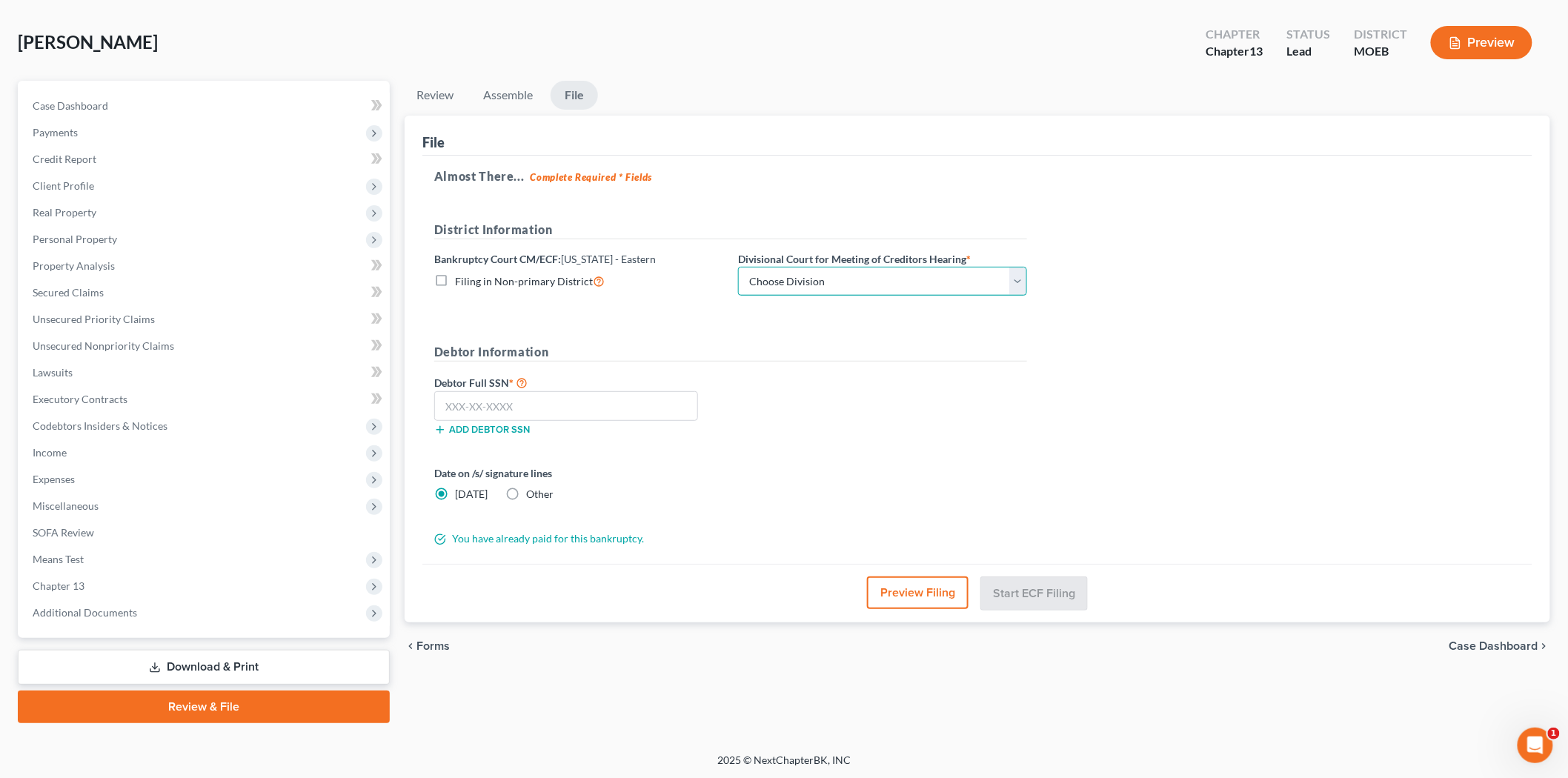
click at [791, 276] on select "Choose Division Cape Girardeau Hannibal [GEOGRAPHIC_DATA][PERSON_NAME]" at bounding box center [882, 282] width 289 height 30
select select "2"
click at [738, 267] on select "Choose Division Cape Girardeau Hannibal [GEOGRAPHIC_DATA][PERSON_NAME]" at bounding box center [882, 282] width 289 height 30
click at [486, 408] on input "text" at bounding box center [566, 406] width 264 height 30
type input "493-84-5073"
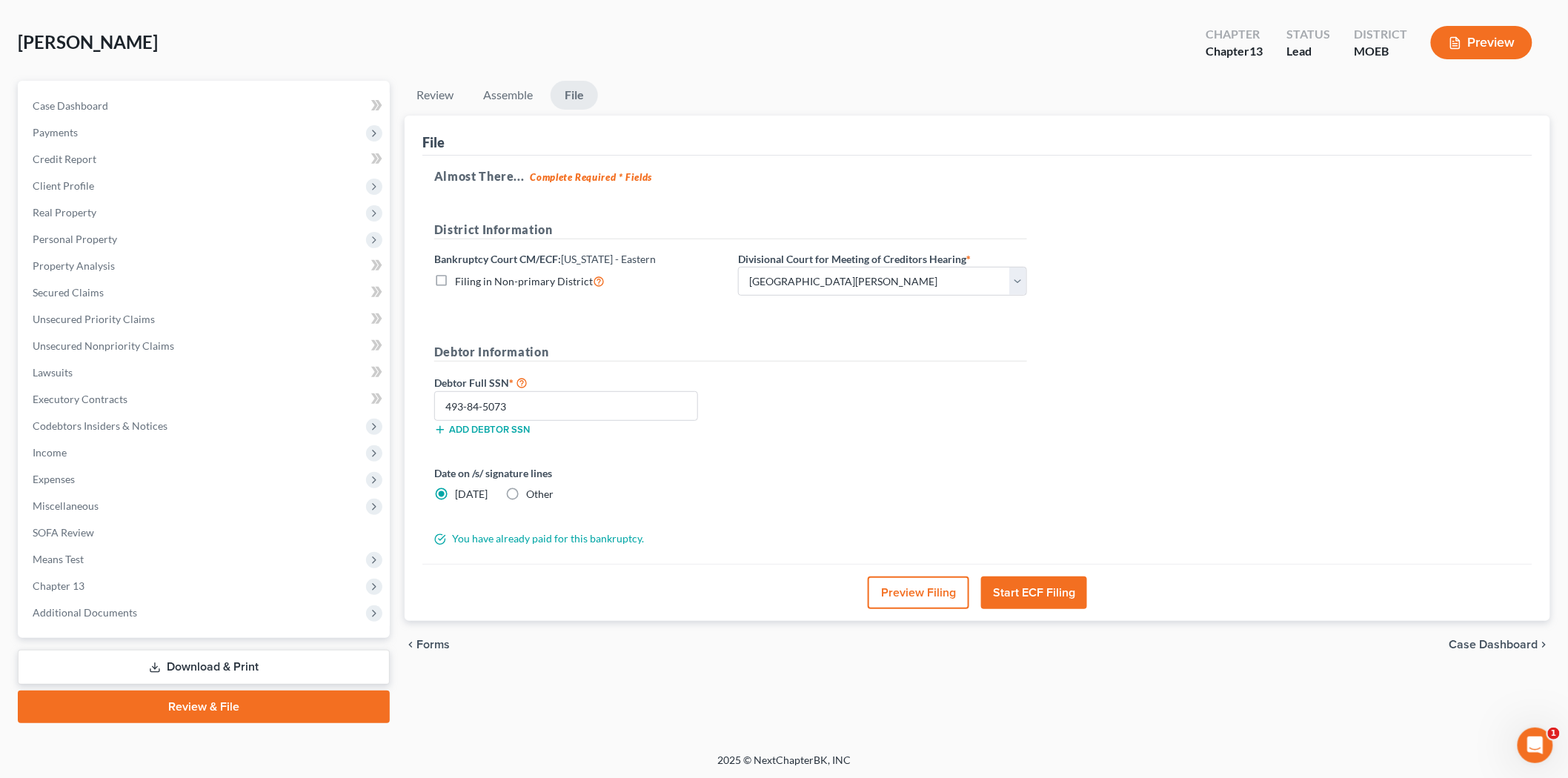
click at [1037, 589] on button "Start ECF Filing" at bounding box center [1034, 592] width 106 height 32
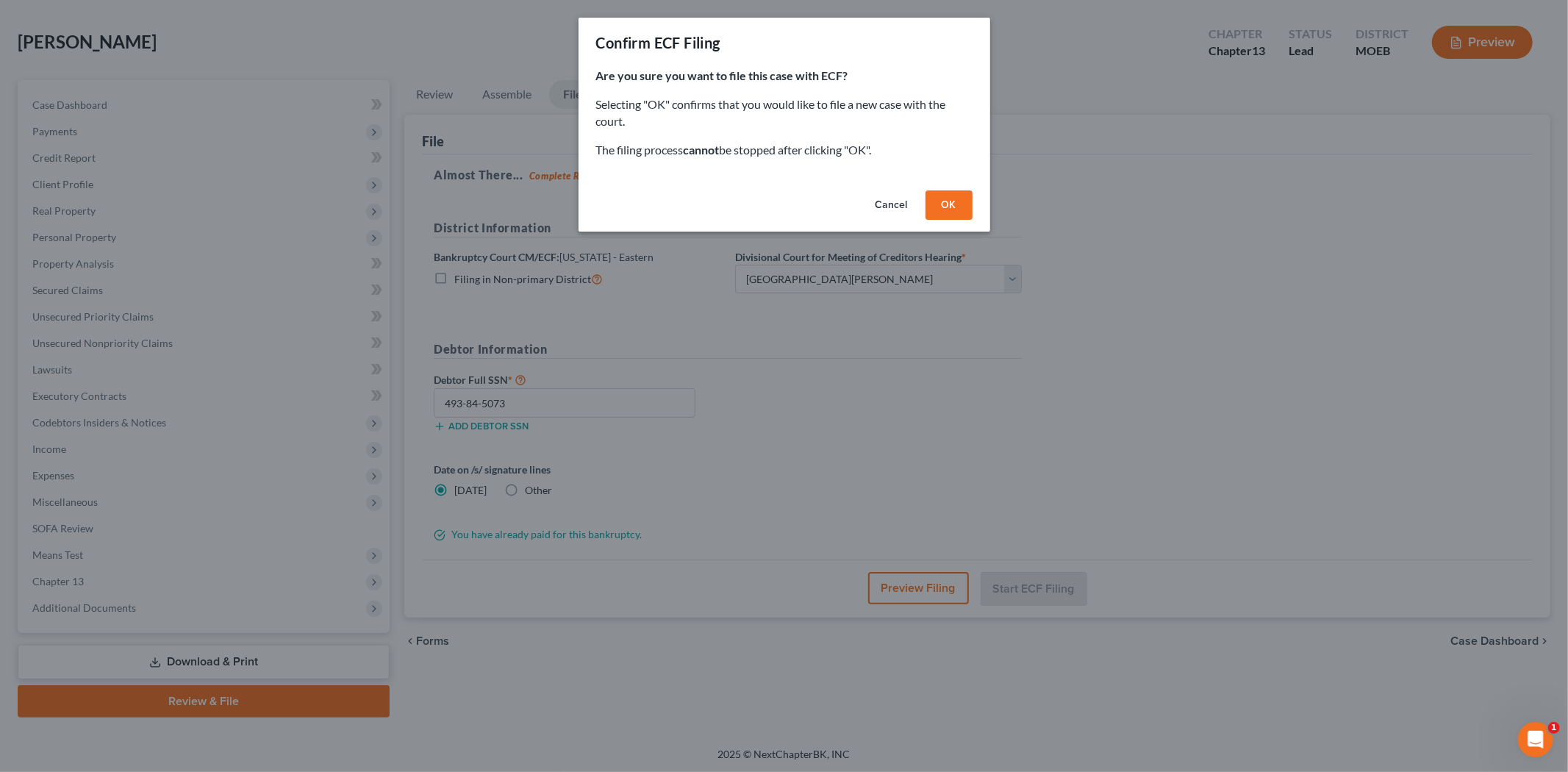
click at [936, 201] on button "OK" at bounding box center [949, 205] width 47 height 30
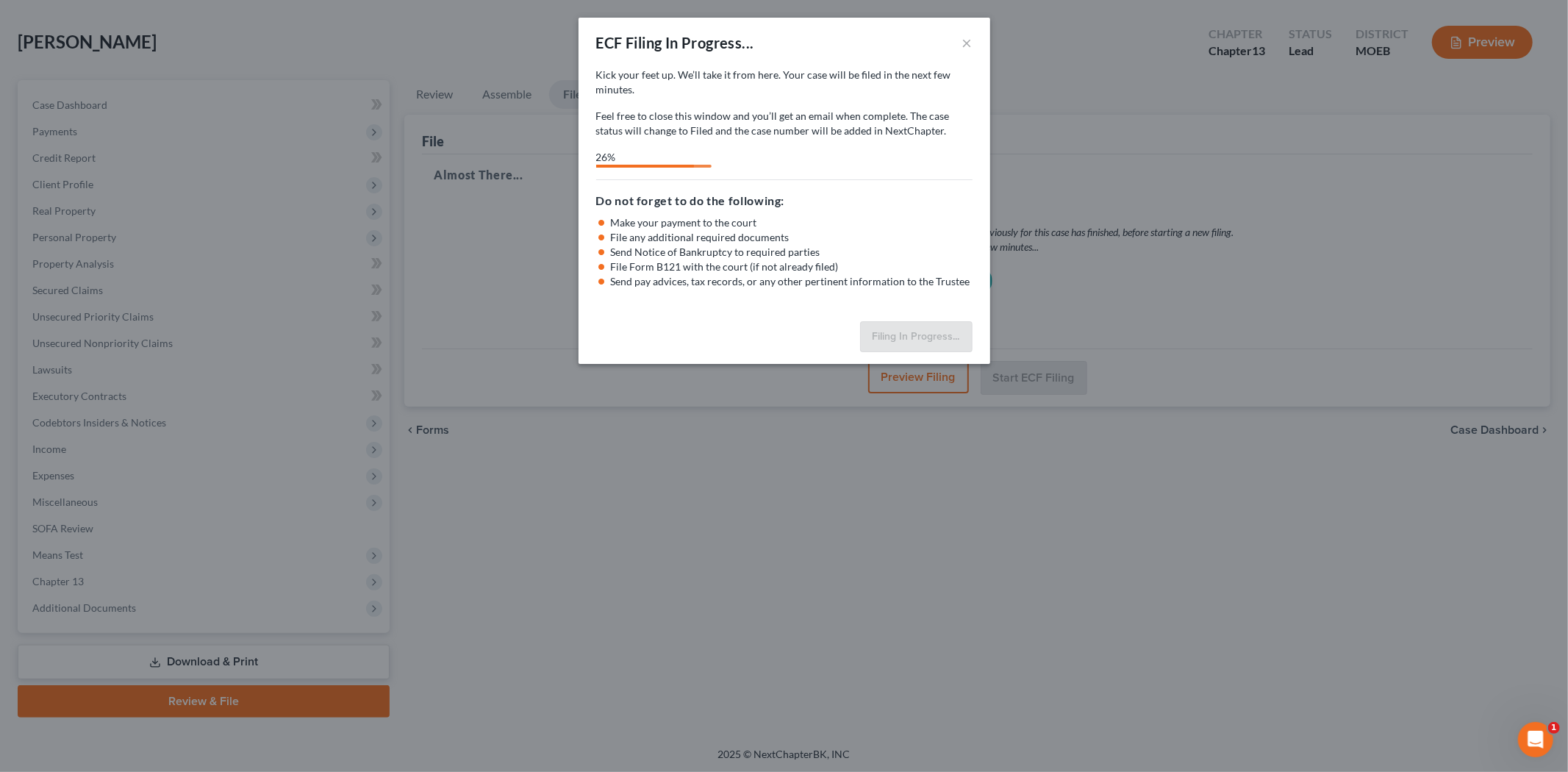
select select "2"
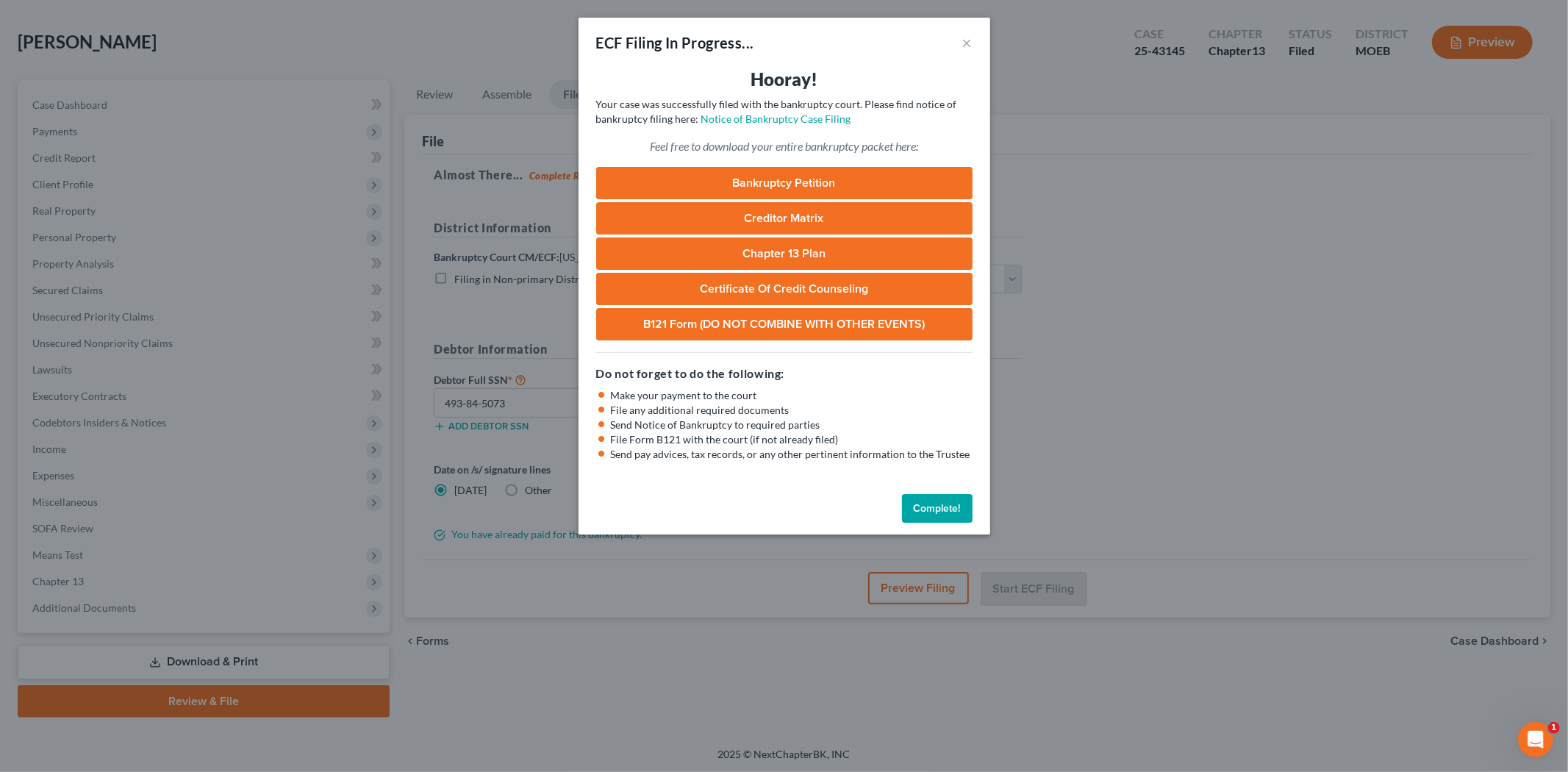
click at [950, 509] on button "Complete!" at bounding box center [937, 509] width 71 height 30
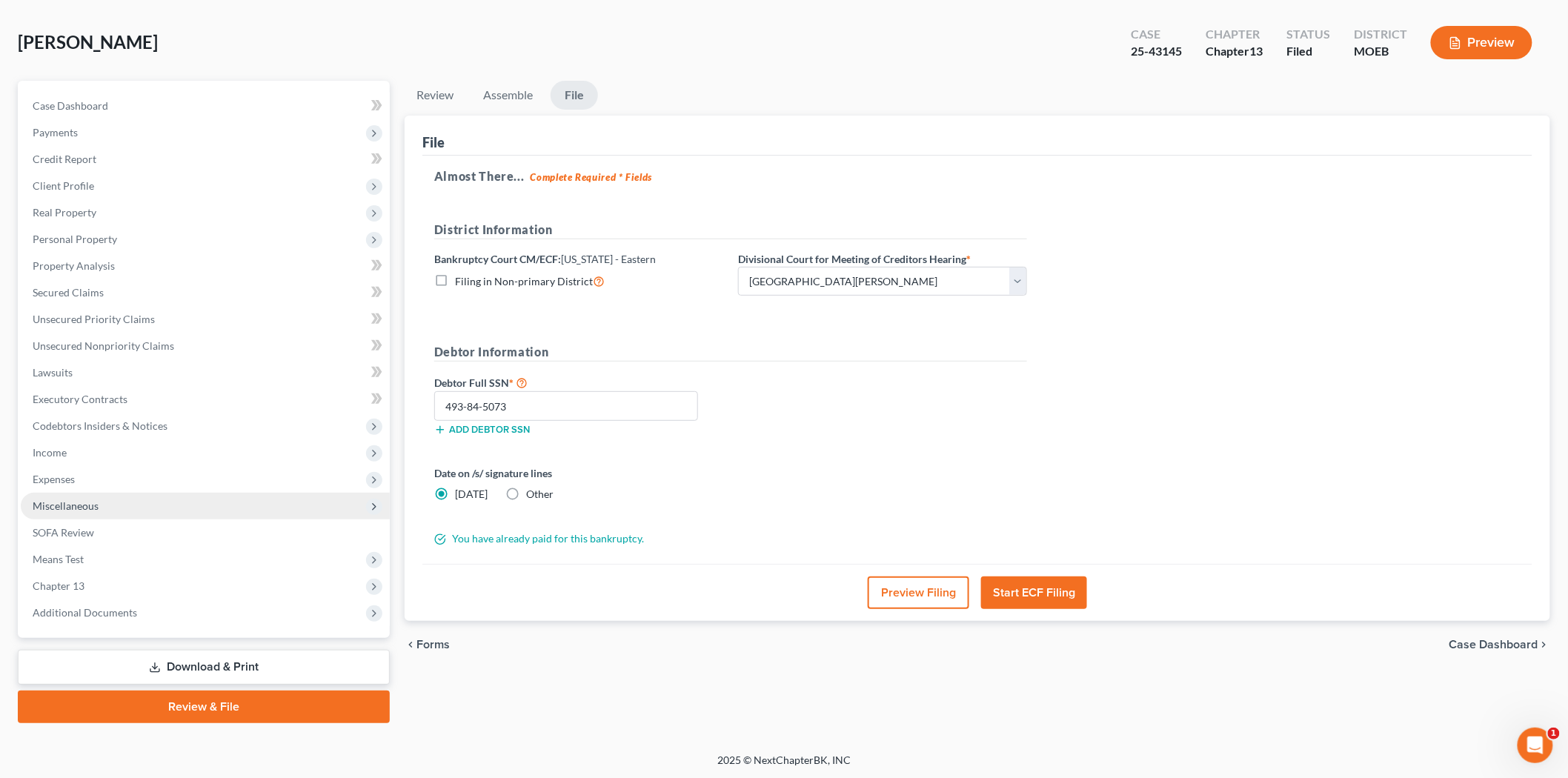
click at [83, 504] on span "Miscellaneous" at bounding box center [65, 505] width 66 height 12
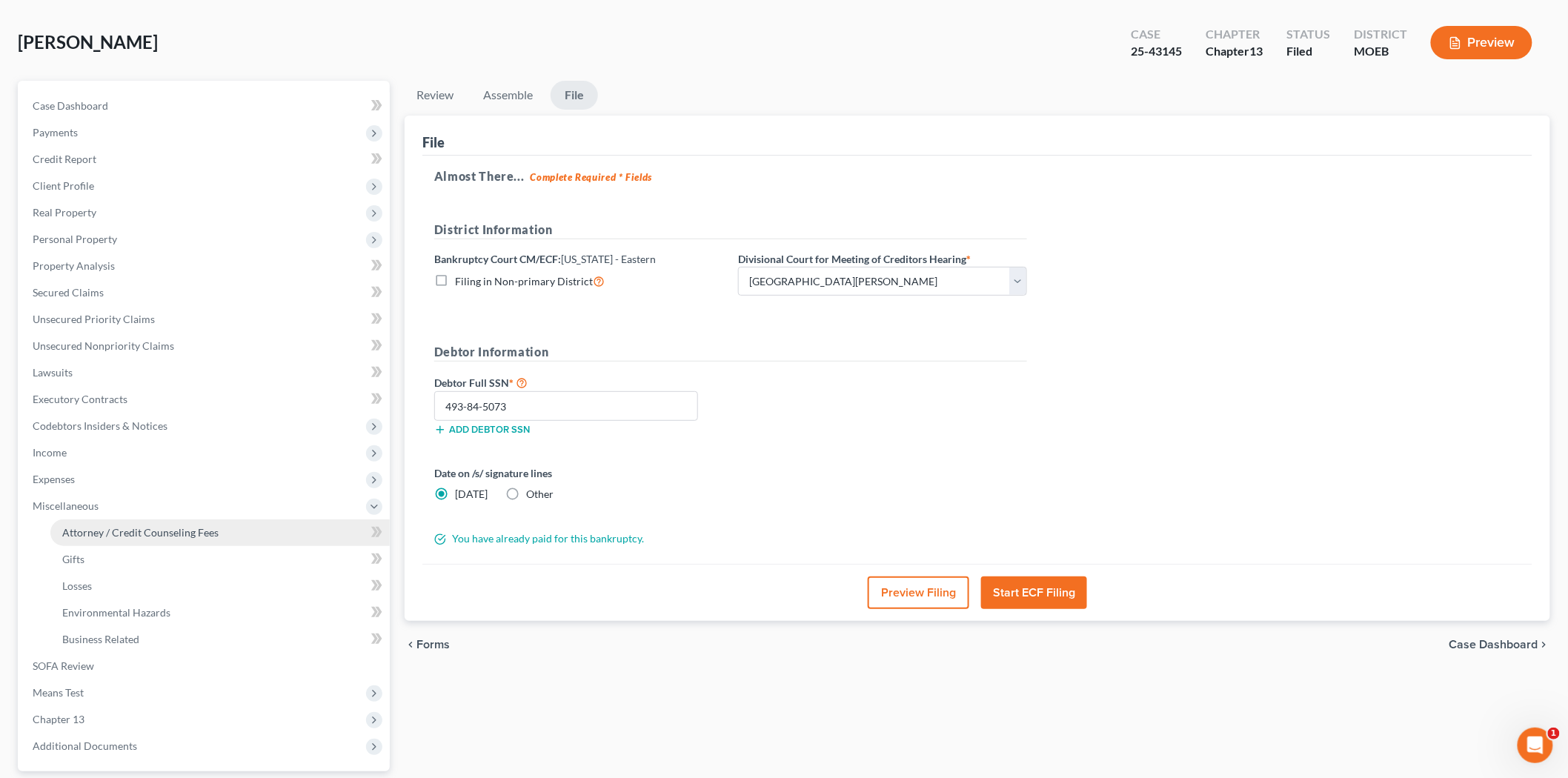
click at [136, 534] on span "Attorney / Credit Counseling Fees" at bounding box center [140, 532] width 156 height 12
select select "0"
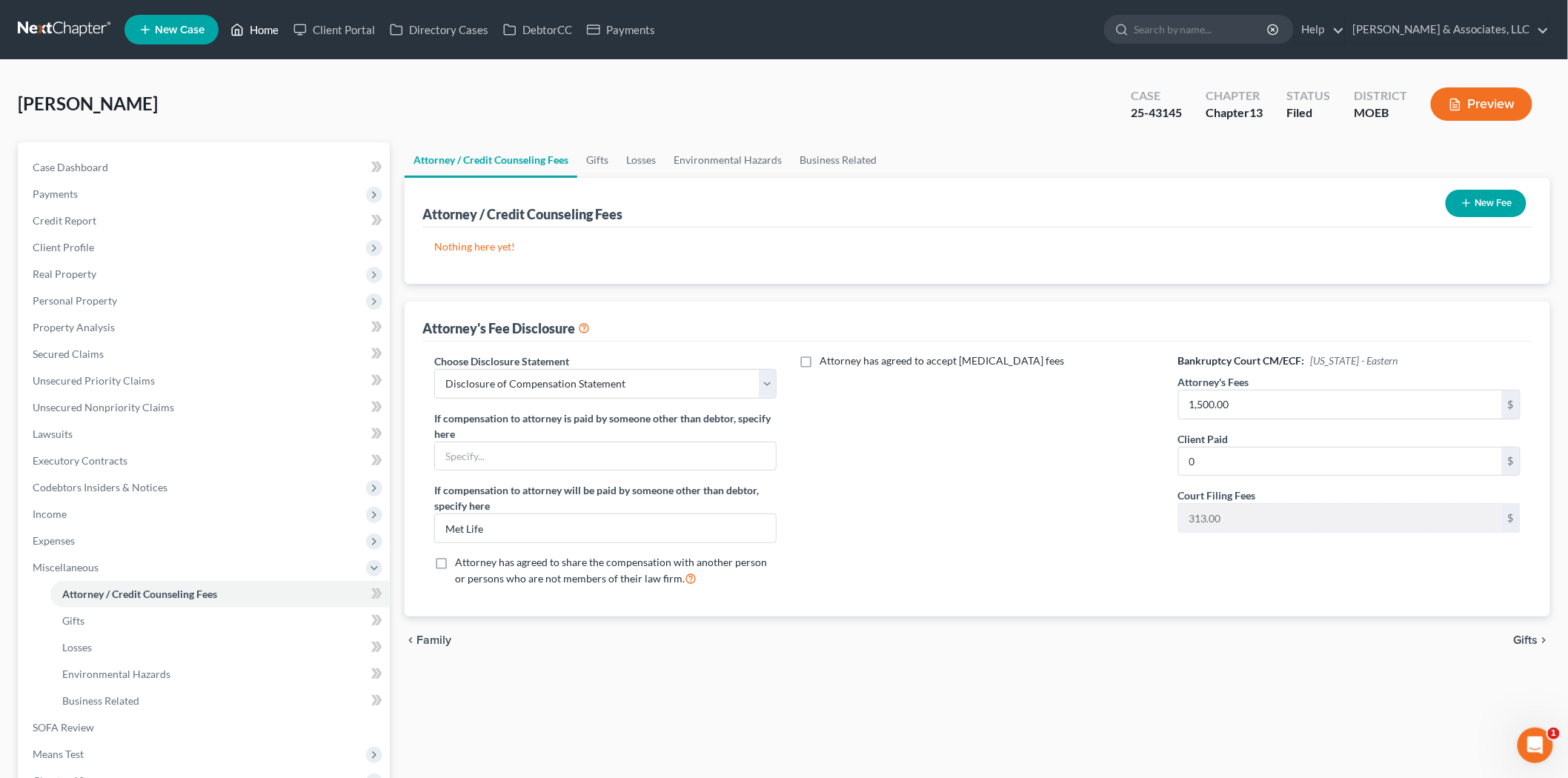
click at [271, 32] on link "Home" at bounding box center [255, 30] width 63 height 26
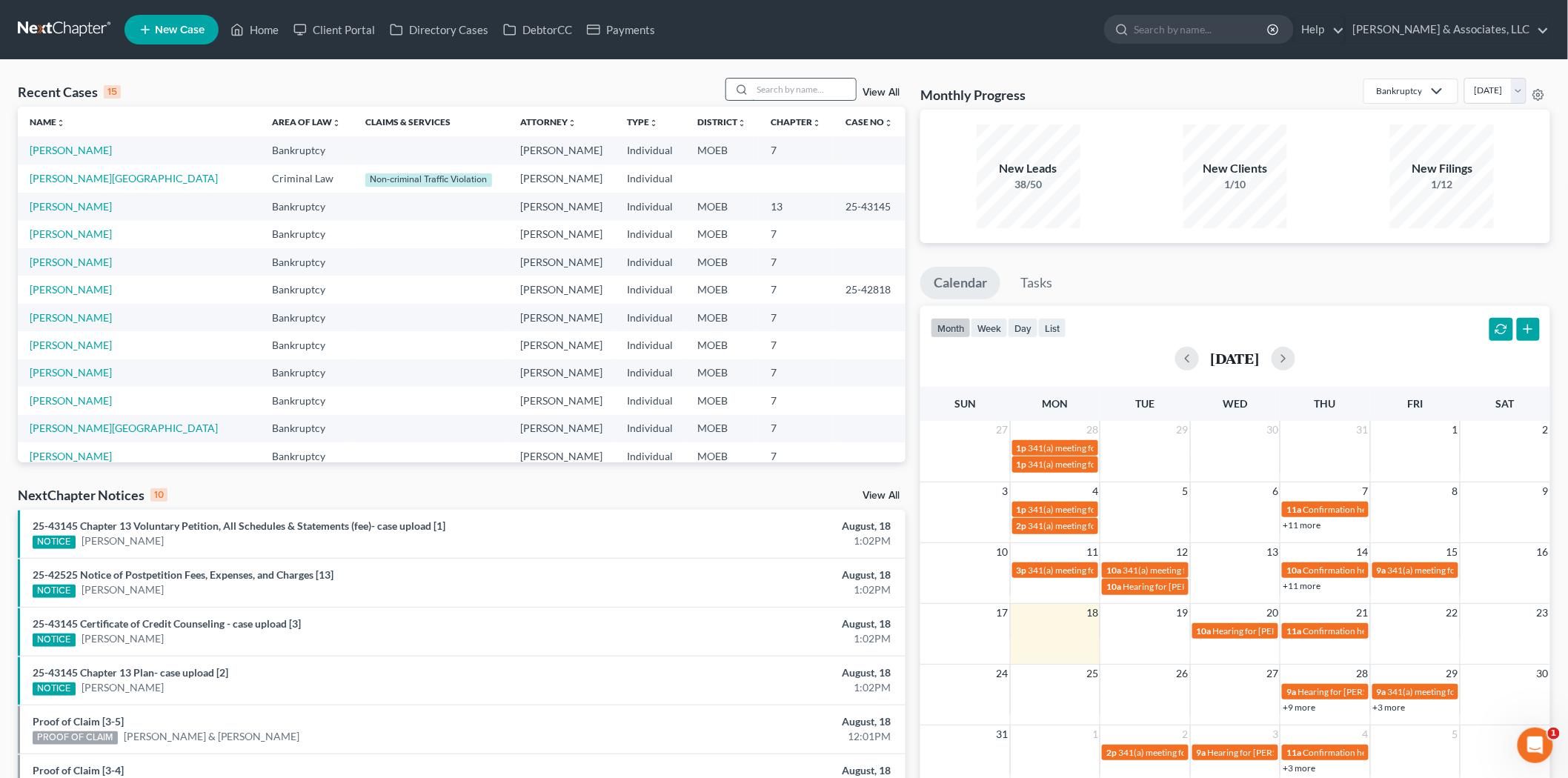
click at [786, 93] on input "search" at bounding box center [803, 89] width 103 height 21
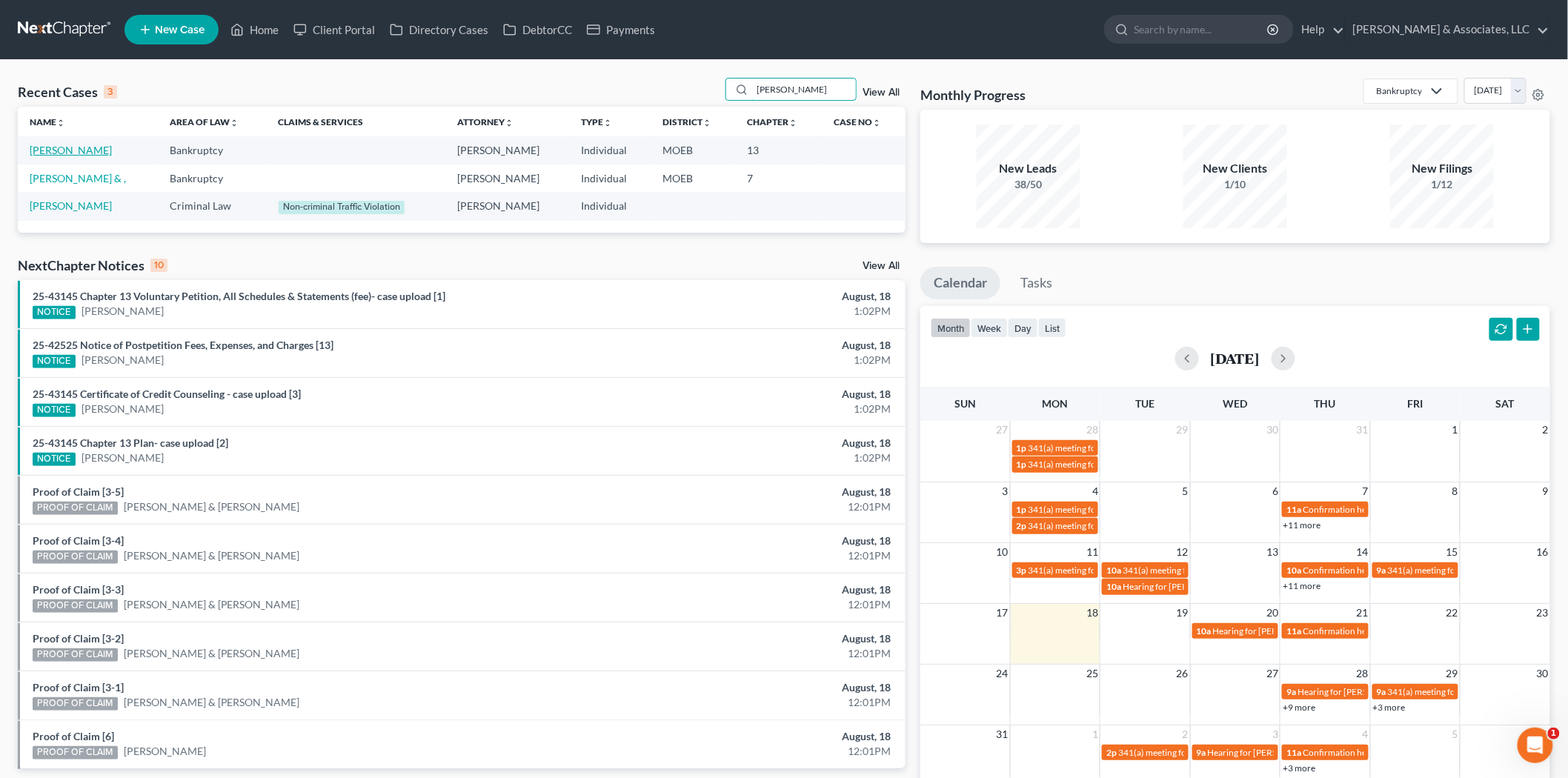
type input "[PERSON_NAME]"
click at [79, 146] on link "[PERSON_NAME]" at bounding box center [70, 150] width 82 height 12
